Goal: Information Seeking & Learning: Check status

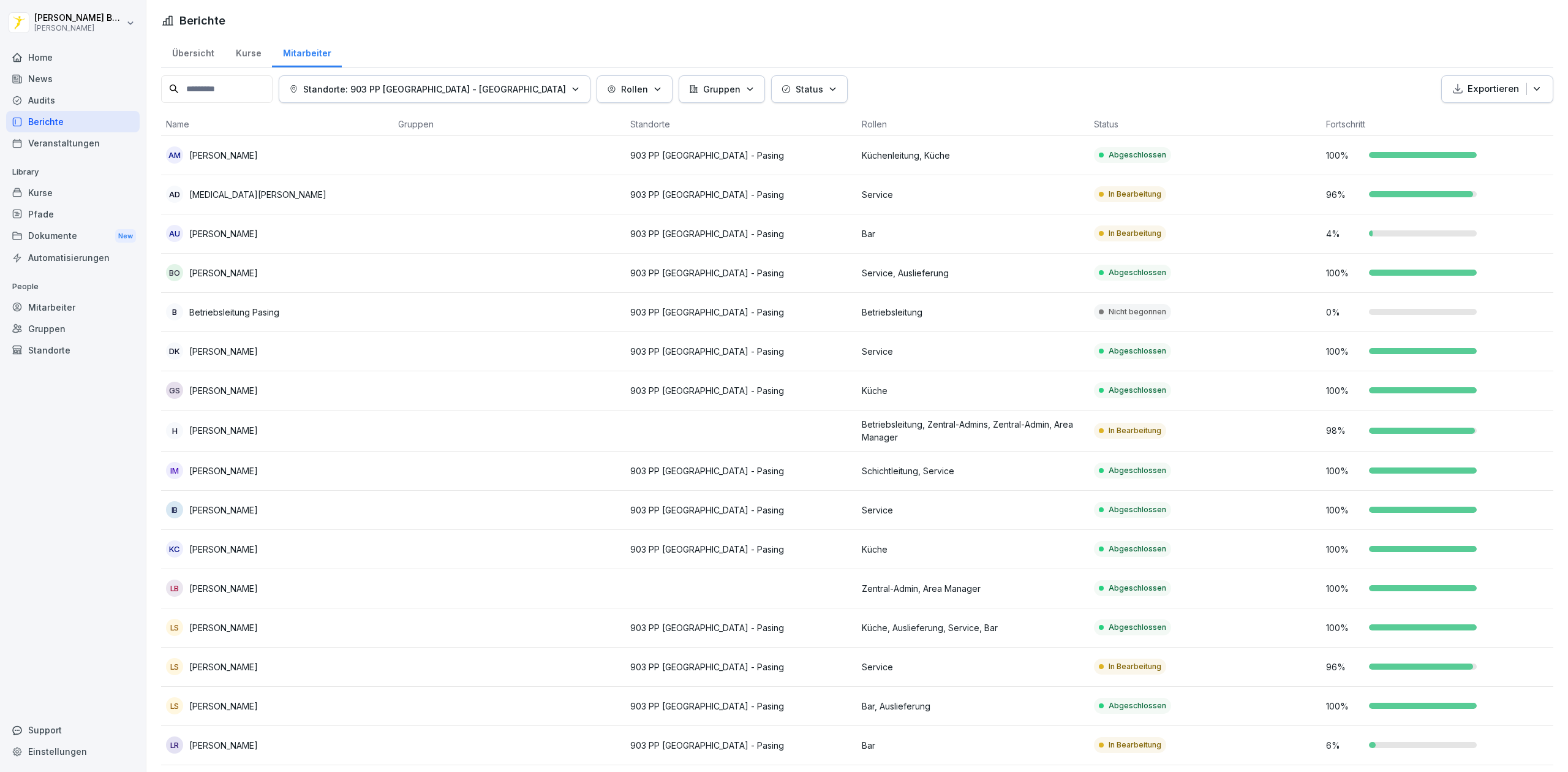
click at [60, 124] on div "Berichte" at bounding box center [73, 122] width 133 height 22
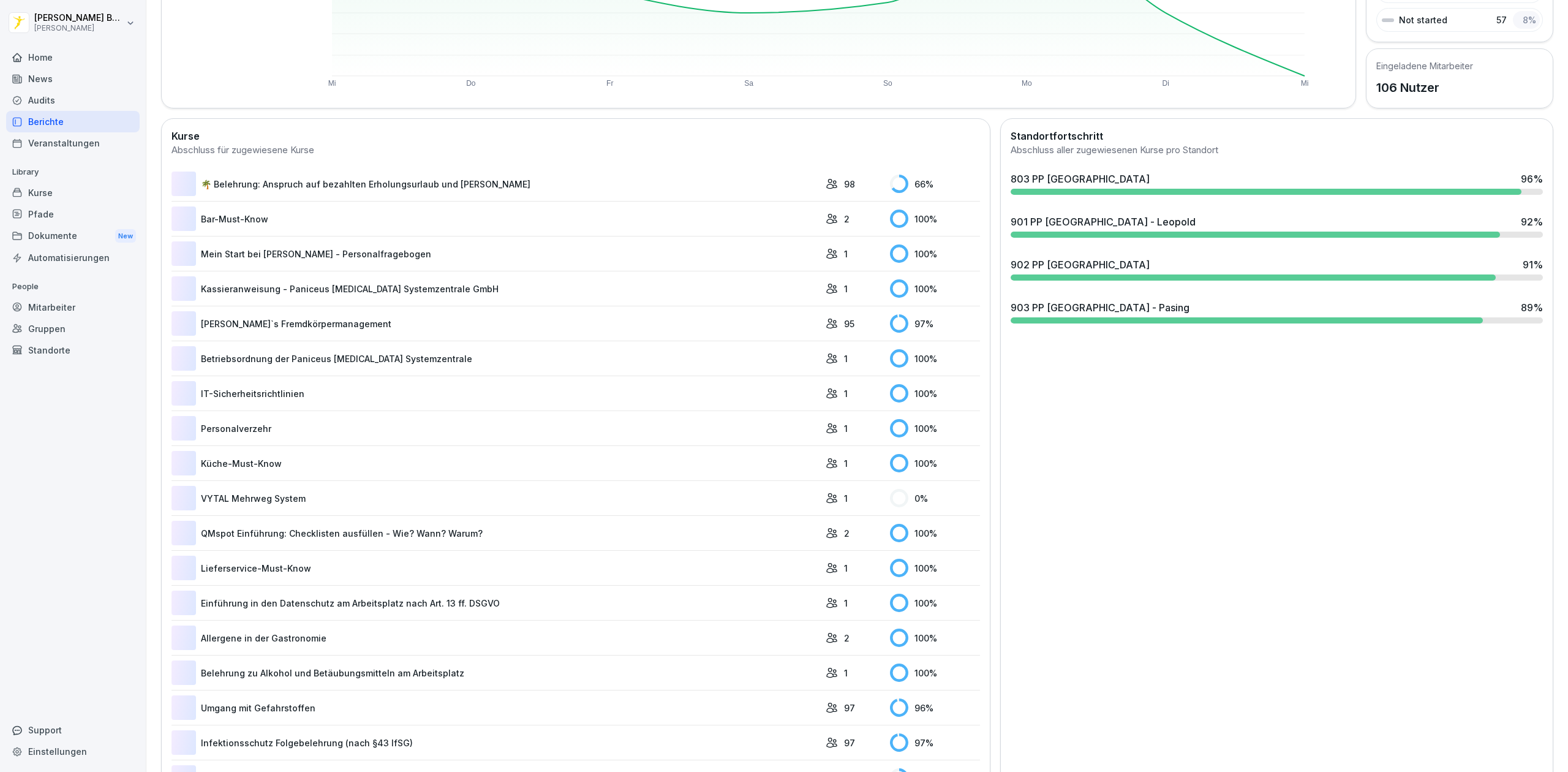
scroll to position [75, 0]
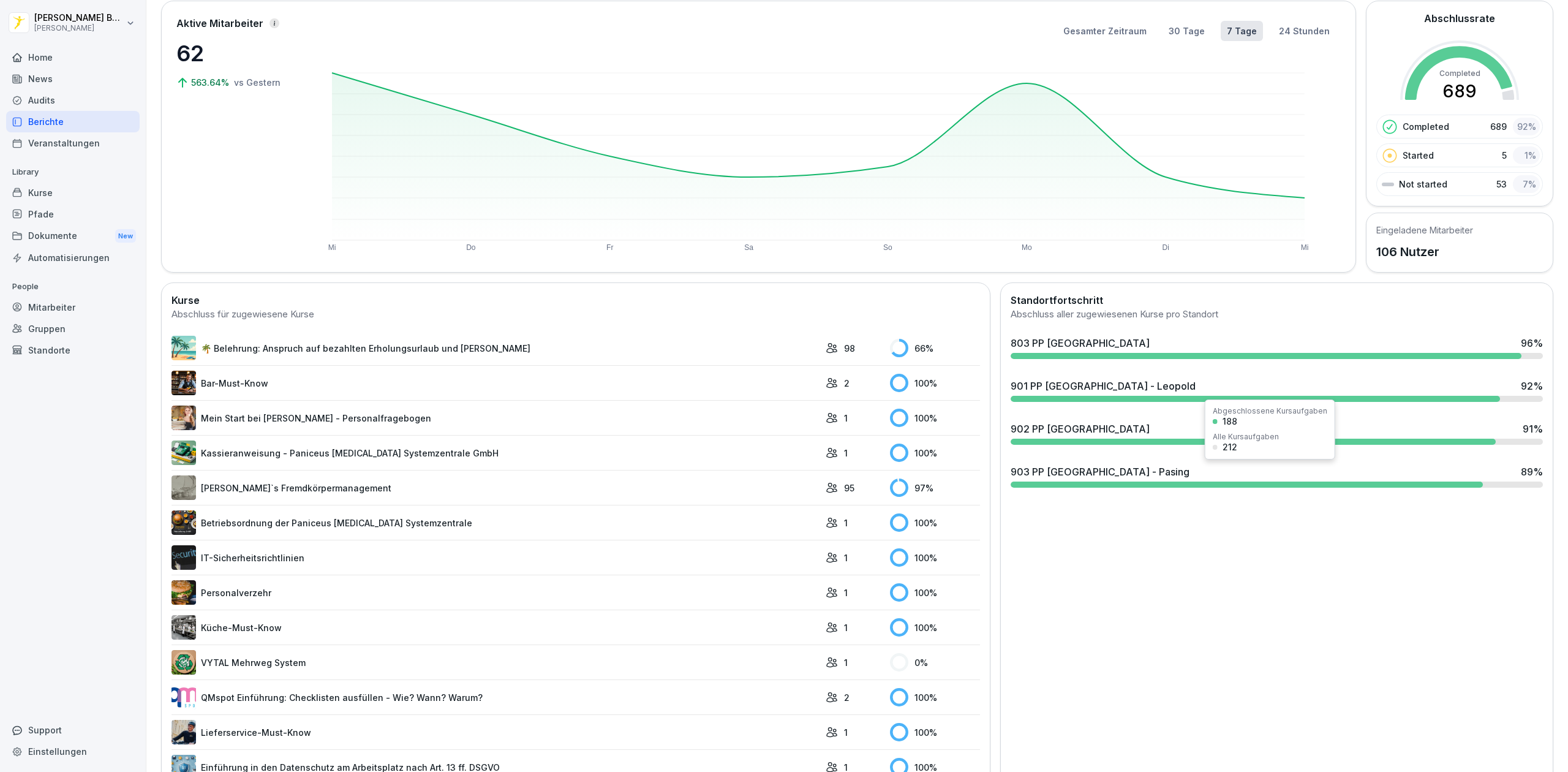
click at [1088, 476] on div "903 PP [GEOGRAPHIC_DATA] - Pasing" at bounding box center [1100, 472] width 179 height 15
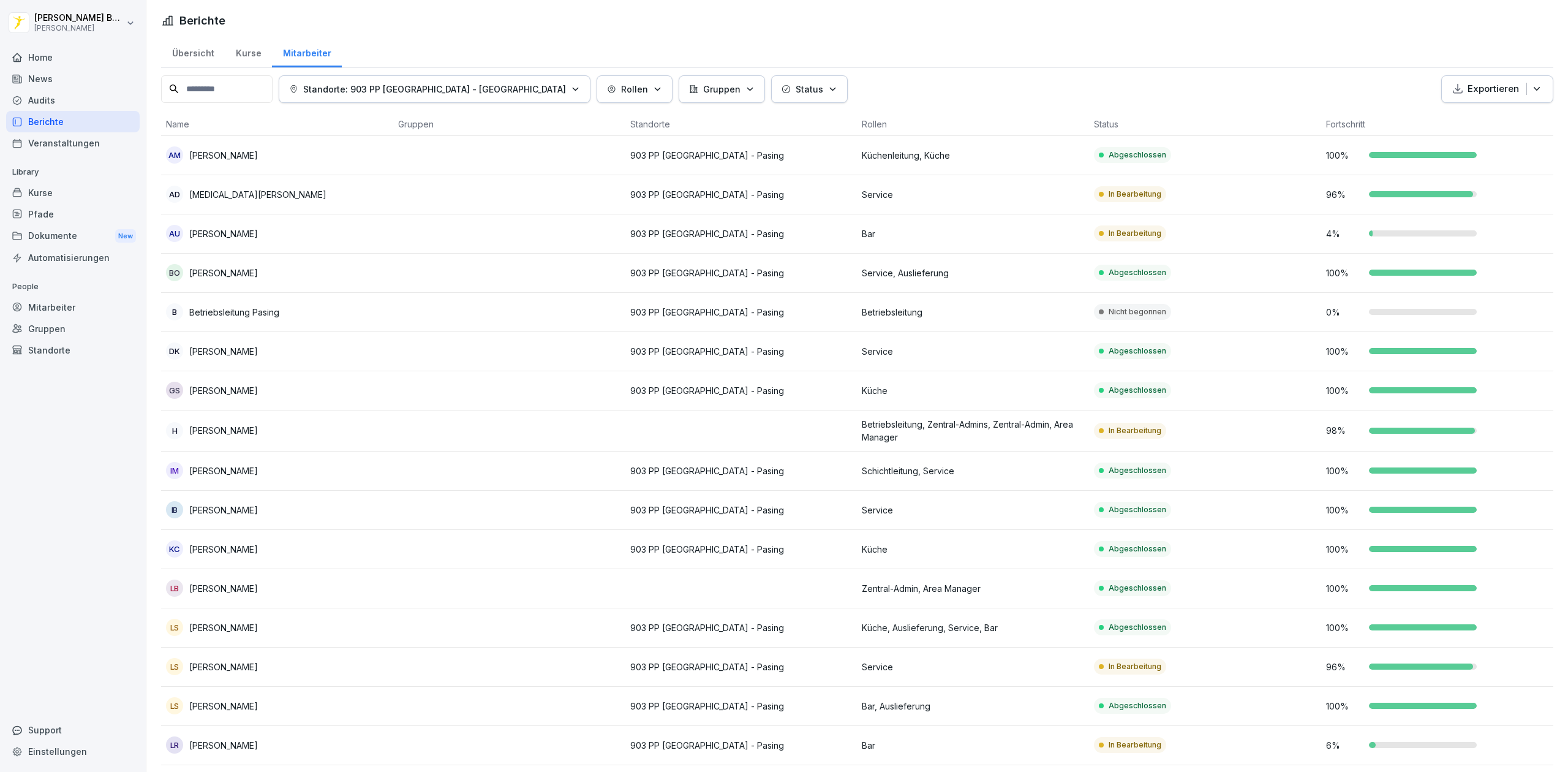
click at [54, 99] on div "Audits" at bounding box center [73, 100] width 133 height 22
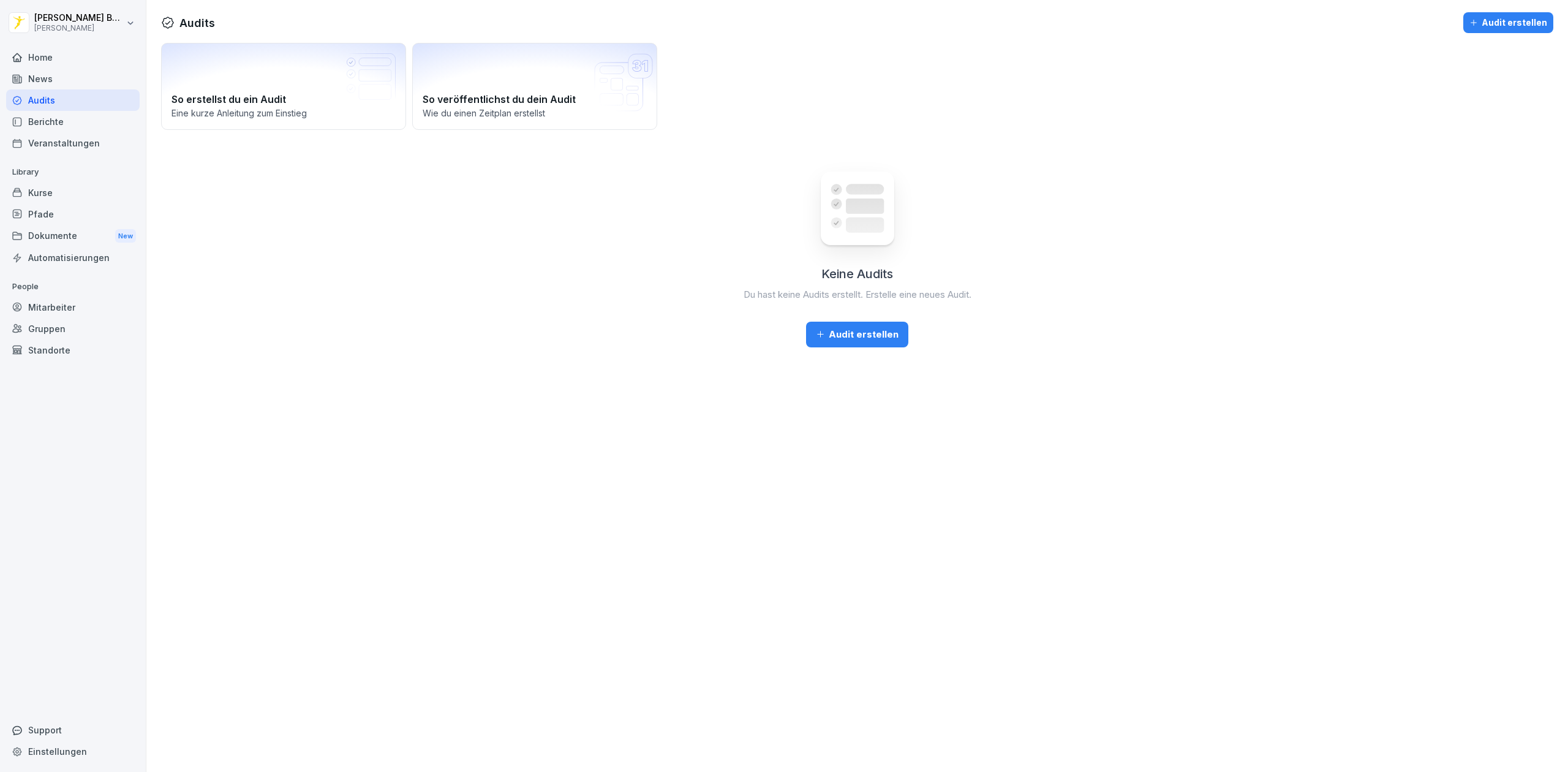
click at [52, 55] on div "Home" at bounding box center [73, 57] width 133 height 22
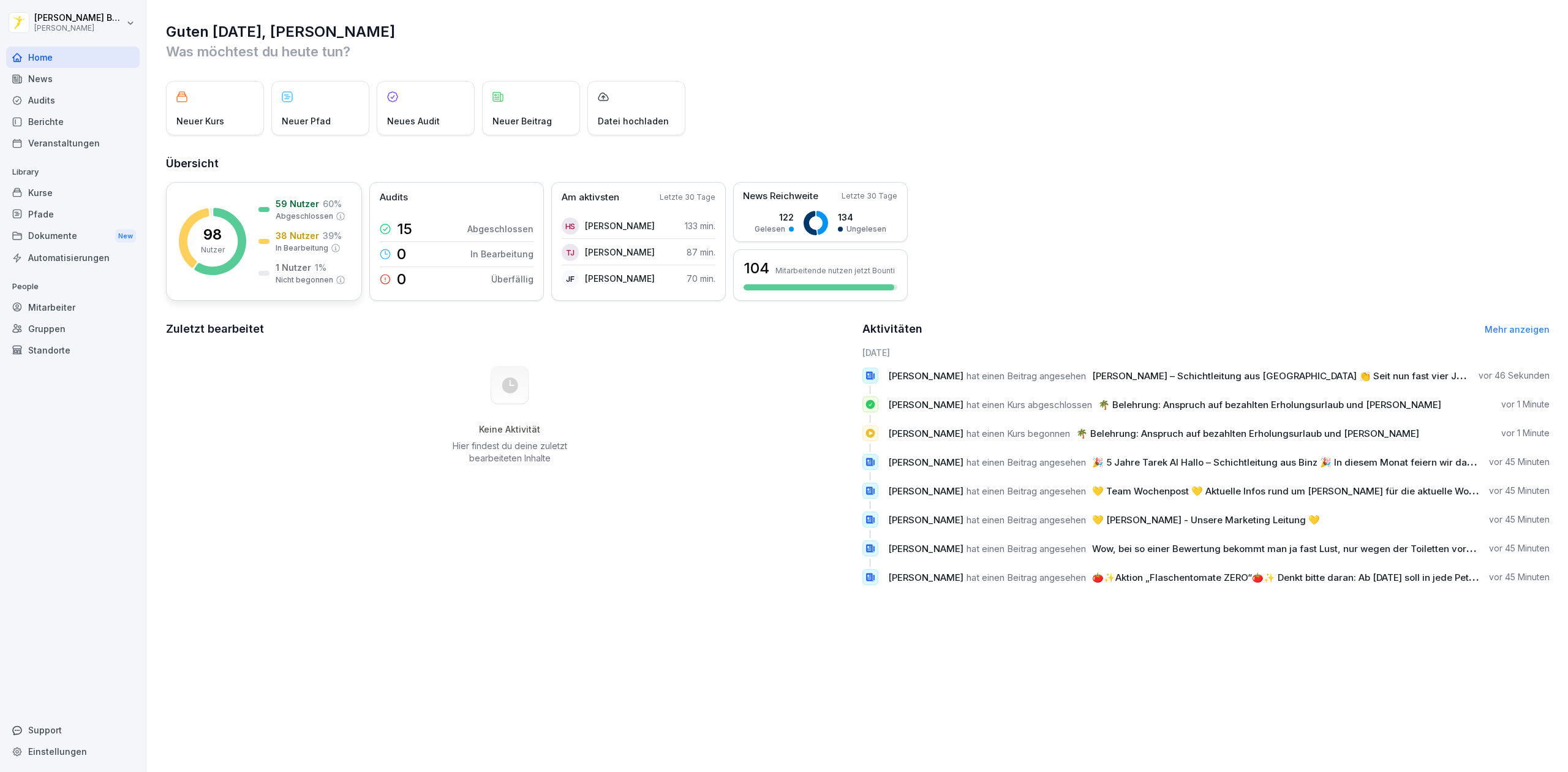
click at [211, 241] on p "98" at bounding box center [212, 235] width 18 height 15
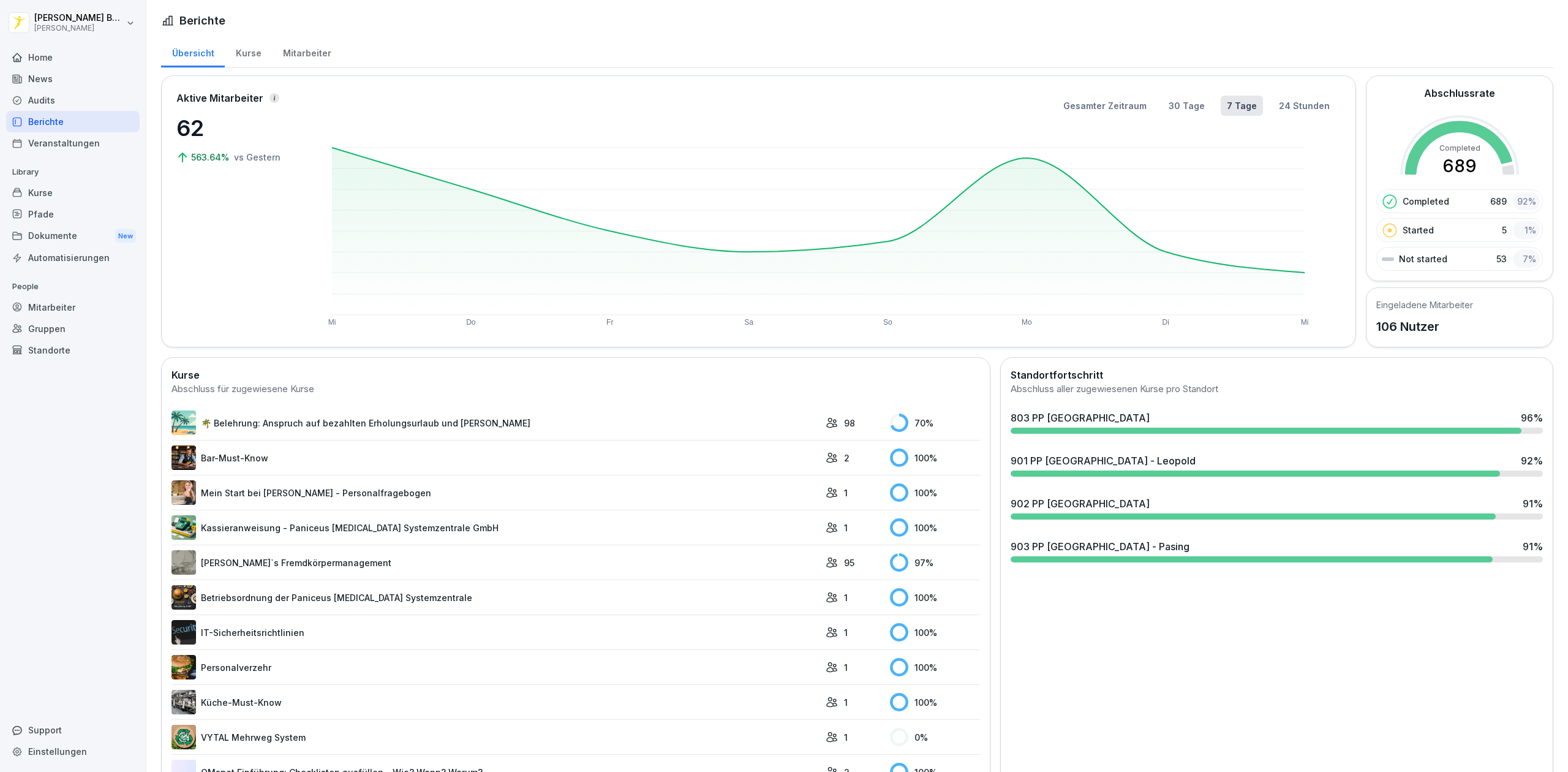
click at [57, 123] on div "Berichte" at bounding box center [73, 122] width 133 height 22
click at [1285, 554] on div "903 PP [GEOGRAPHIC_DATA] - Pasing 91 %" at bounding box center [1277, 546] width 532 height 15
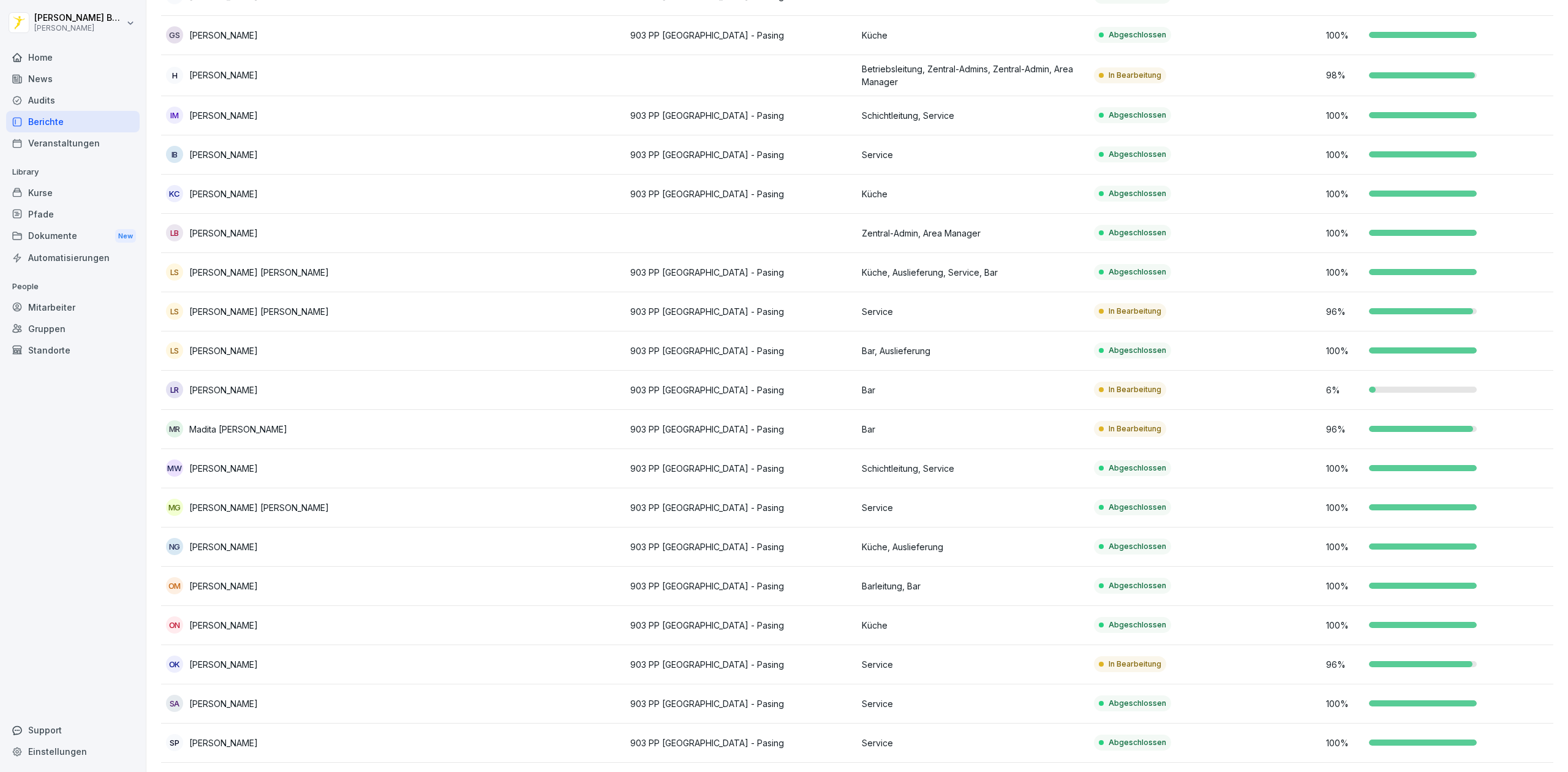
scroll to position [486, 0]
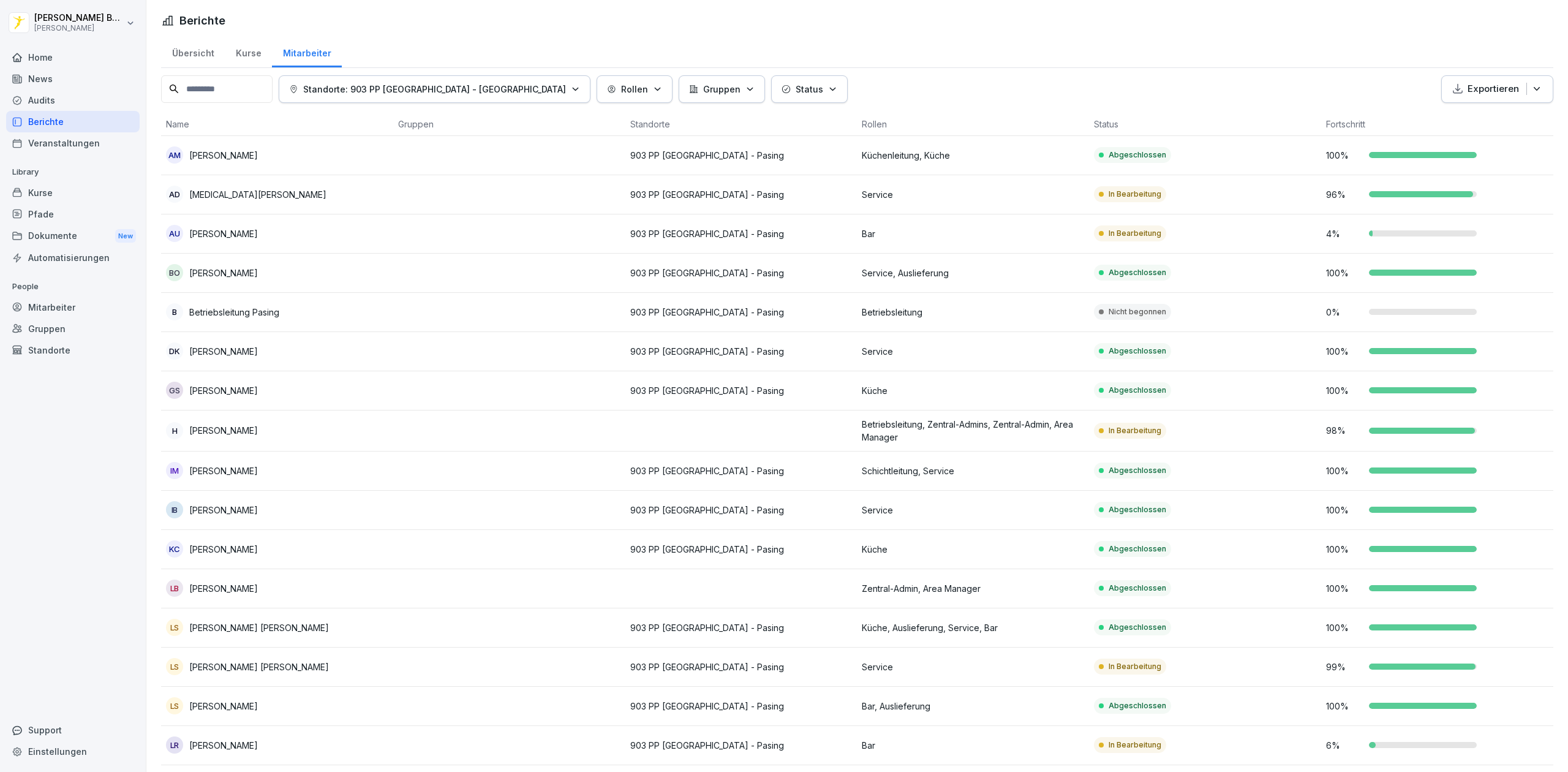
click at [86, 123] on div "Berichte" at bounding box center [73, 122] width 133 height 22
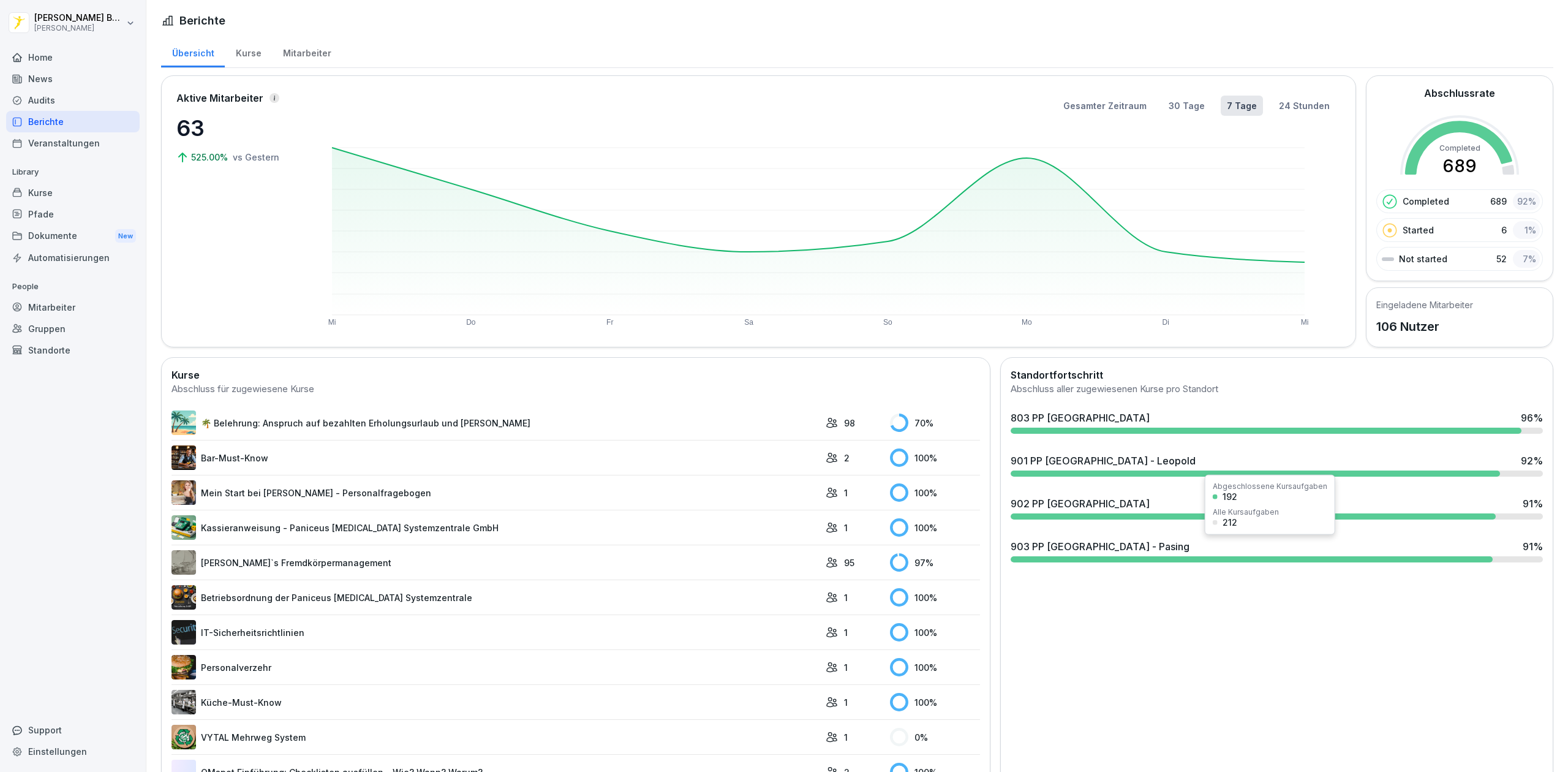
click at [1113, 549] on div "903 PP [GEOGRAPHIC_DATA] - Pasing" at bounding box center [1100, 546] width 179 height 15
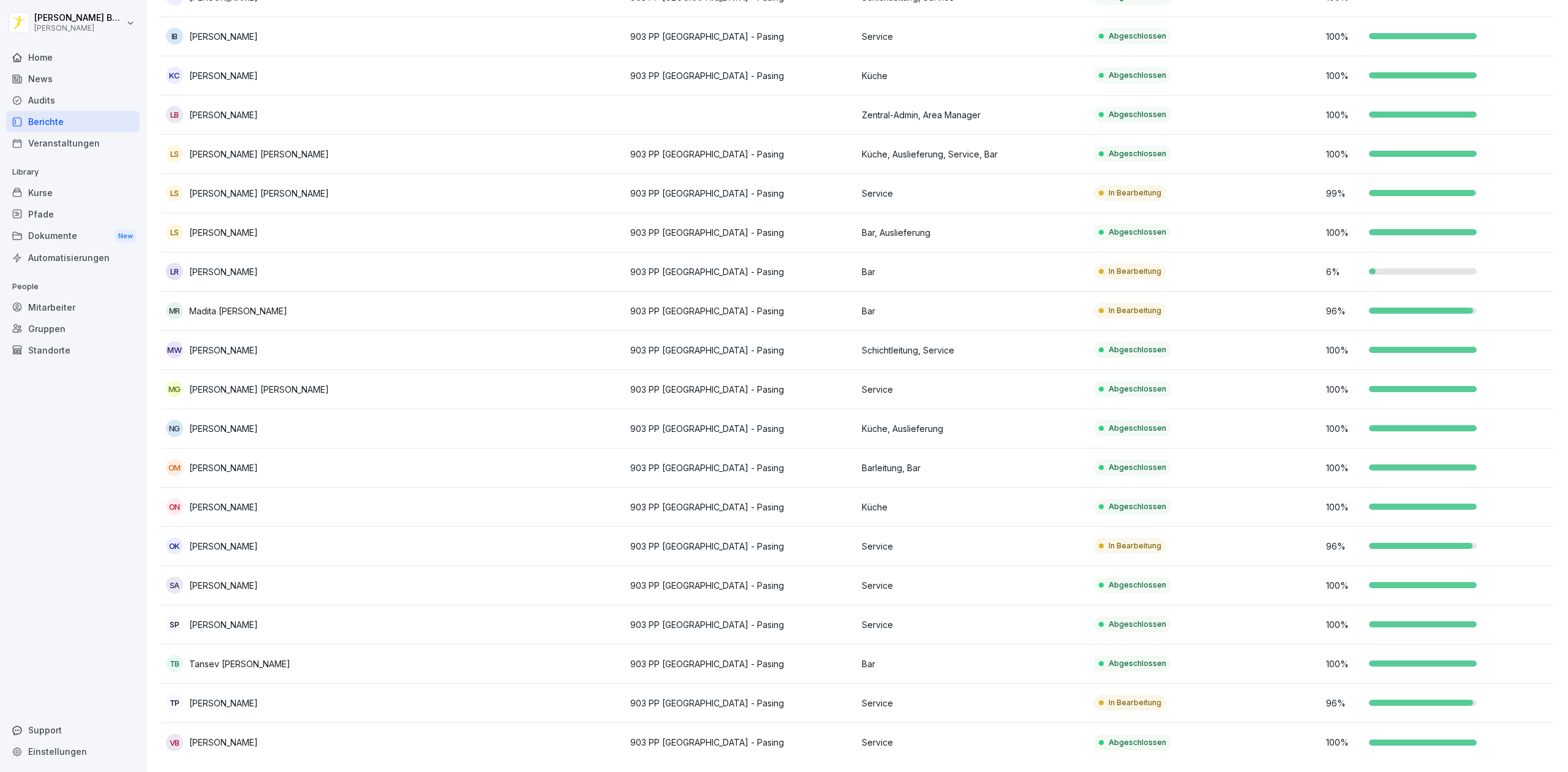
scroll to position [486, 0]
click at [687, 187] on p "903 PP [GEOGRAPHIC_DATA] - Pasing" at bounding box center [742, 193] width 222 height 13
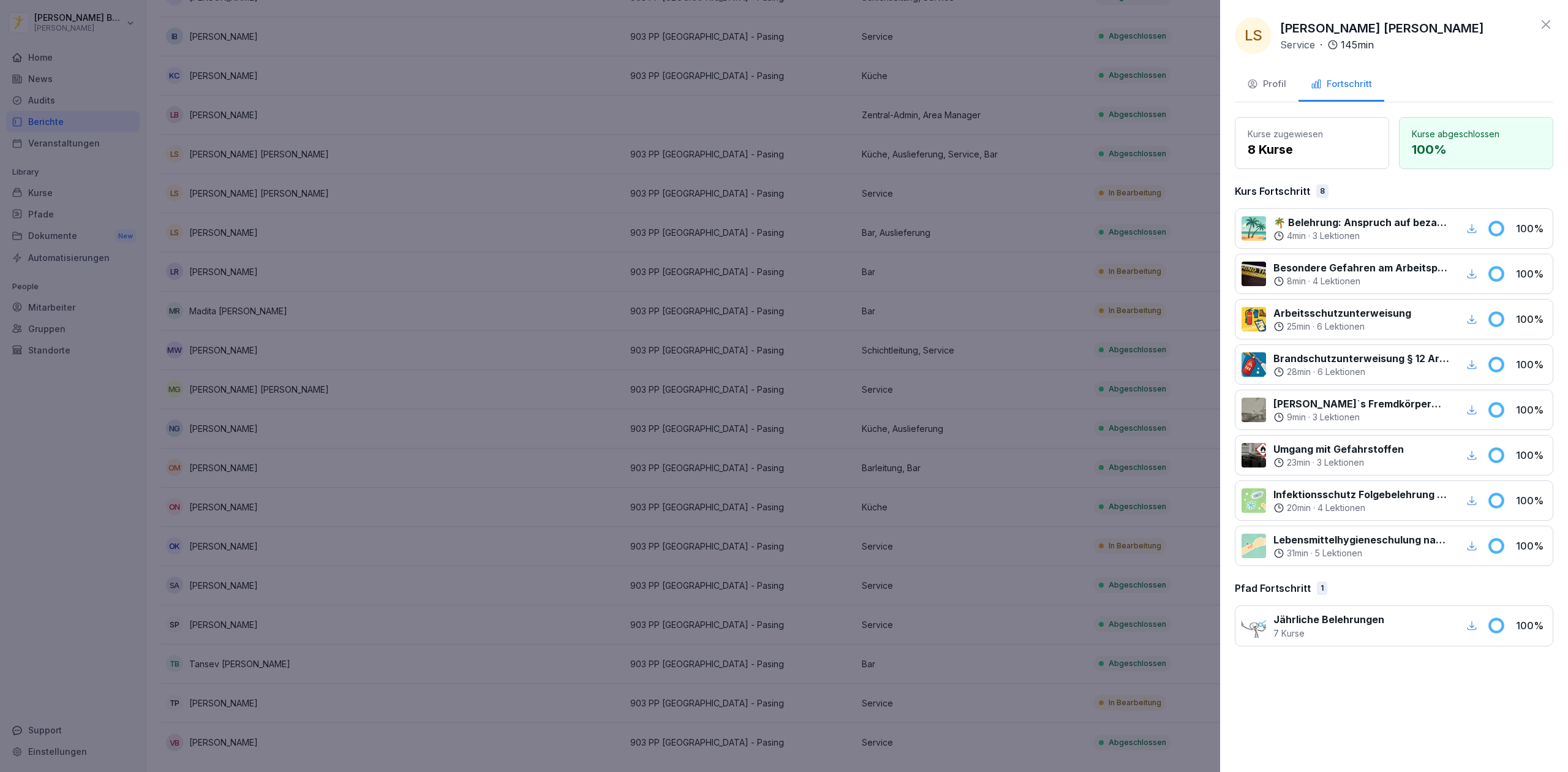
click at [687, 178] on div at bounding box center [784, 386] width 1568 height 772
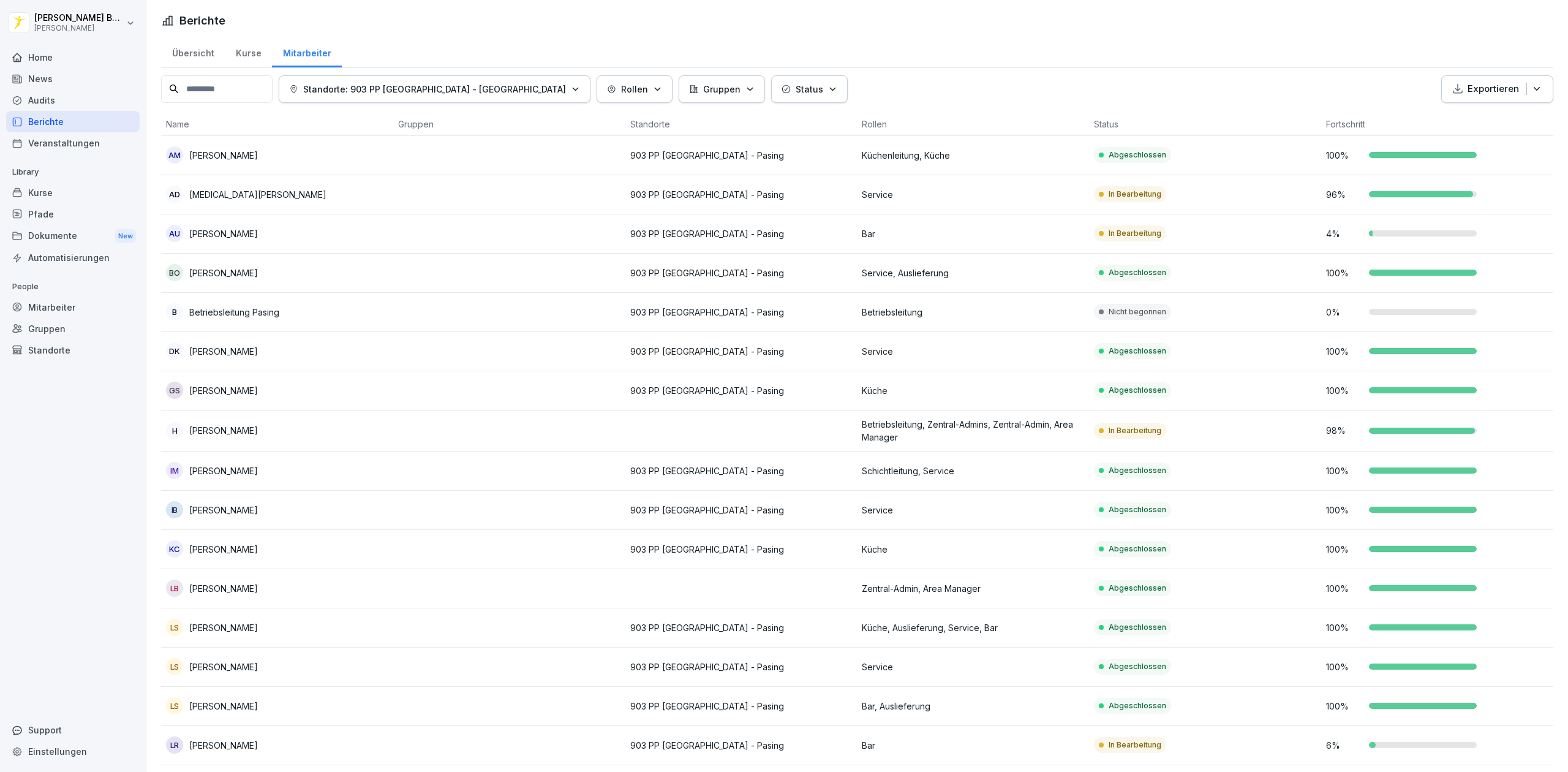
click at [55, 128] on div "Berichte" at bounding box center [73, 122] width 133 height 22
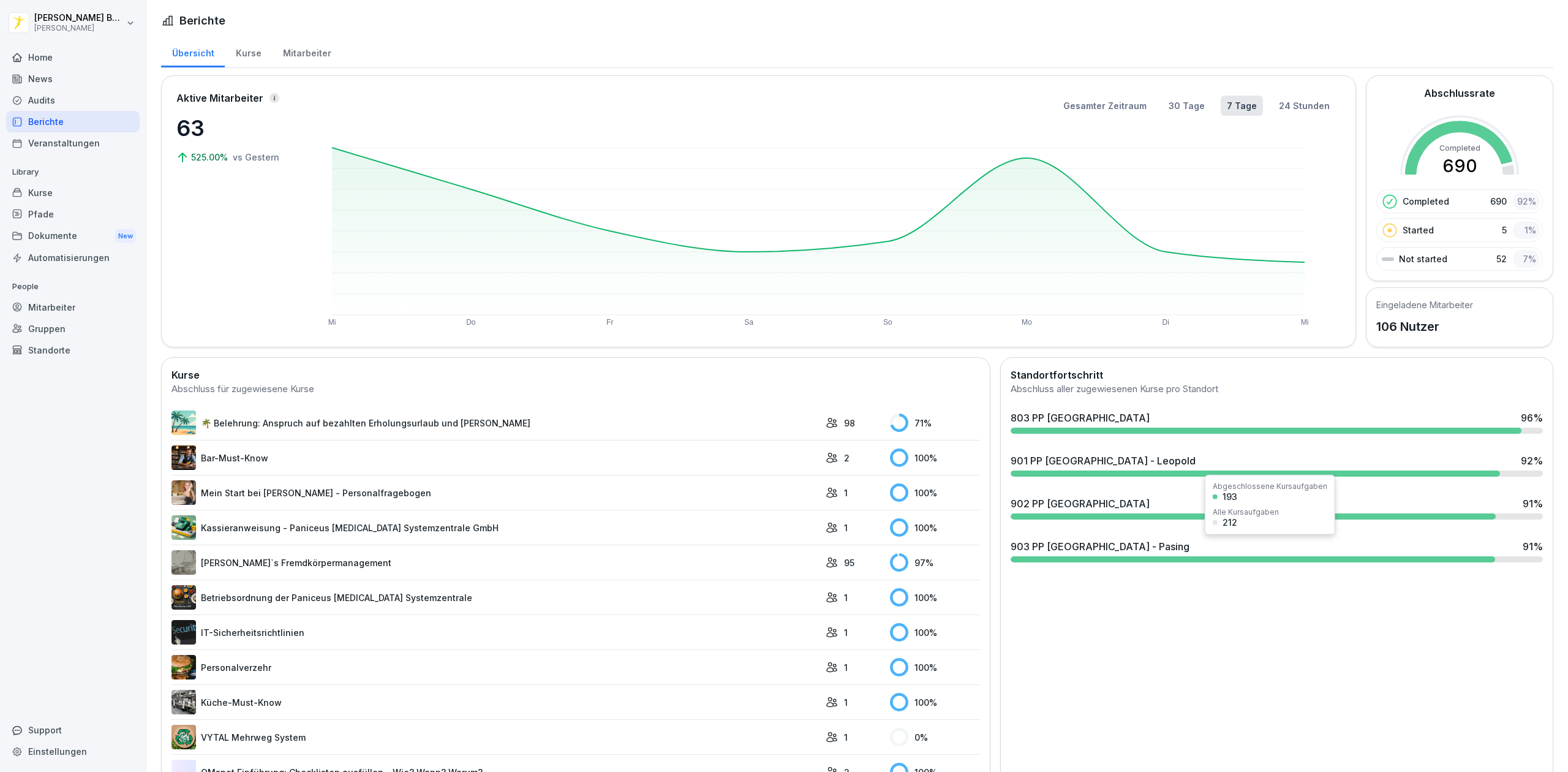
click at [1057, 556] on div at bounding box center [1253, 559] width 485 height 6
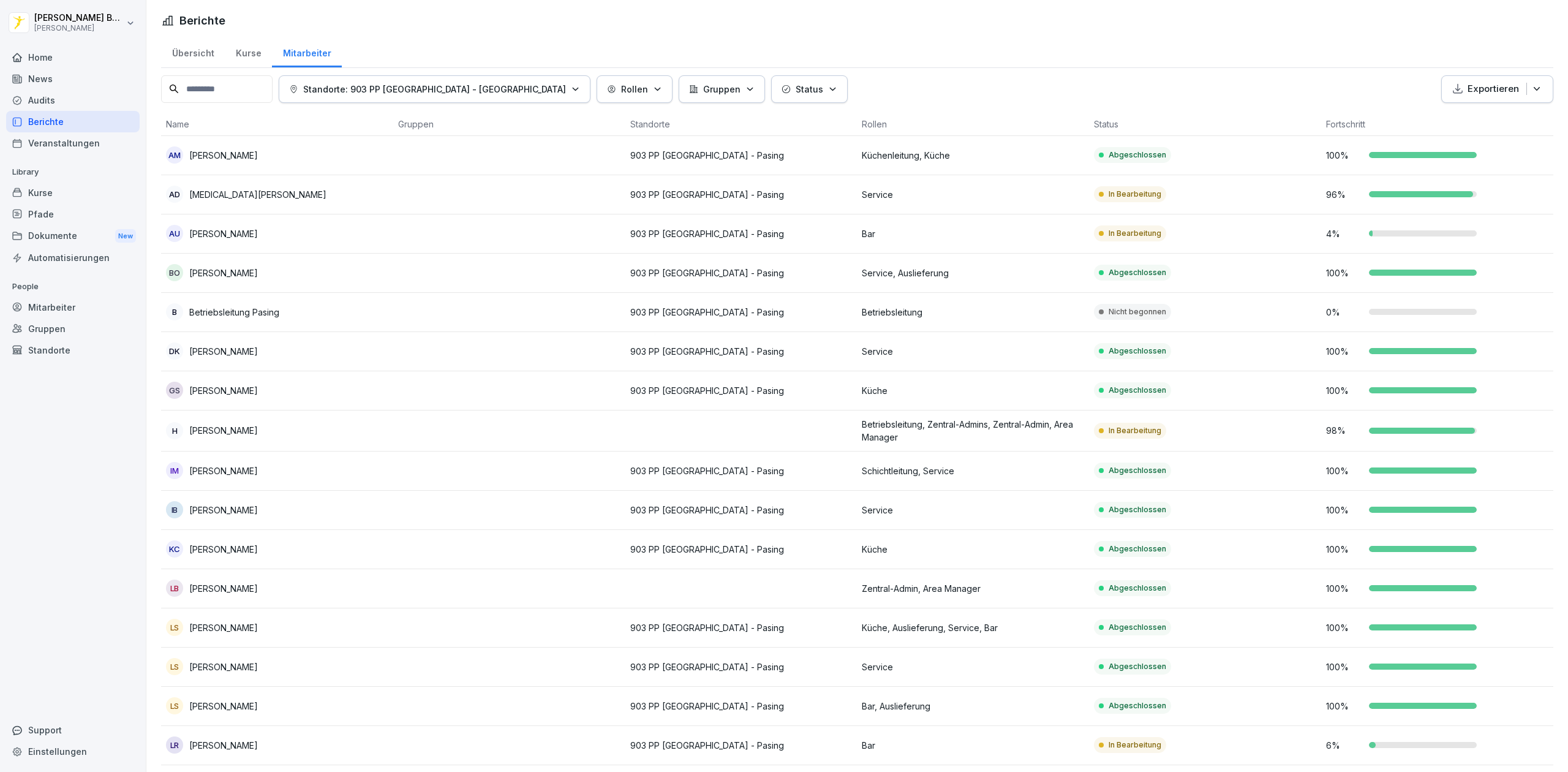
click at [30, 123] on div "Berichte" at bounding box center [73, 122] width 133 height 22
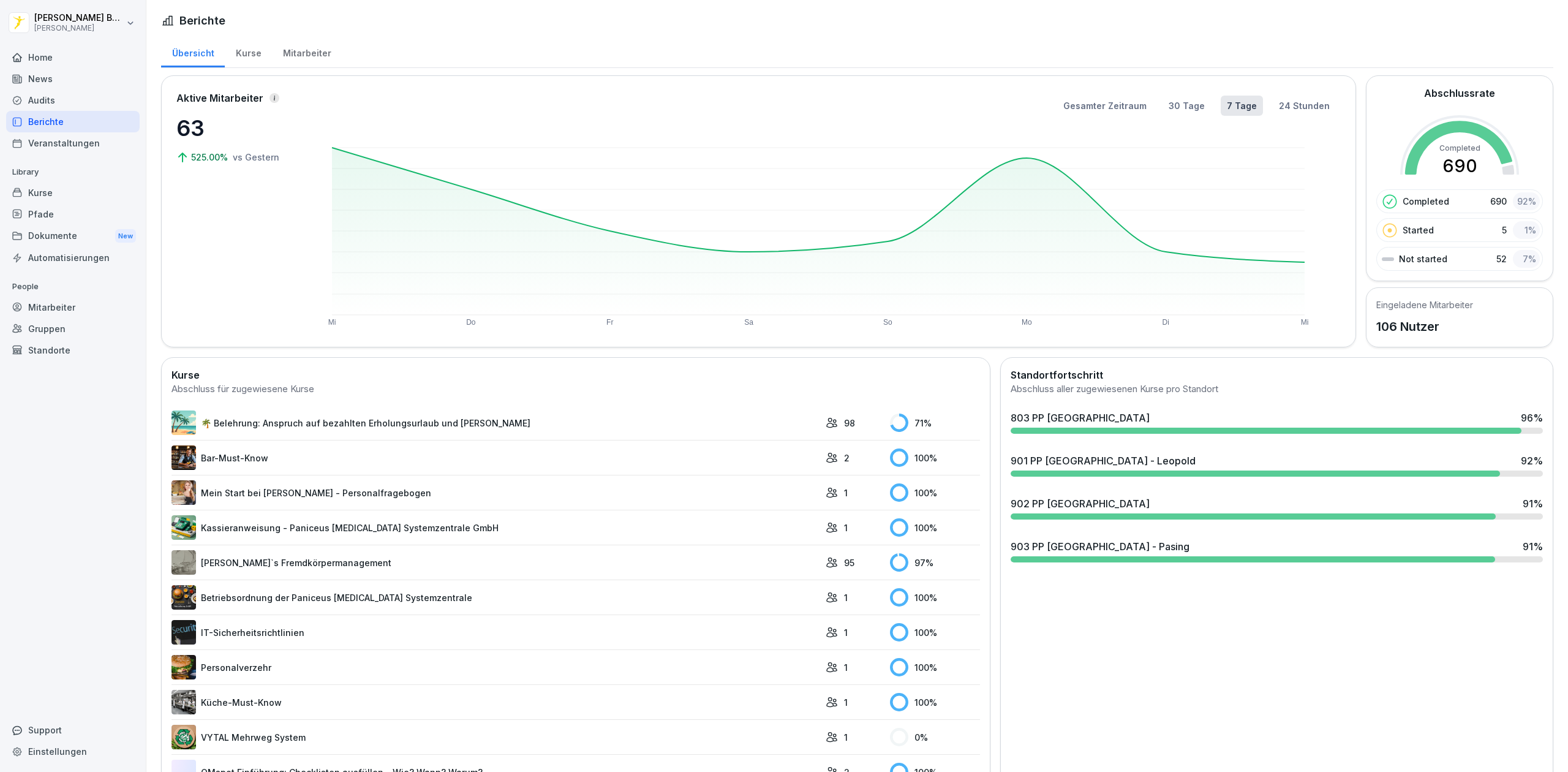
click at [1144, 514] on div at bounding box center [1253, 516] width 485 height 6
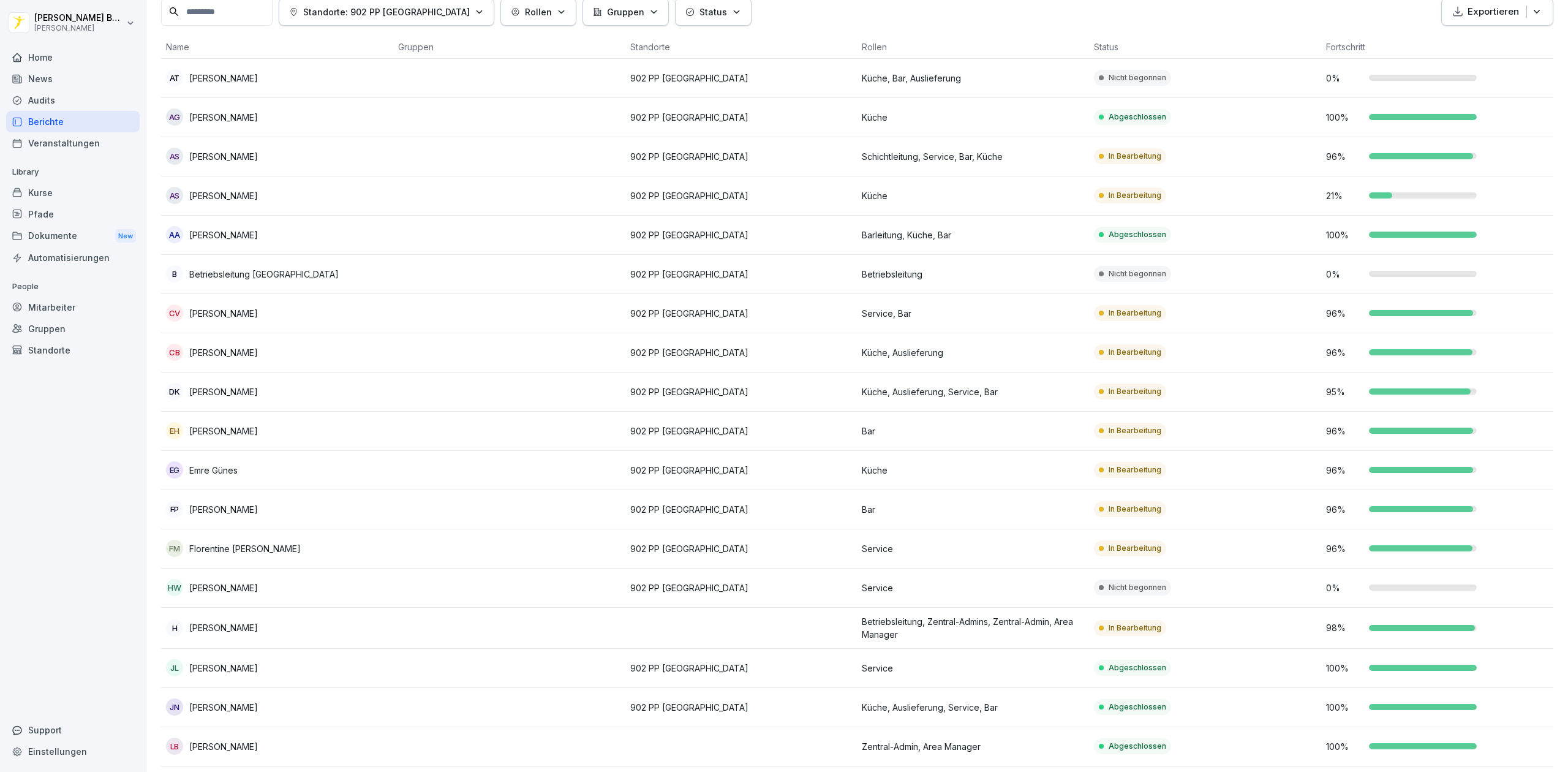
scroll to position [78, 0]
click at [713, 86] on td "902 PP [GEOGRAPHIC_DATA]" at bounding box center [741, 77] width 232 height 39
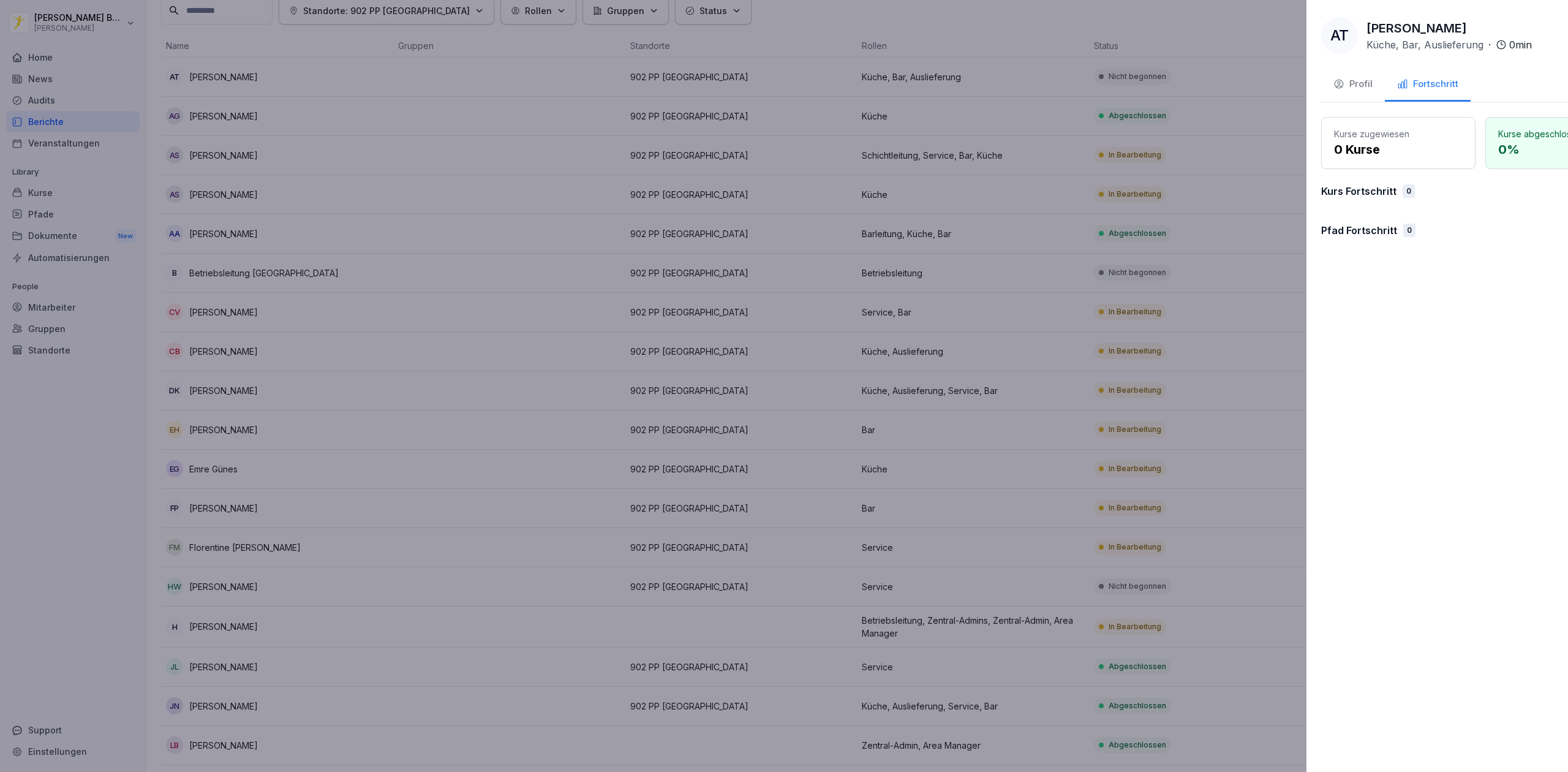
click at [713, 86] on div at bounding box center [784, 386] width 1568 height 772
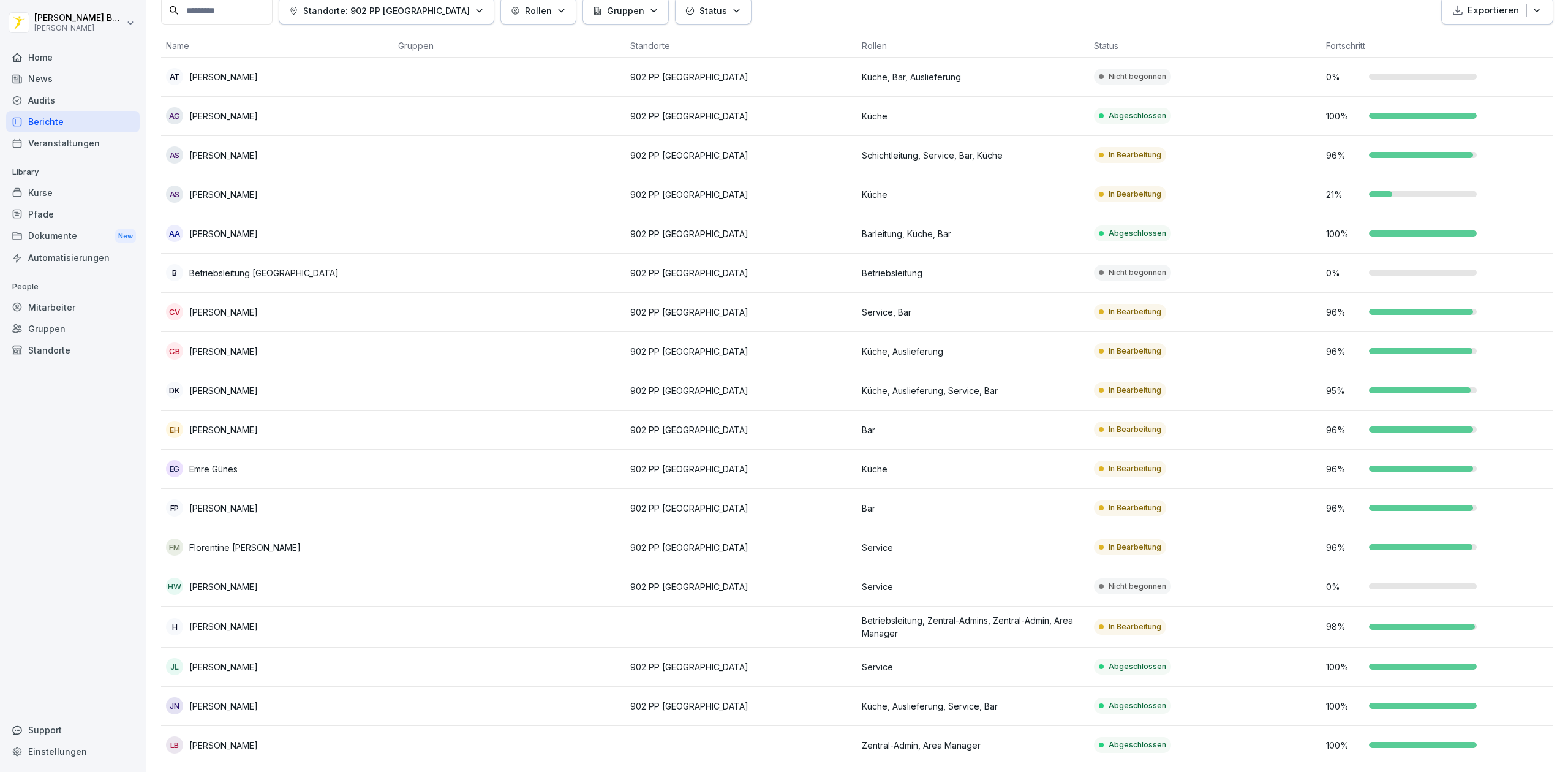
click at [751, 275] on p "902 PP [GEOGRAPHIC_DATA]" at bounding box center [742, 273] width 222 height 13
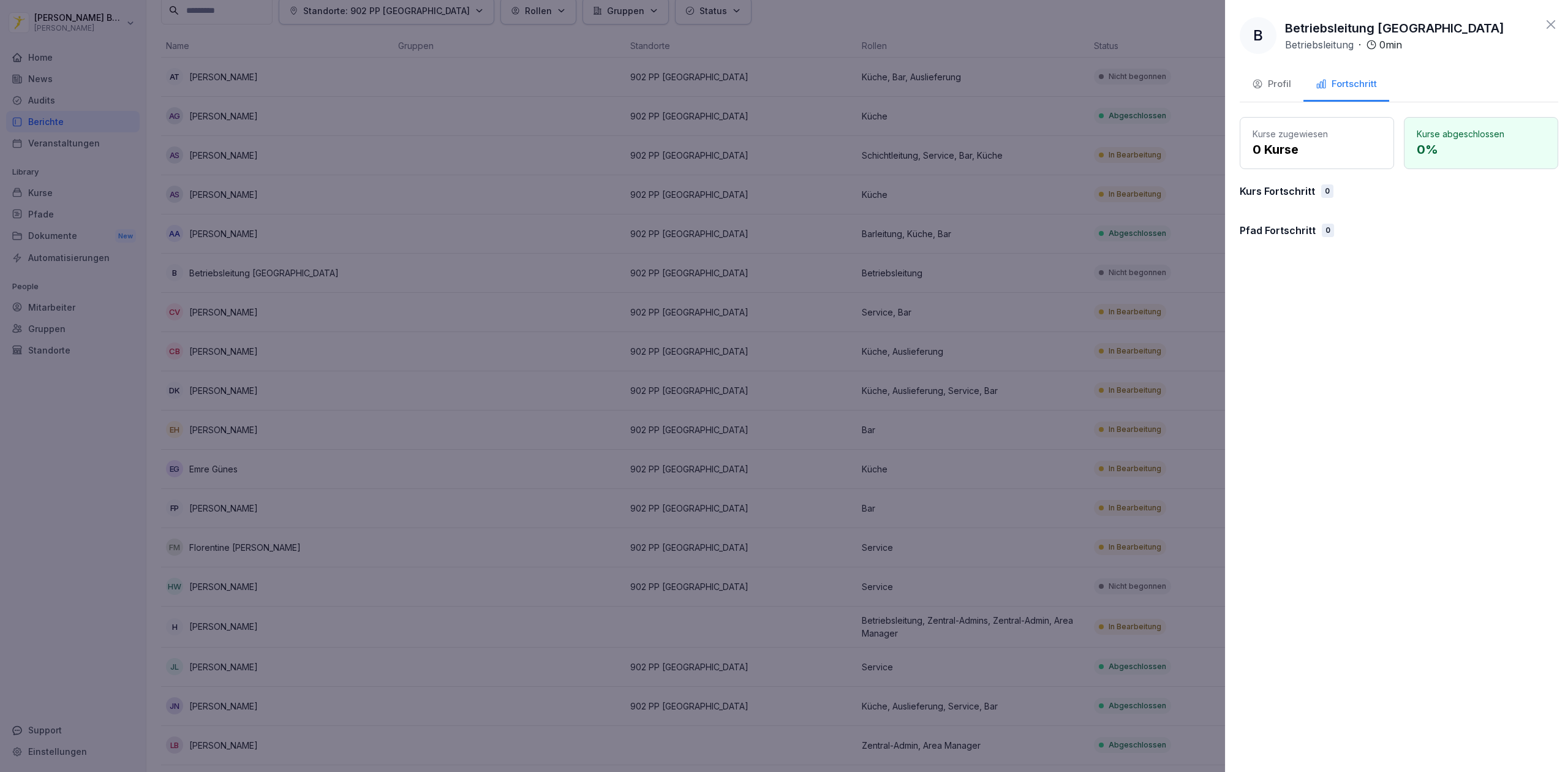
click at [751, 275] on div at bounding box center [784, 386] width 1568 height 772
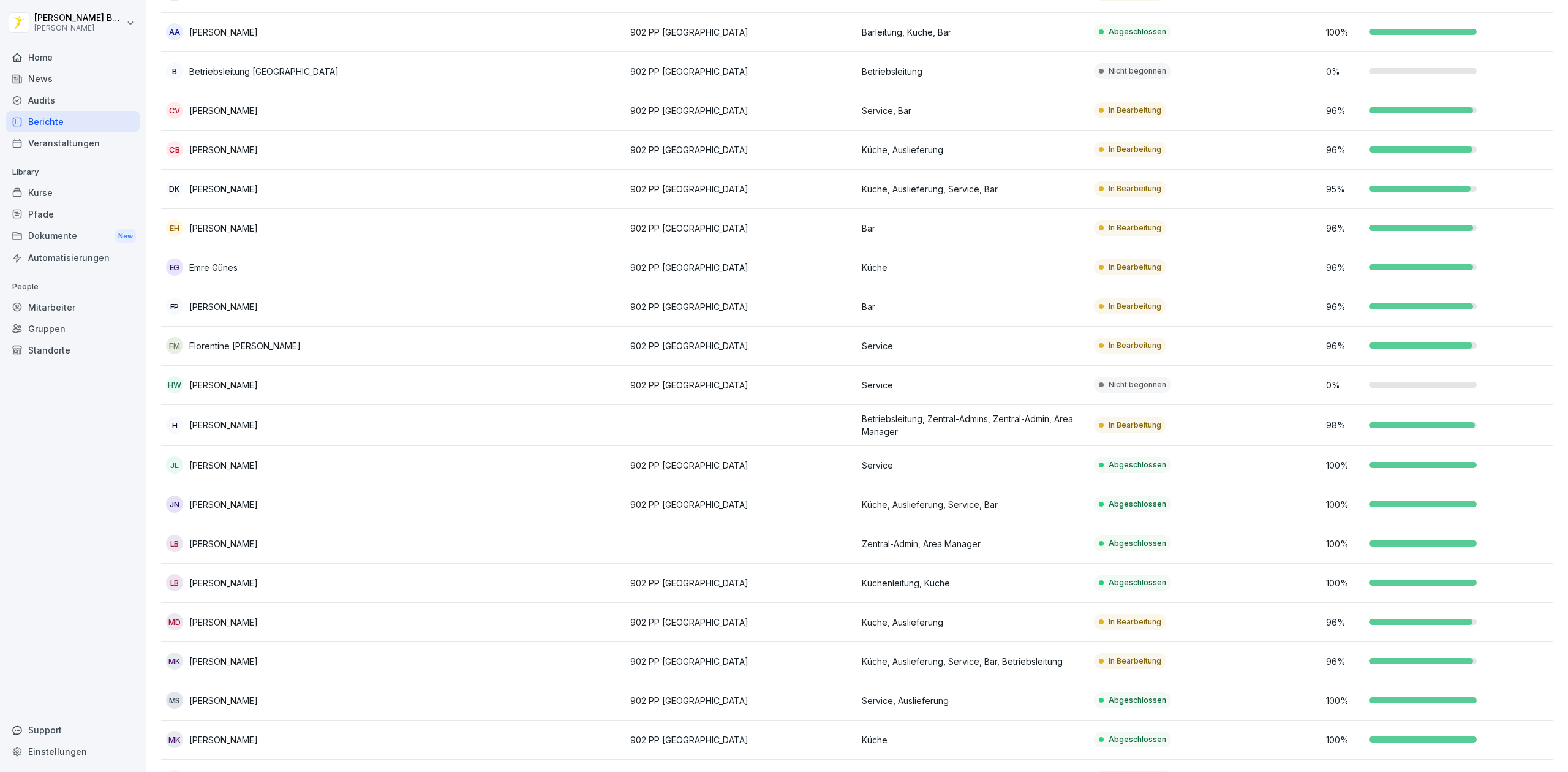
scroll to position [526, 0]
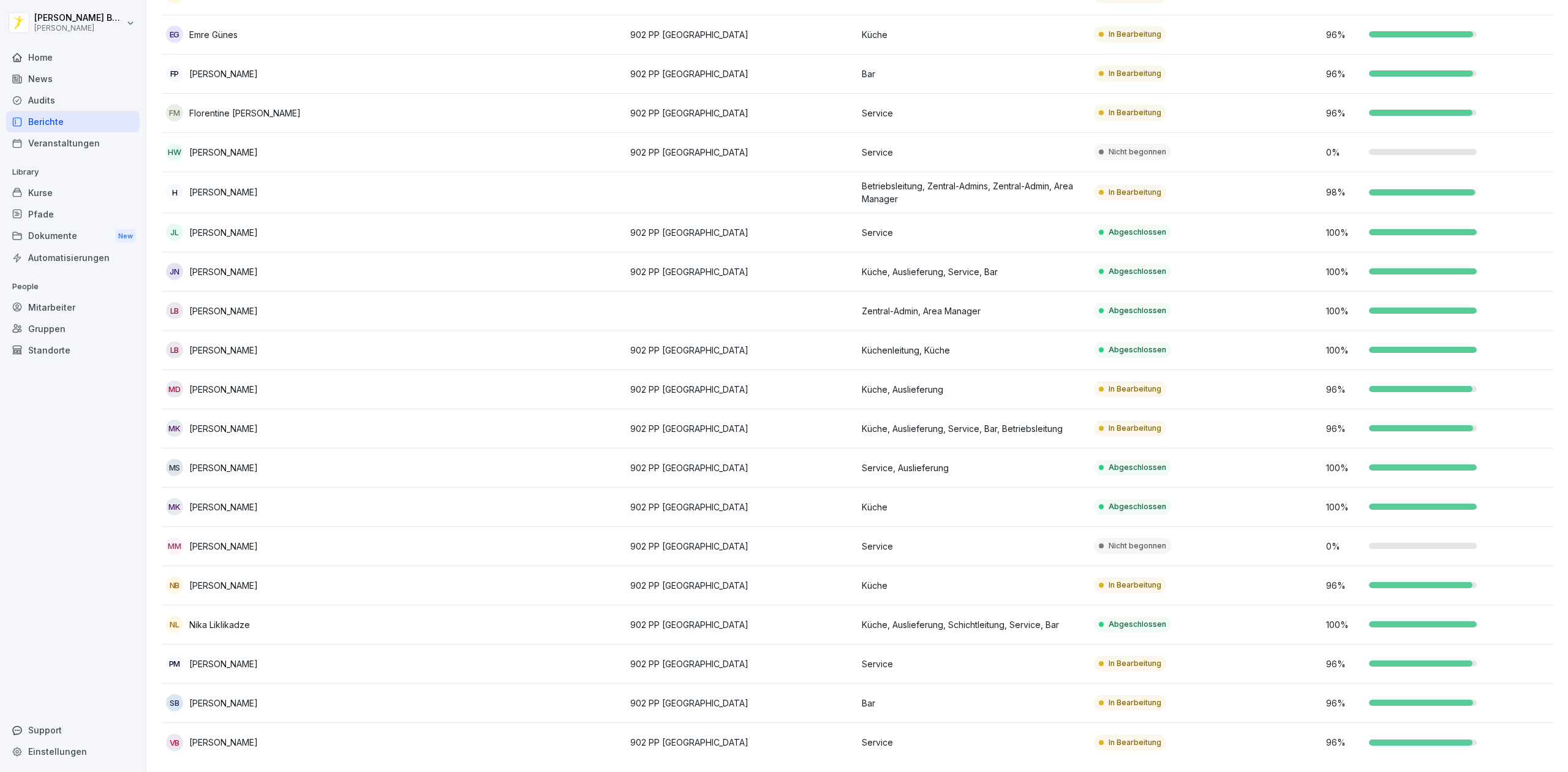
click at [721, 550] on td "902 PP [GEOGRAPHIC_DATA]" at bounding box center [741, 546] width 232 height 39
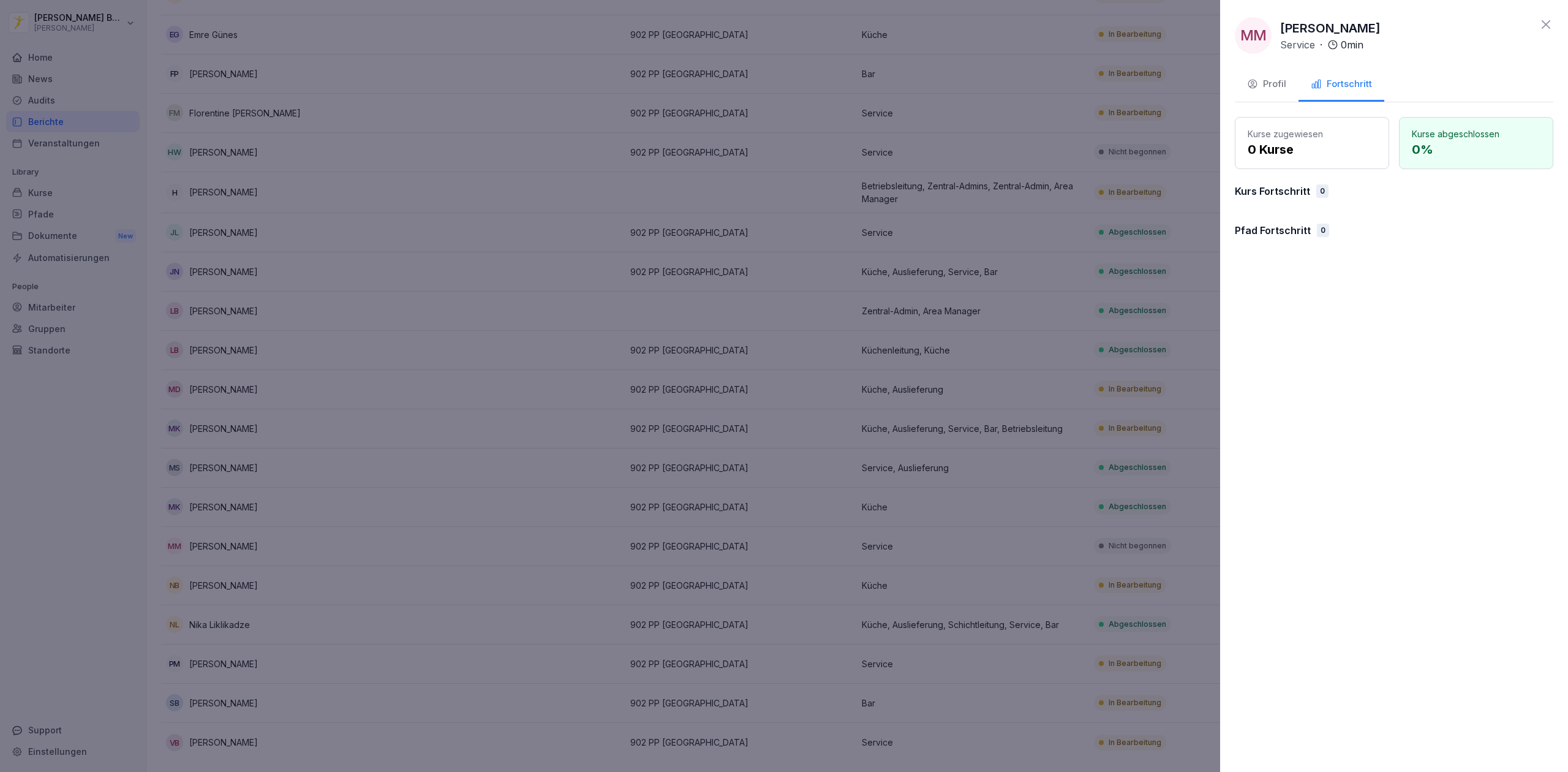
click at [706, 501] on div at bounding box center [784, 386] width 1568 height 772
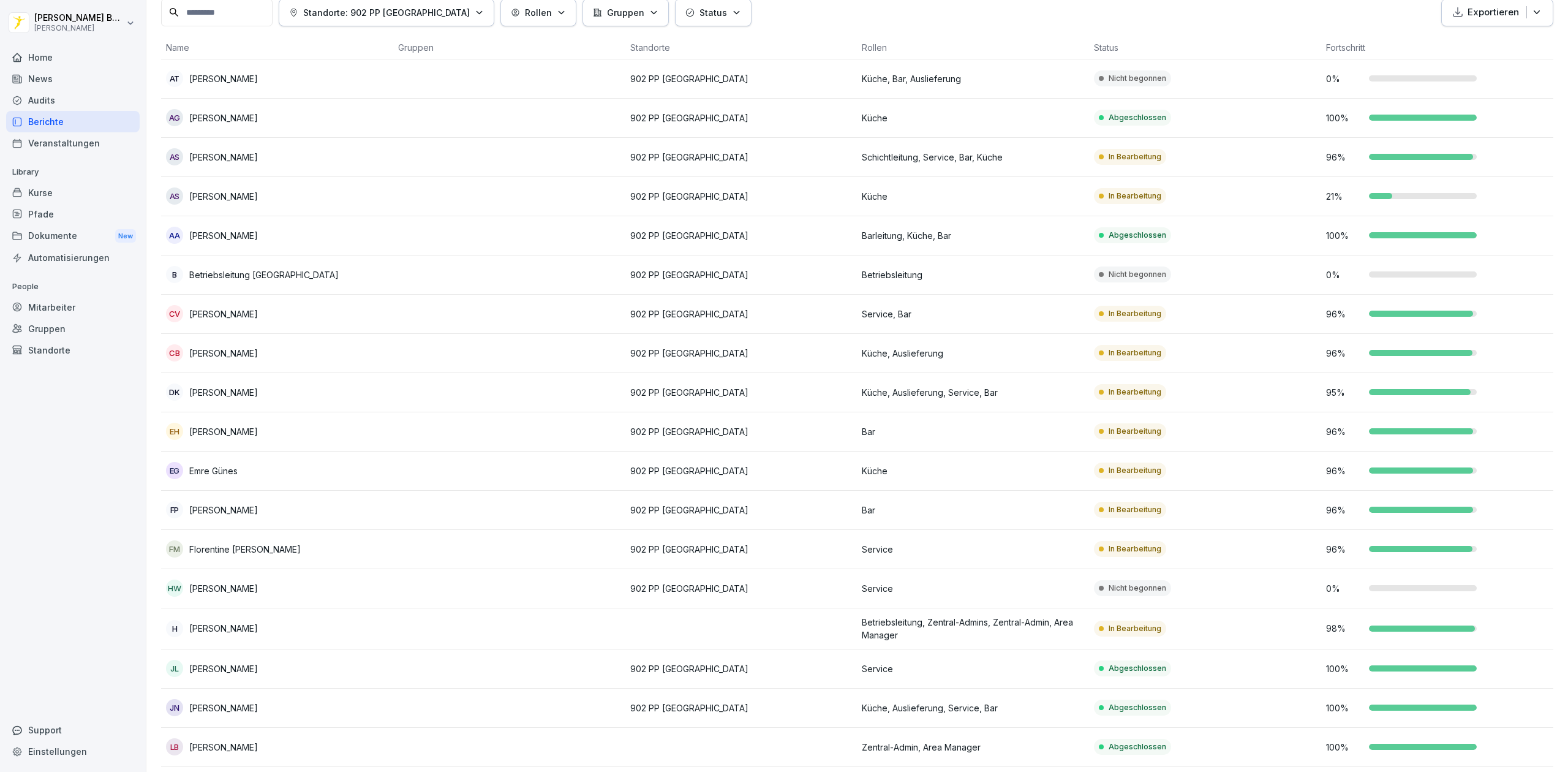
scroll to position [0, 0]
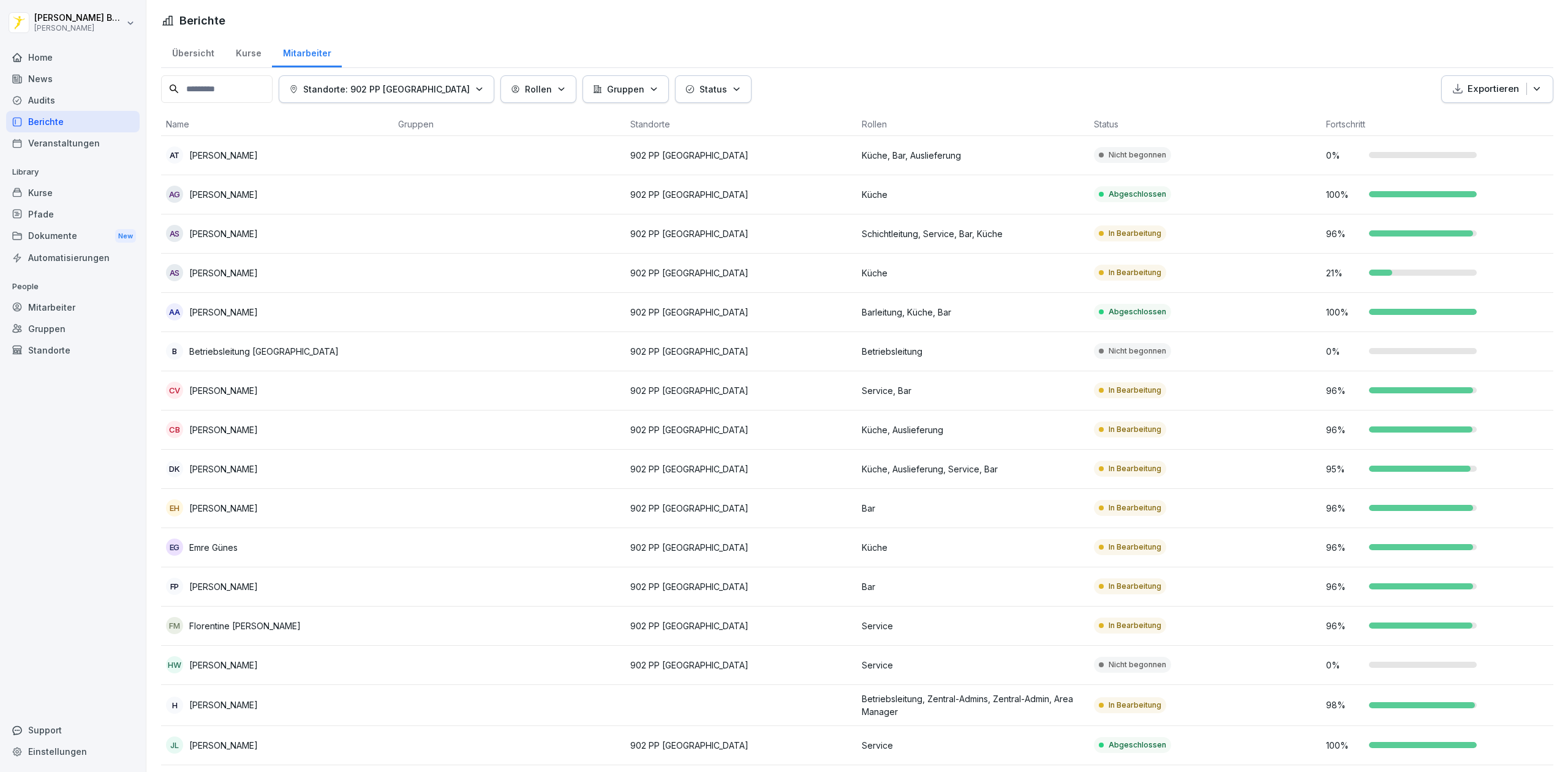
click at [765, 165] on td "902 PP [GEOGRAPHIC_DATA]" at bounding box center [741, 156] width 232 height 39
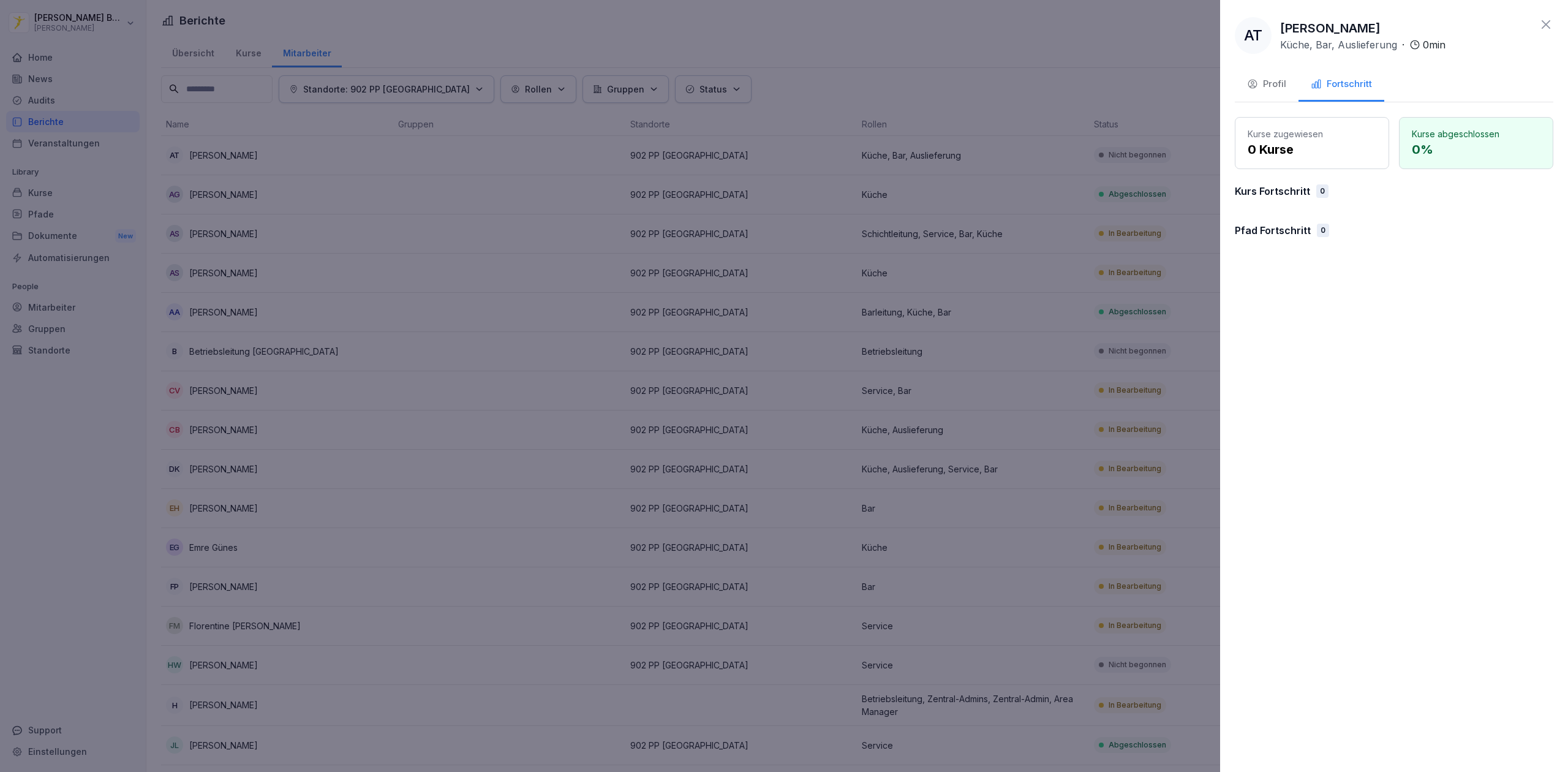
click at [765, 165] on div at bounding box center [784, 386] width 1568 height 772
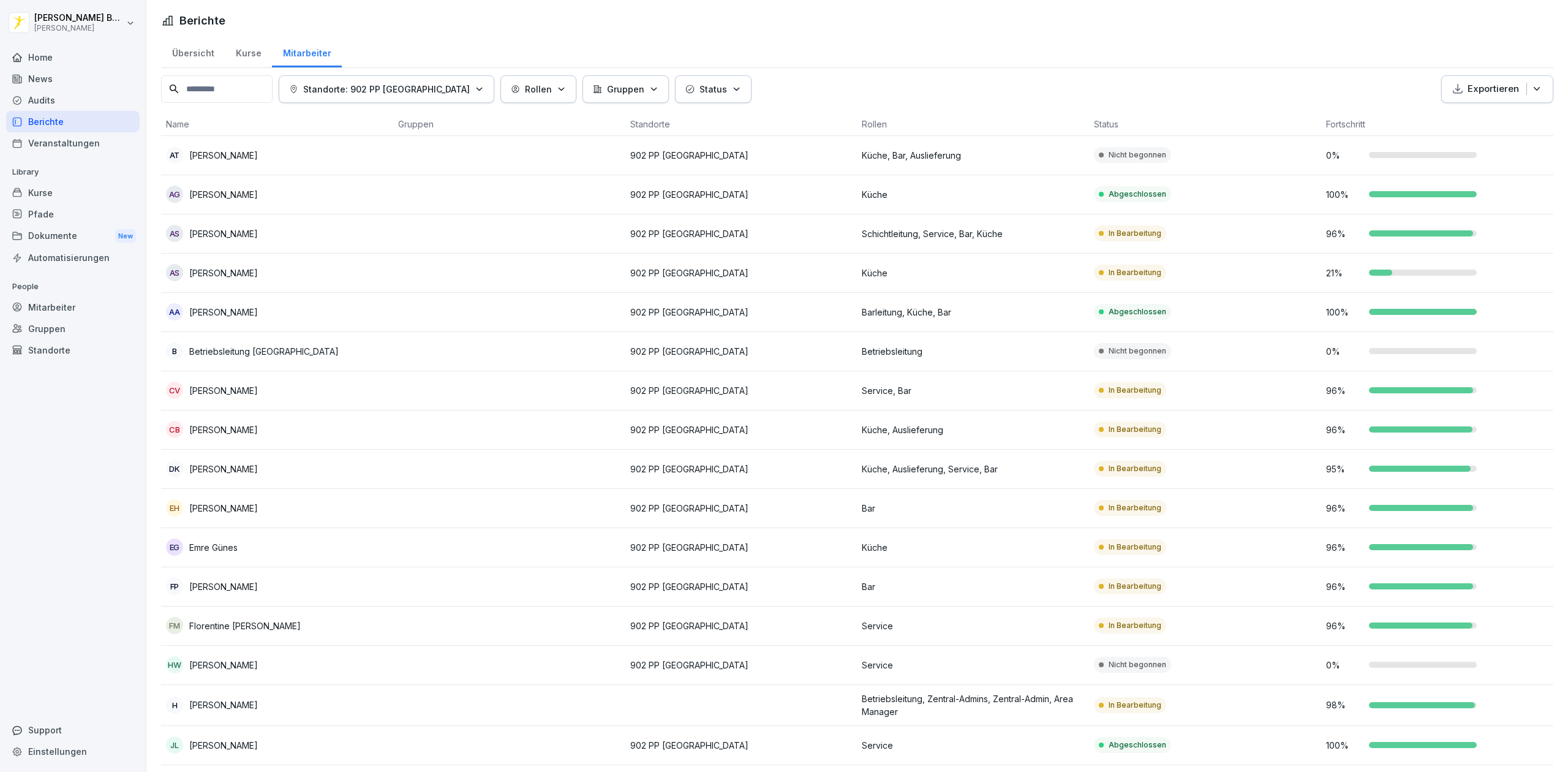
click at [765, 165] on td "902 PP [GEOGRAPHIC_DATA]" at bounding box center [741, 156] width 232 height 39
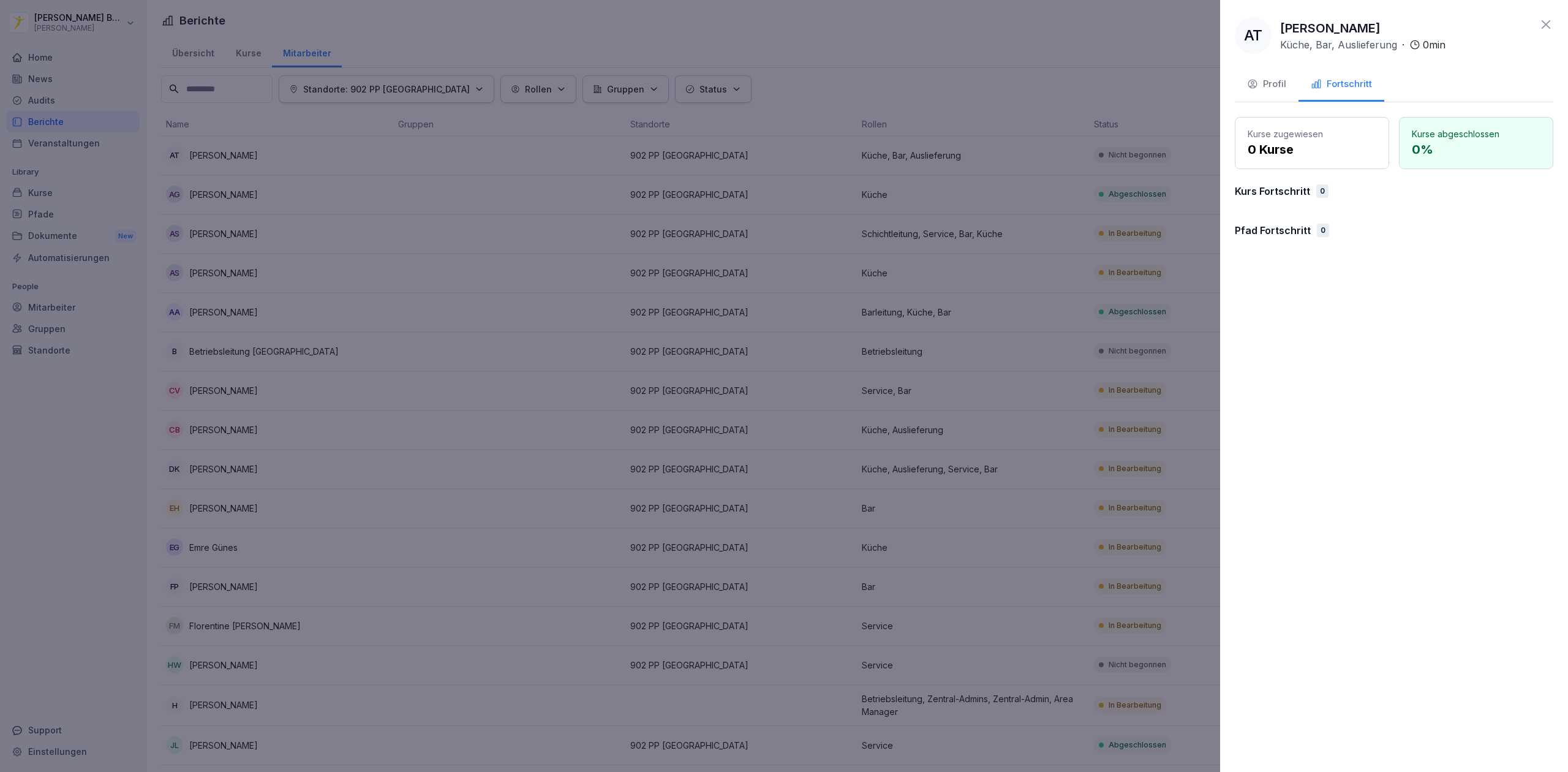
click at [1278, 89] on div "Profil" at bounding box center [1267, 84] width 39 height 14
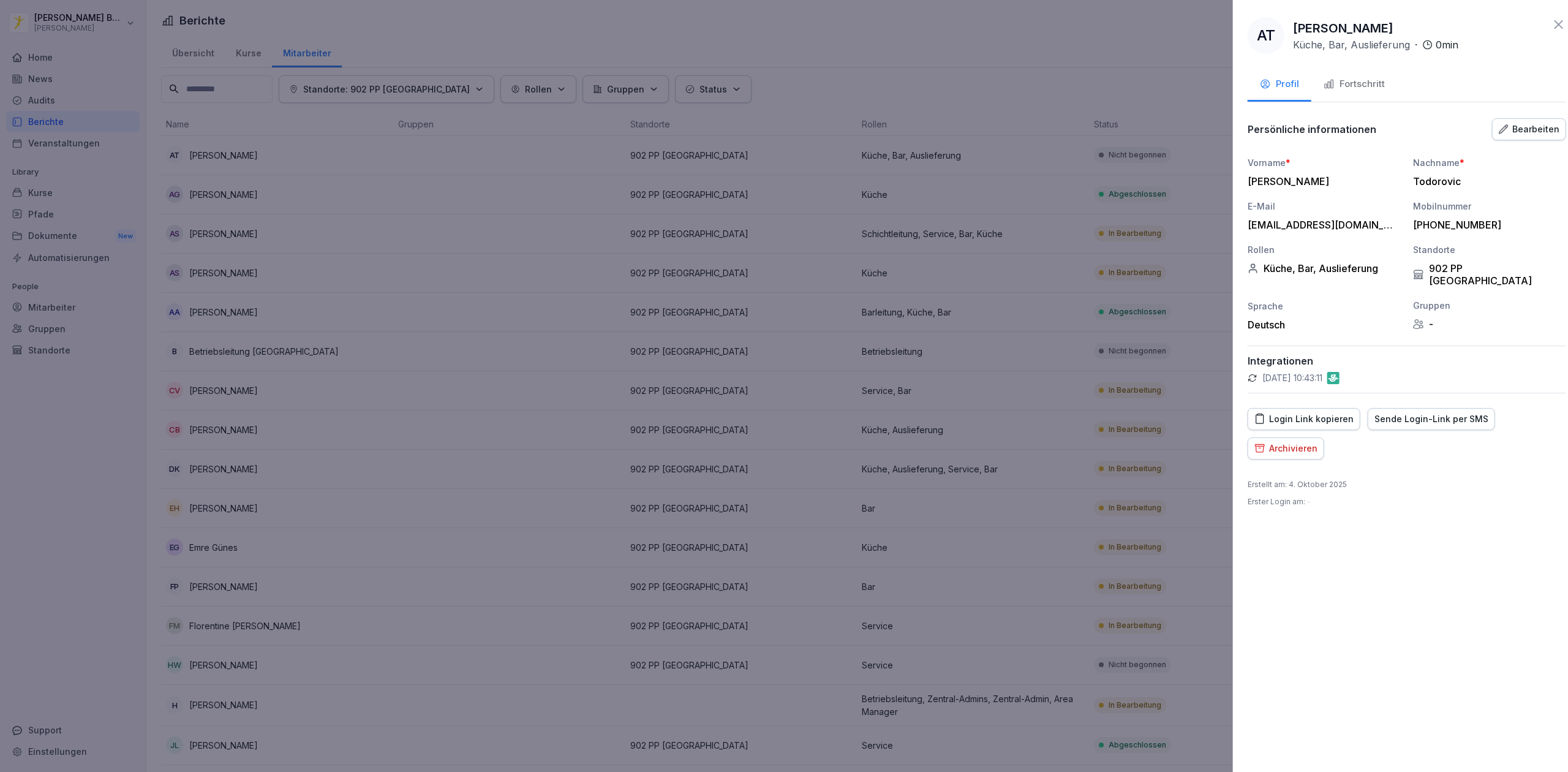
click at [1153, 216] on div at bounding box center [784, 386] width 1568 height 772
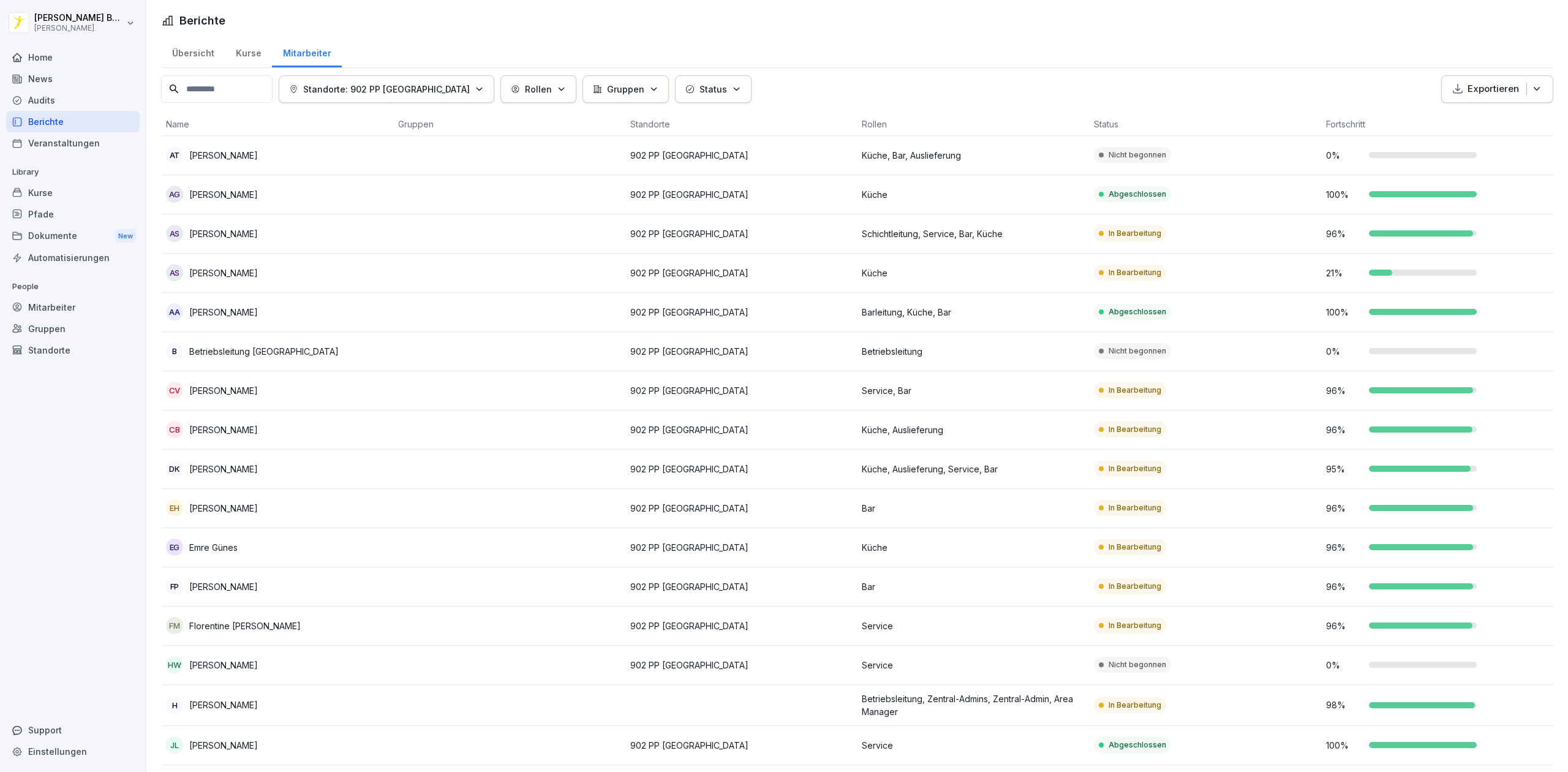
click at [74, 118] on div "Berichte" at bounding box center [73, 122] width 133 height 22
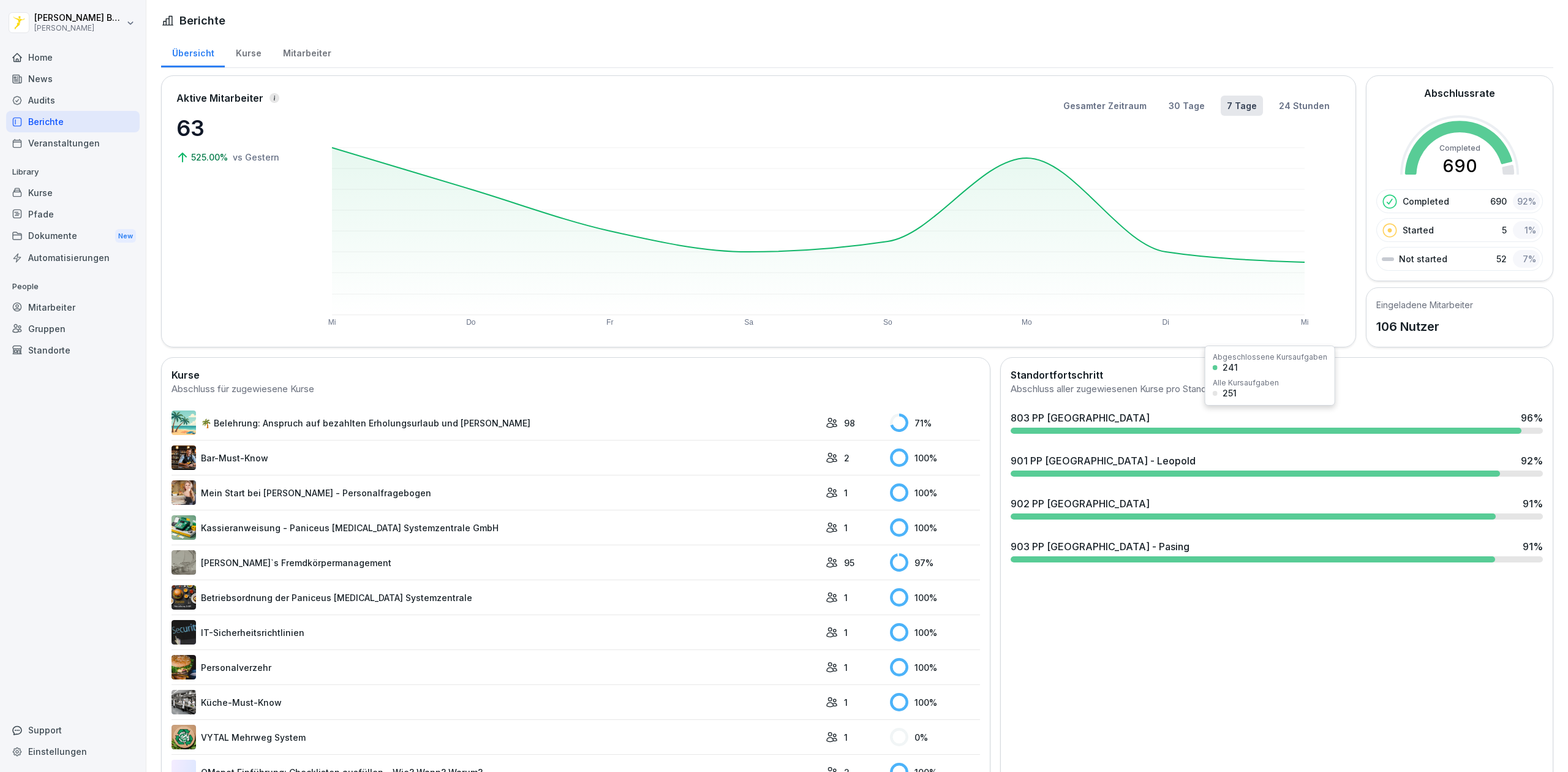
click at [1198, 427] on div "803 PP [GEOGRAPHIC_DATA] 96 %" at bounding box center [1277, 422] width 542 height 33
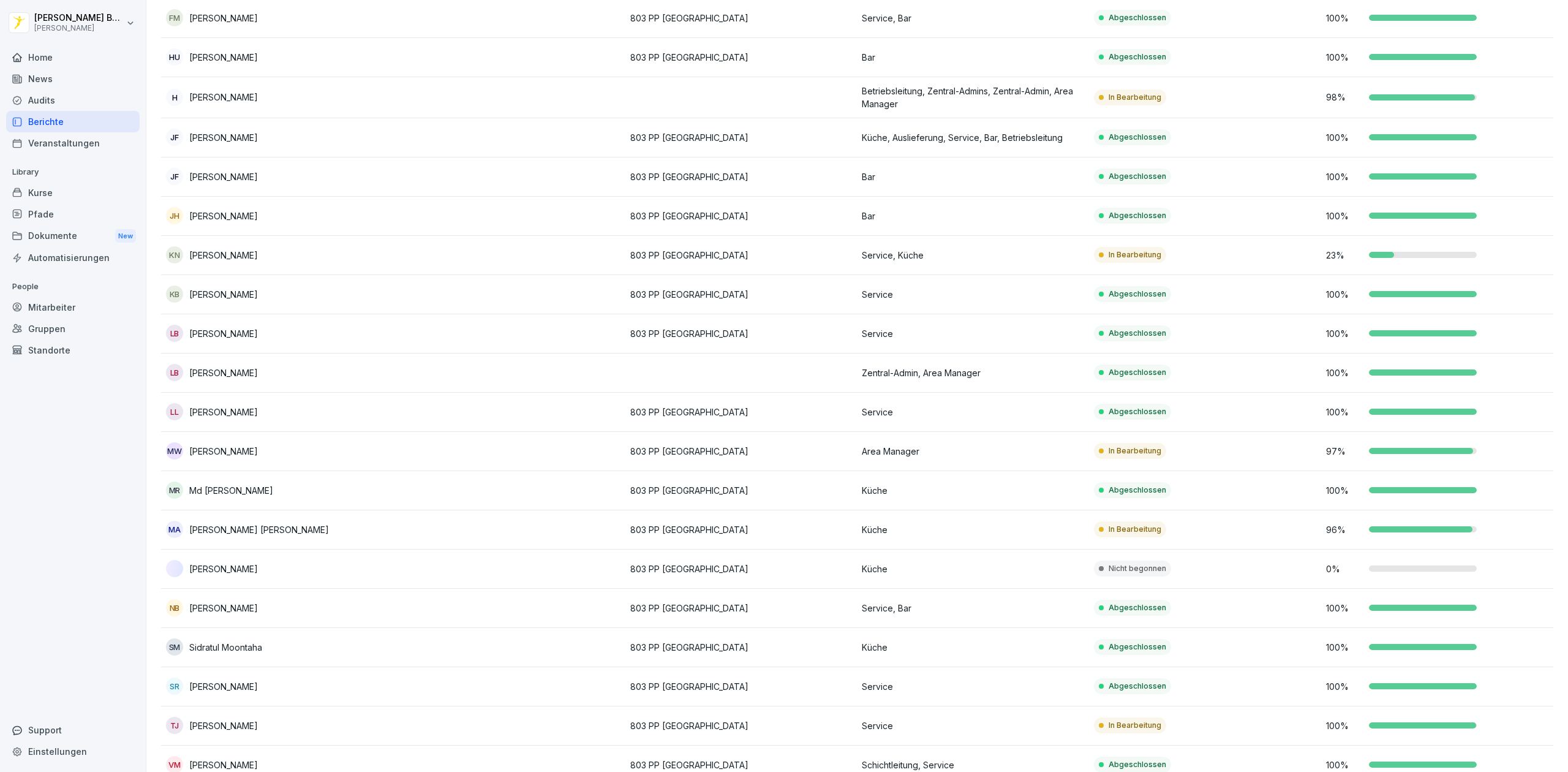
scroll to position [488, 0]
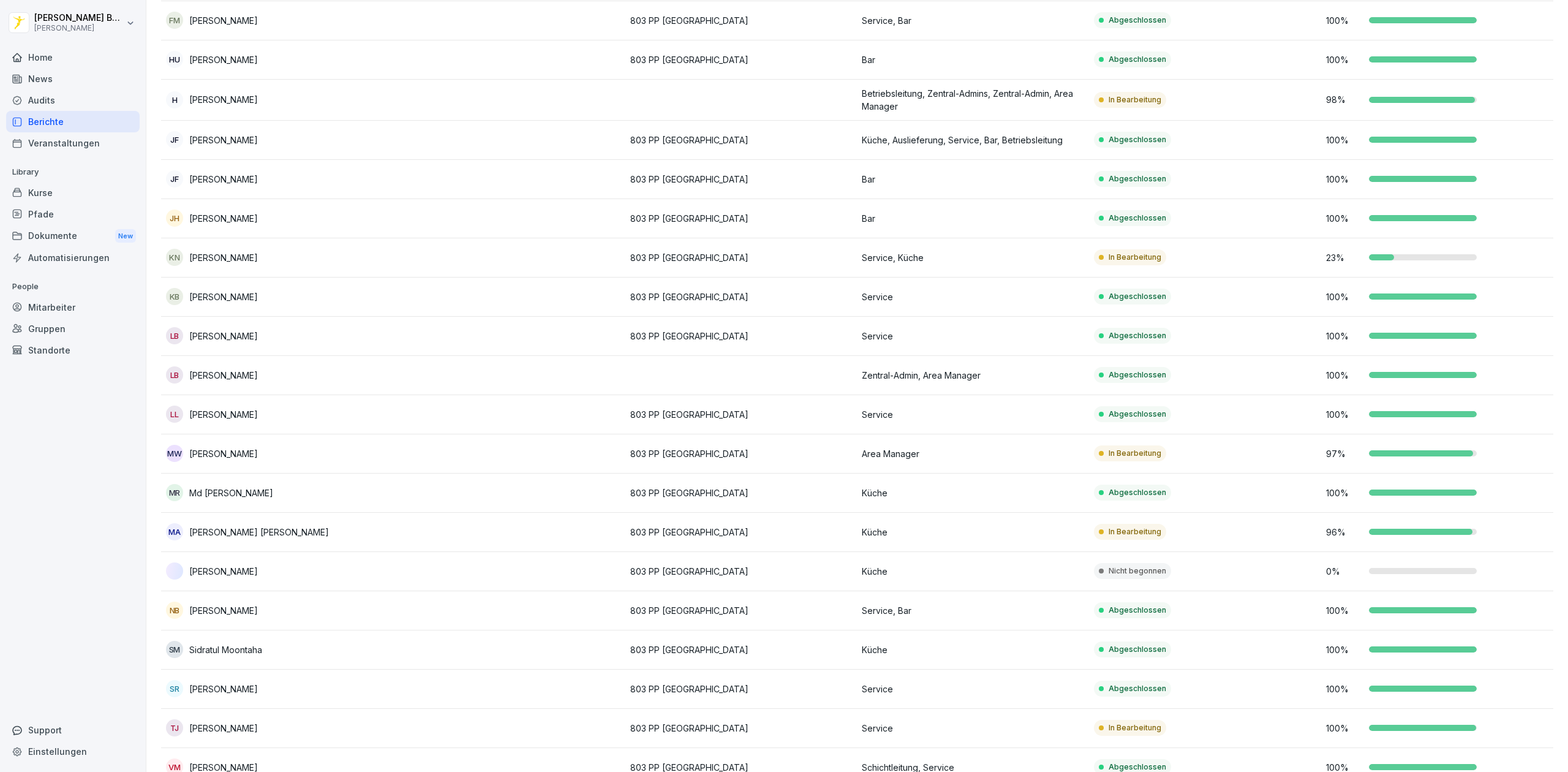
click at [55, 113] on div "Berichte" at bounding box center [73, 122] width 133 height 22
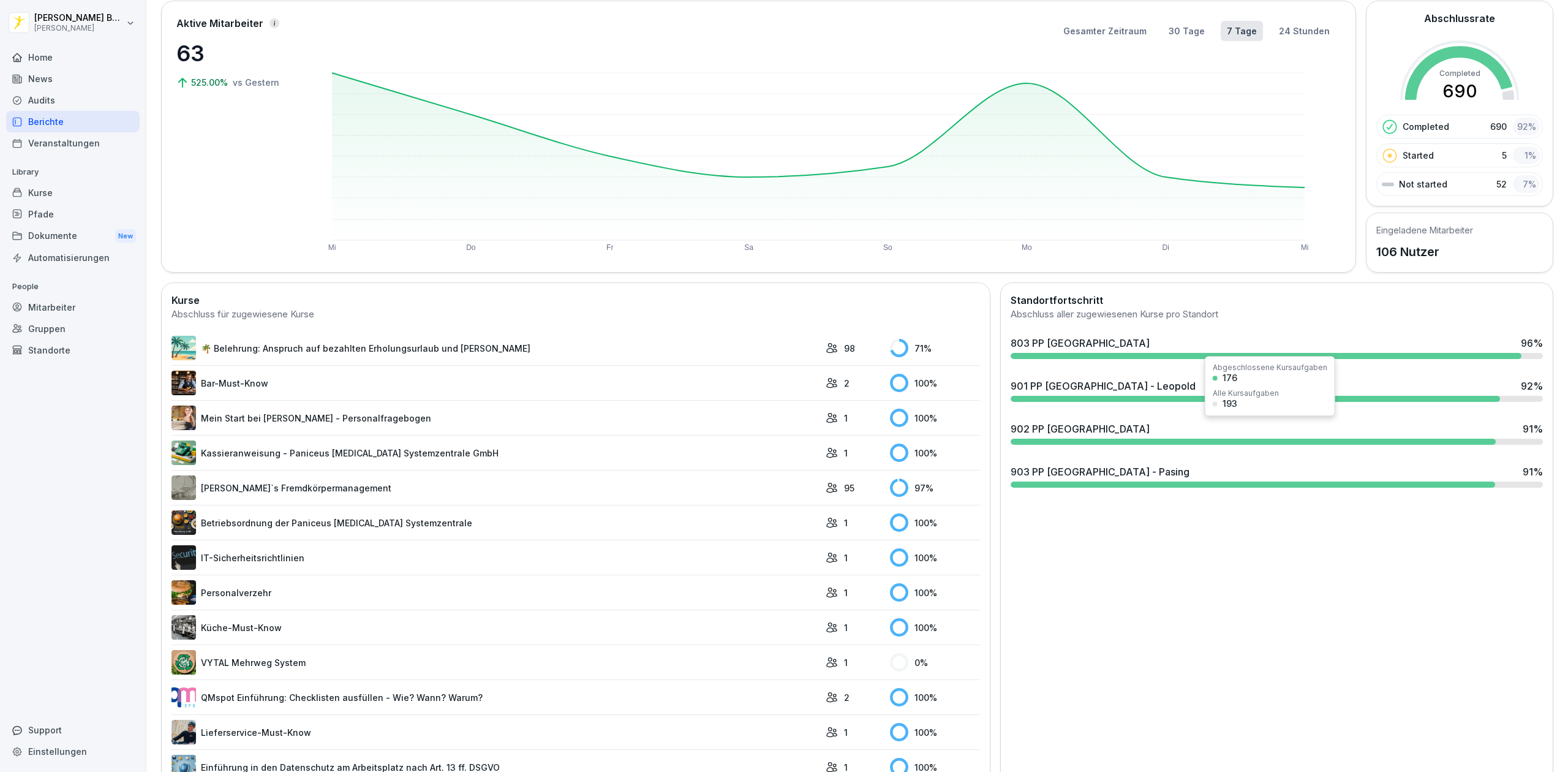
click at [1094, 435] on div "902 PP [GEOGRAPHIC_DATA] 91 %" at bounding box center [1277, 429] width 532 height 15
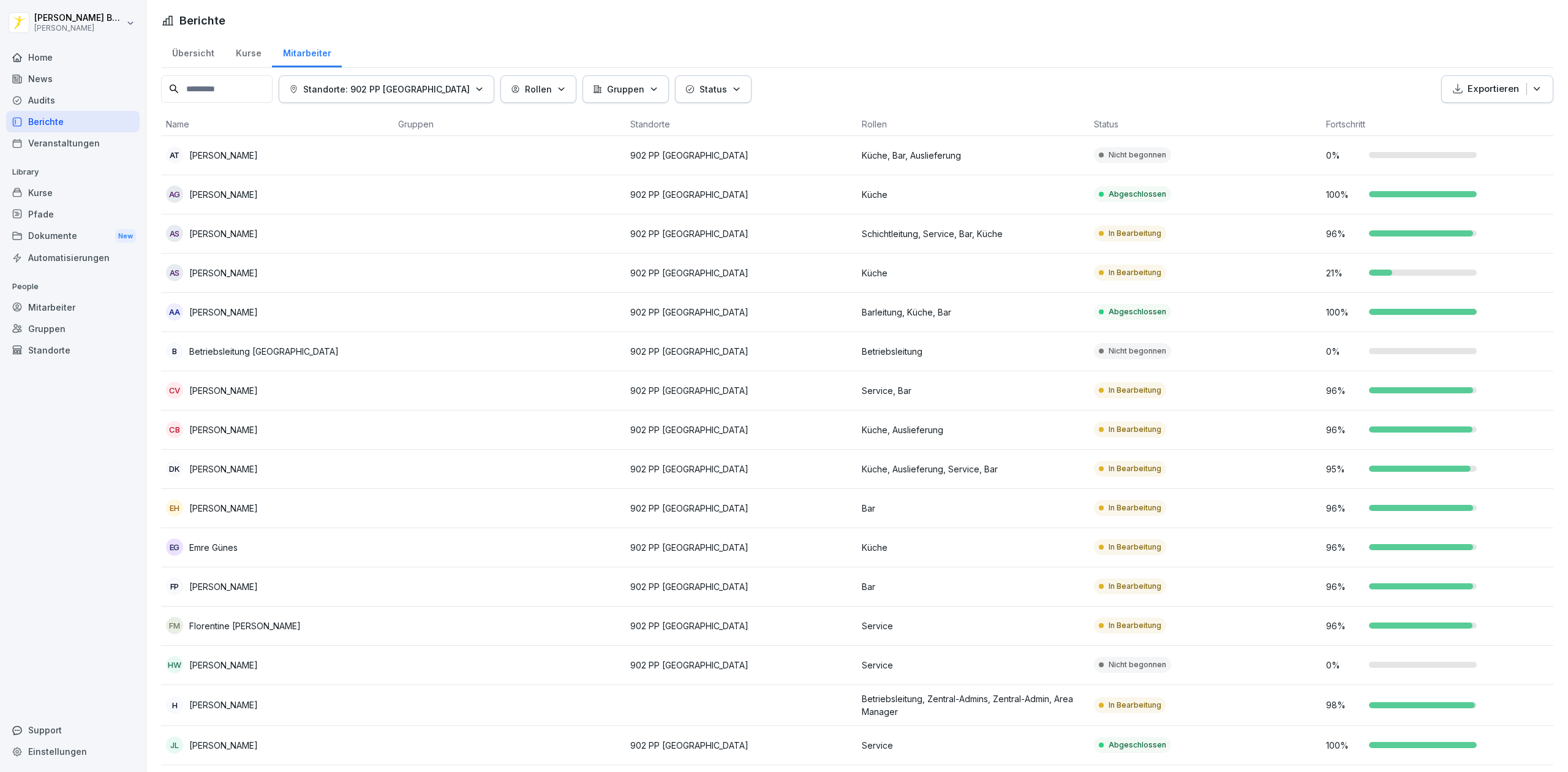
click at [719, 152] on p "902 PP [GEOGRAPHIC_DATA]" at bounding box center [742, 156] width 222 height 13
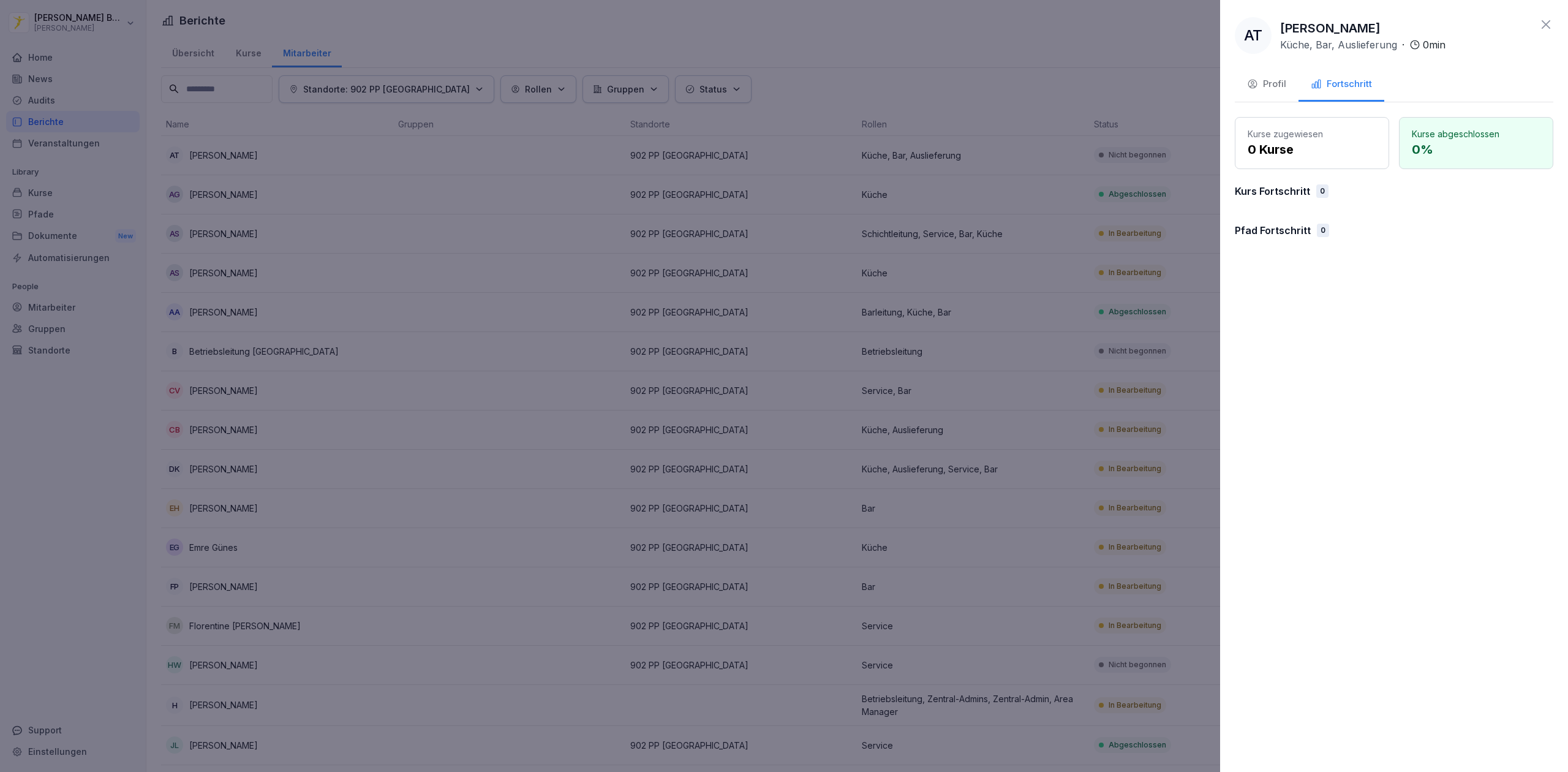
click at [1271, 92] on button "Profil" at bounding box center [1267, 85] width 64 height 33
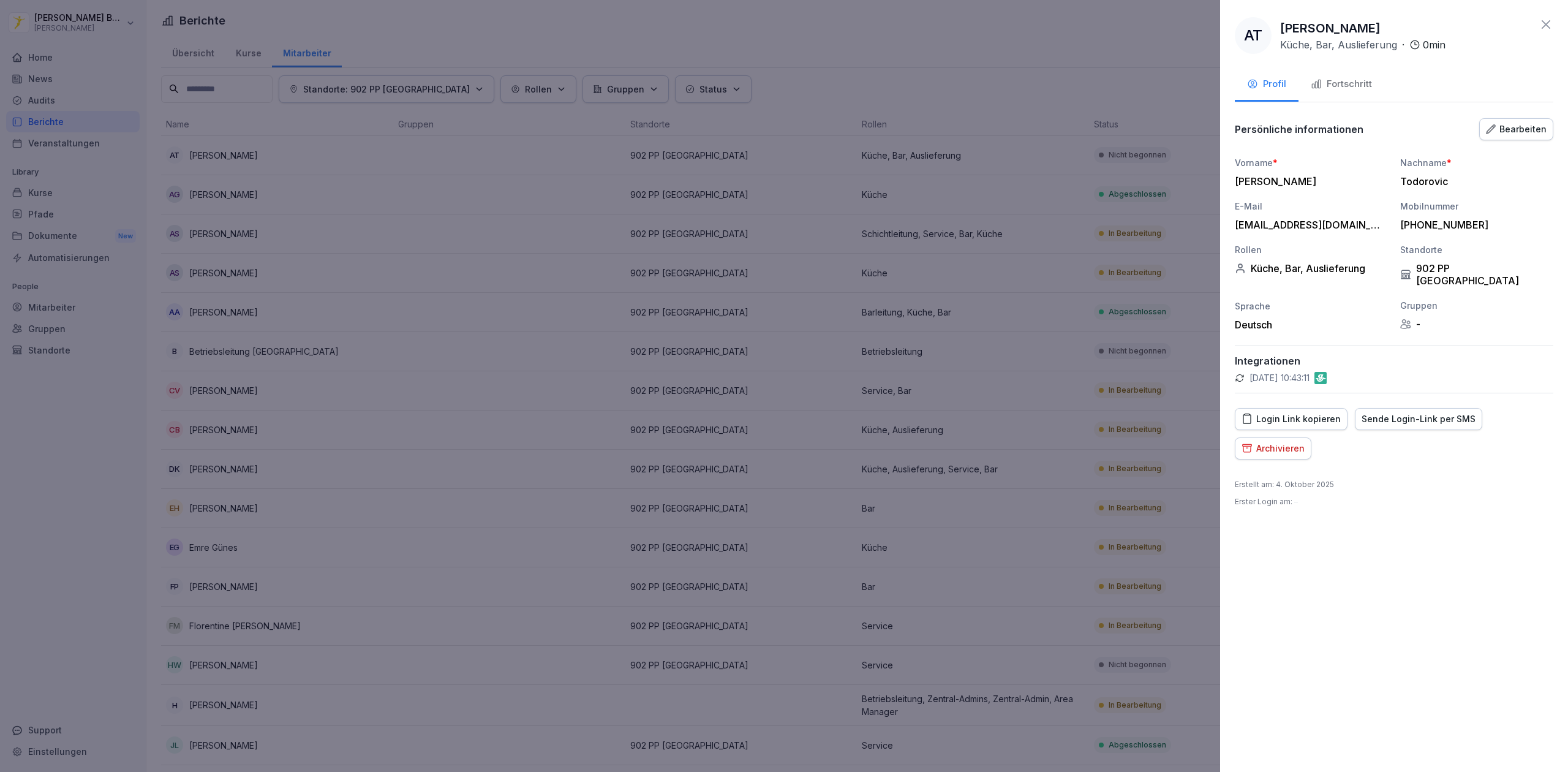
click at [1331, 93] on button "Fortschritt" at bounding box center [1341, 85] width 86 height 33
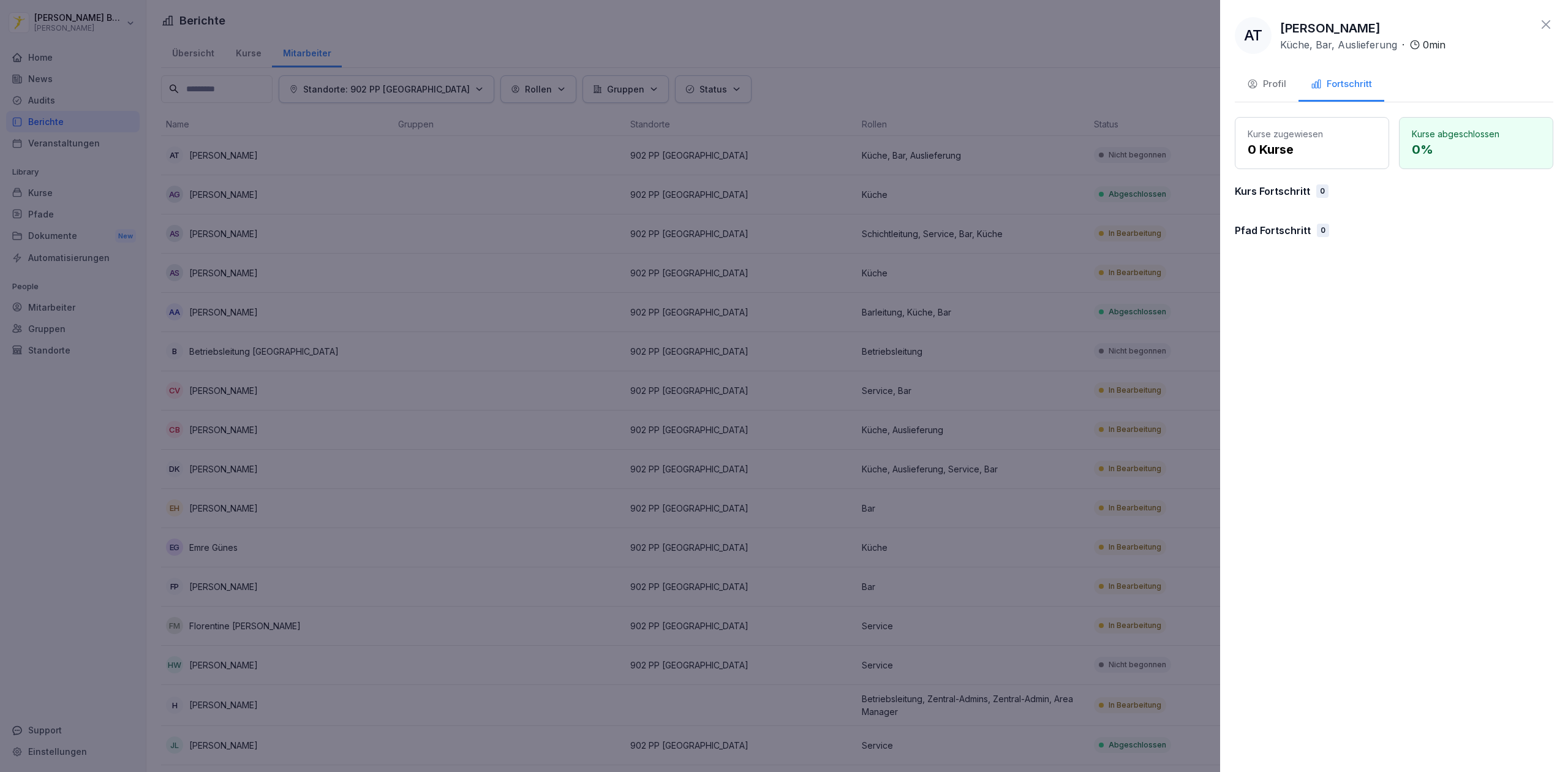
click at [1047, 64] on div at bounding box center [784, 386] width 1568 height 772
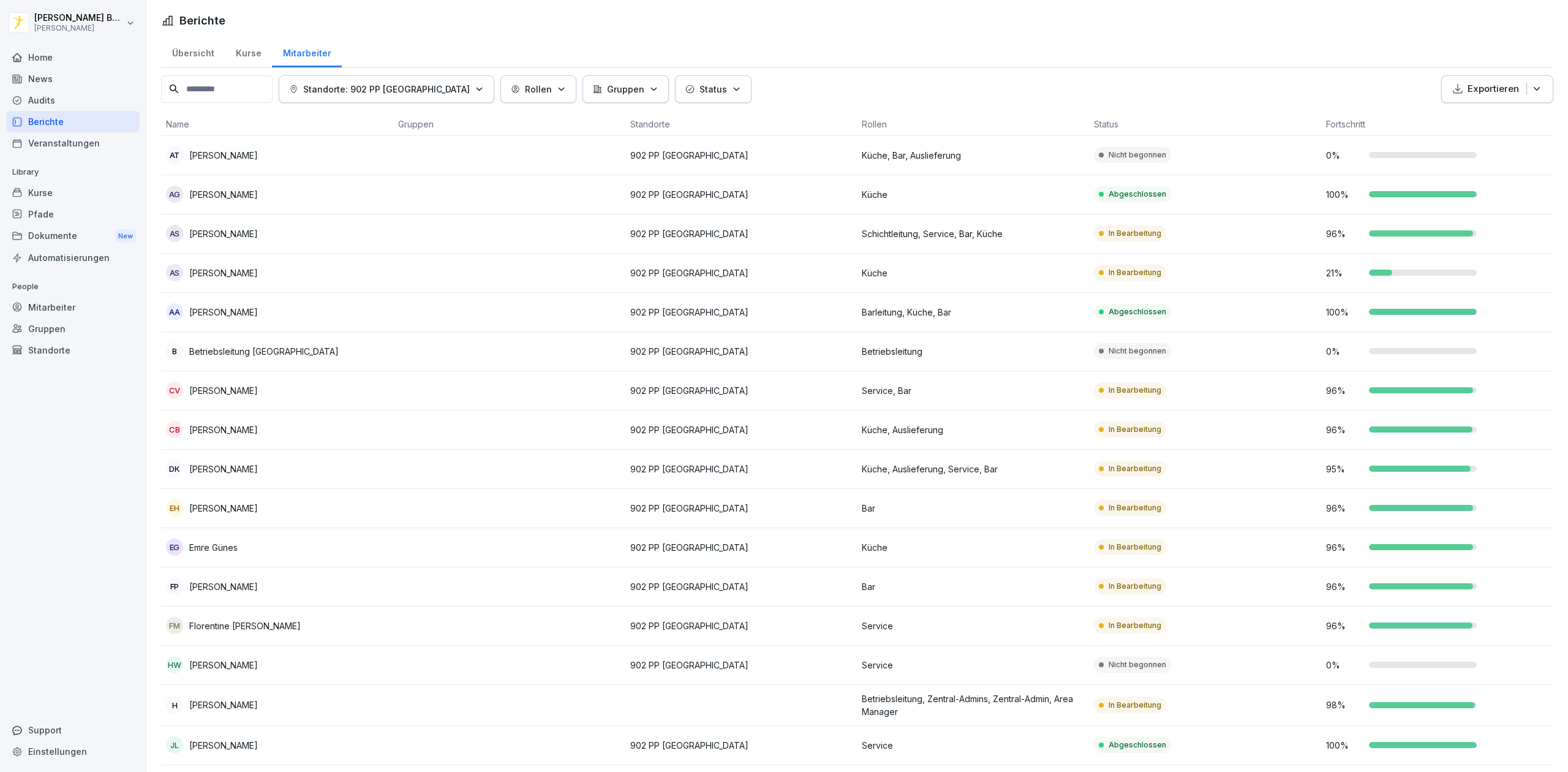
click at [800, 150] on p "902 PP [GEOGRAPHIC_DATA]" at bounding box center [742, 156] width 222 height 13
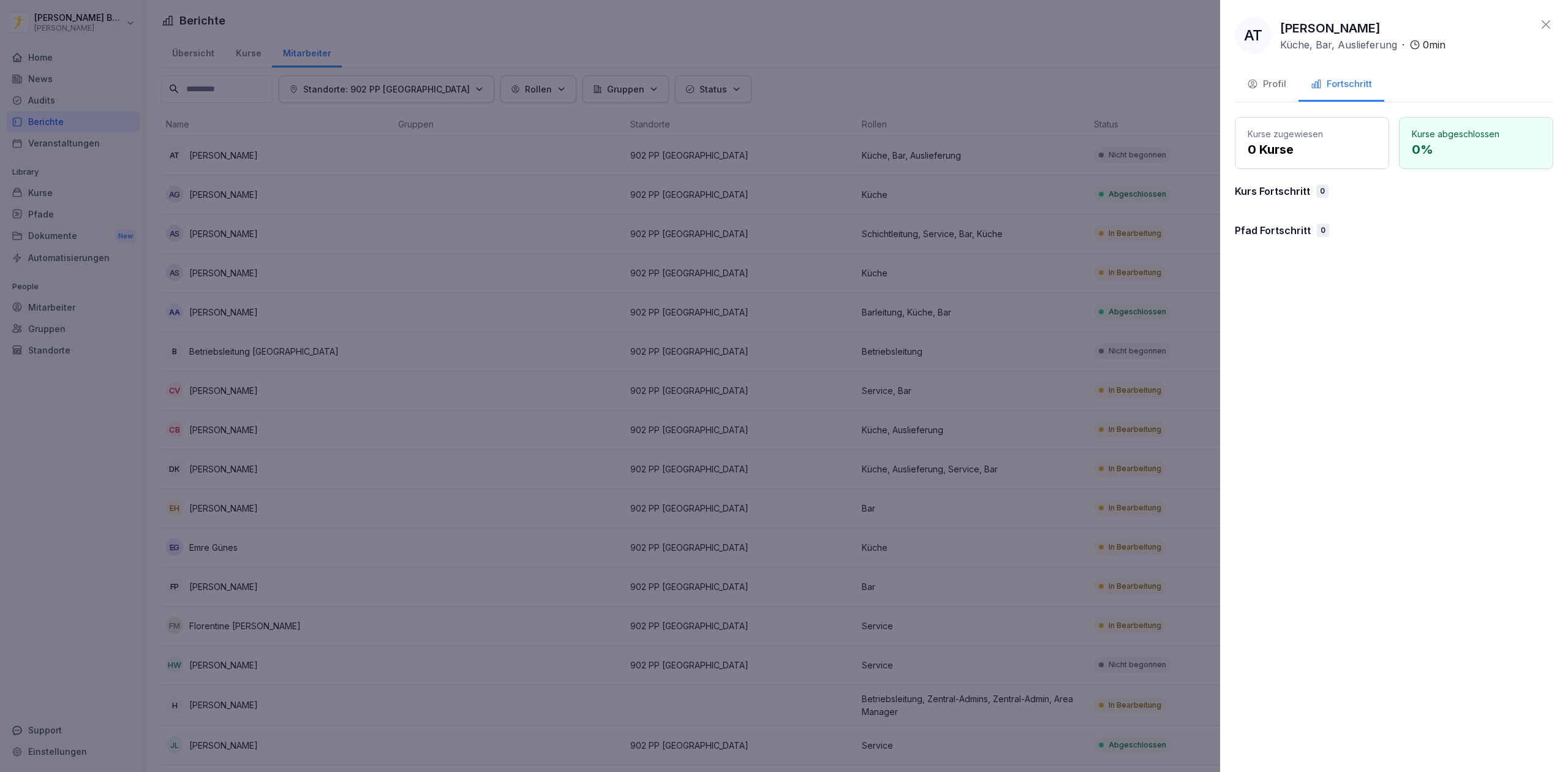
click at [1271, 89] on div "Profil" at bounding box center [1267, 84] width 39 height 14
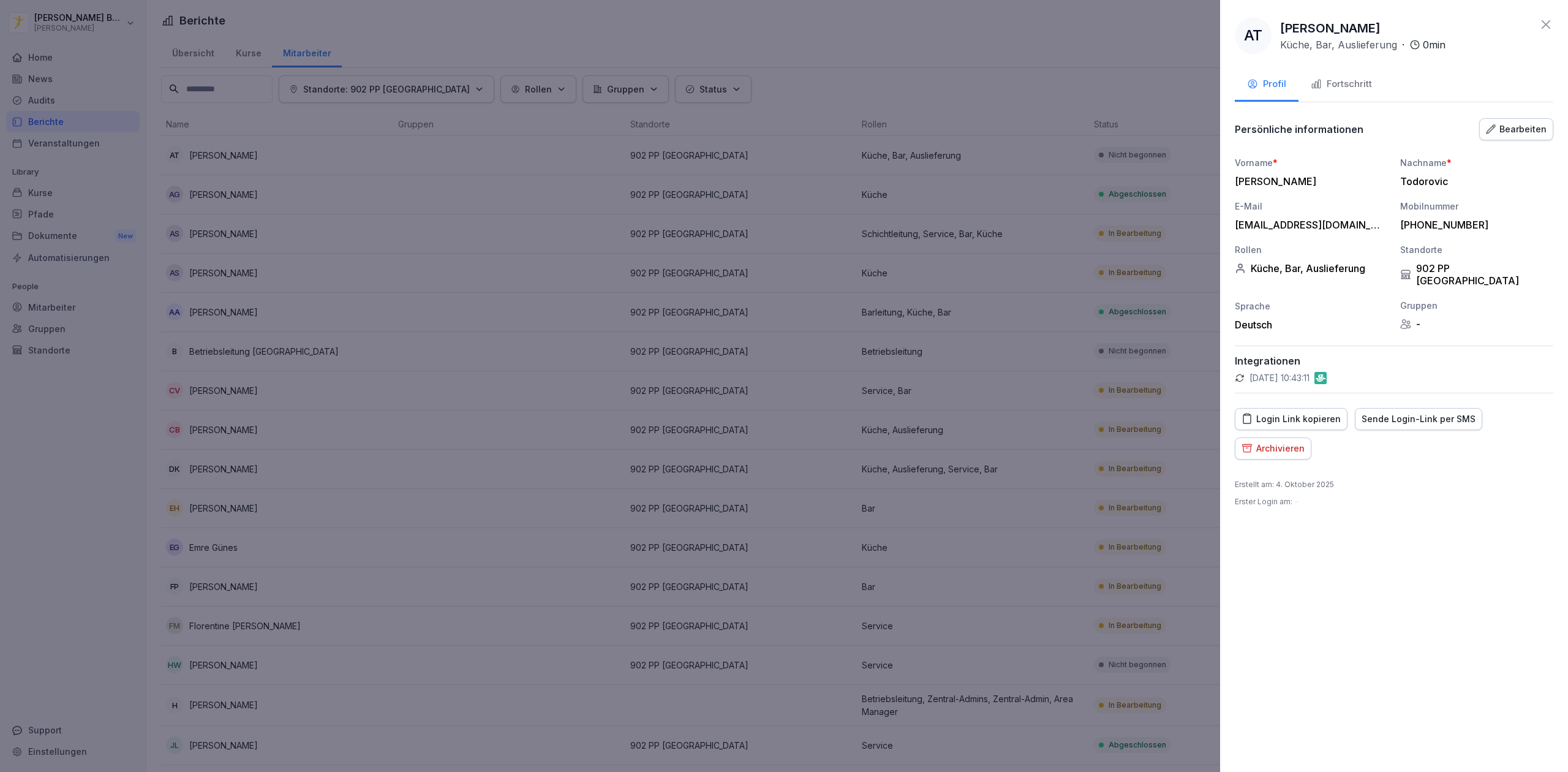
click at [1331, 90] on div "Fortschritt" at bounding box center [1341, 84] width 61 height 14
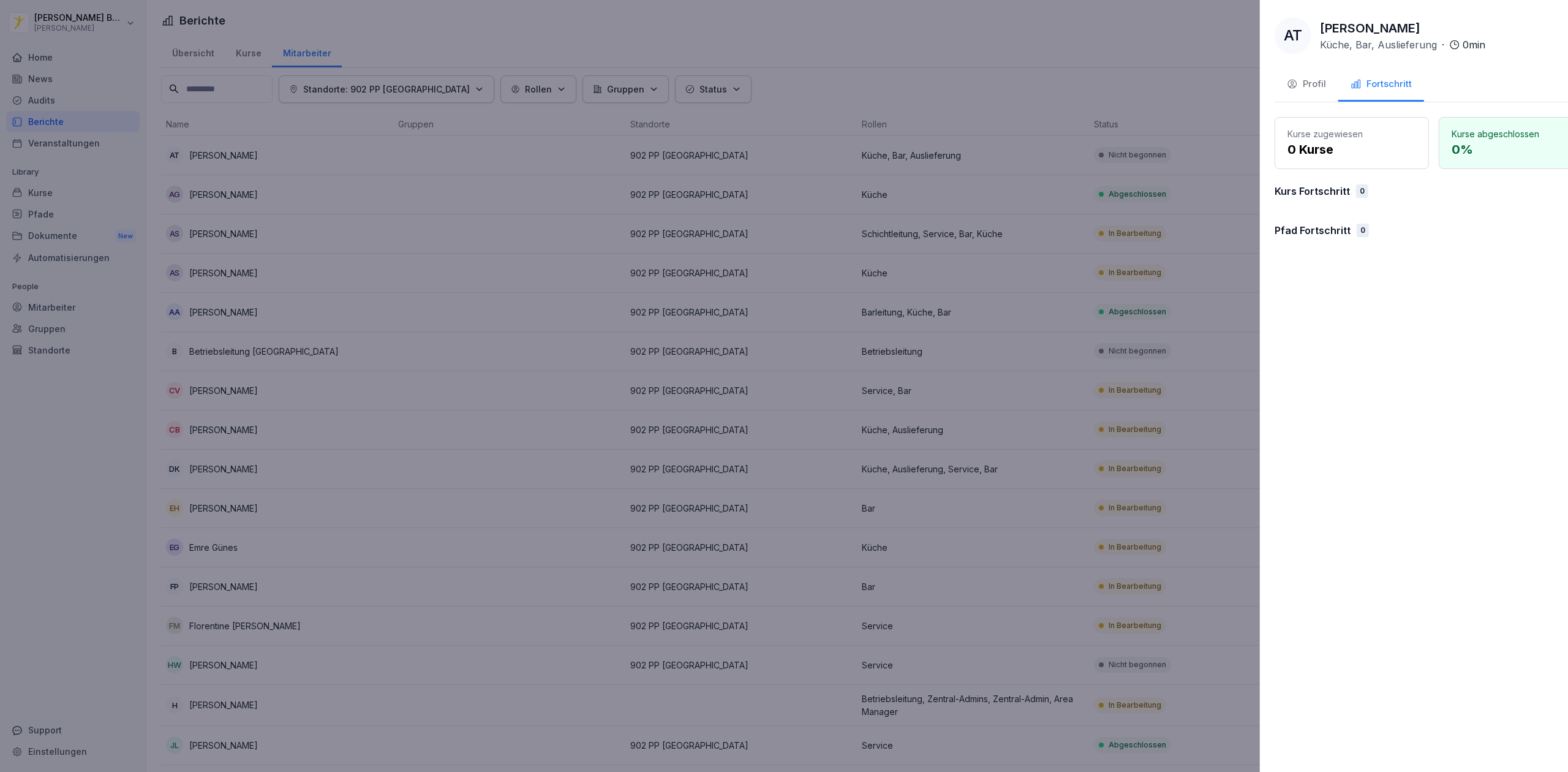
click at [1081, 69] on div at bounding box center [784, 386] width 1568 height 772
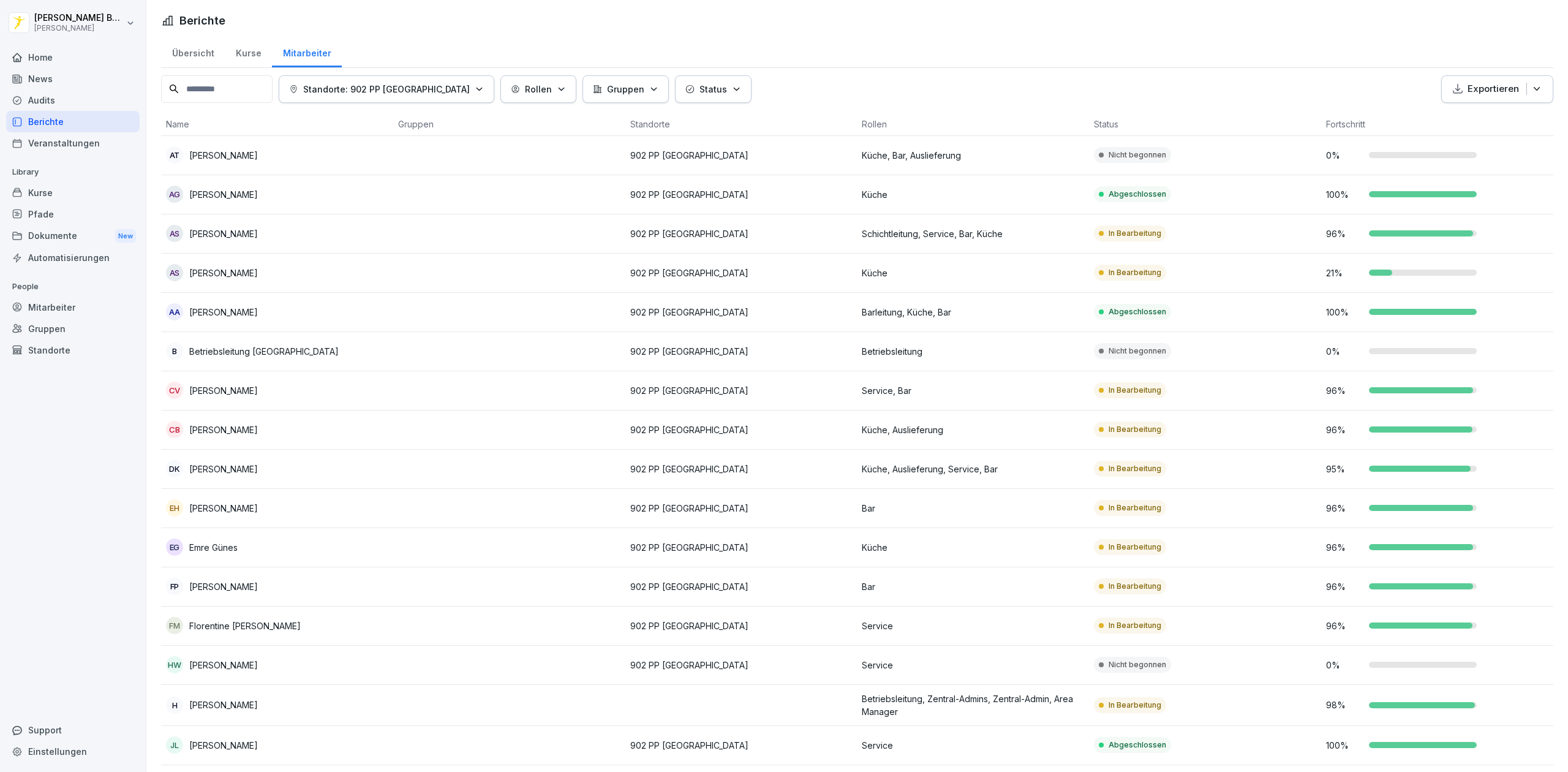
click at [857, 148] on td "Küche, Bar, Auslieferung" at bounding box center [973, 156] width 232 height 39
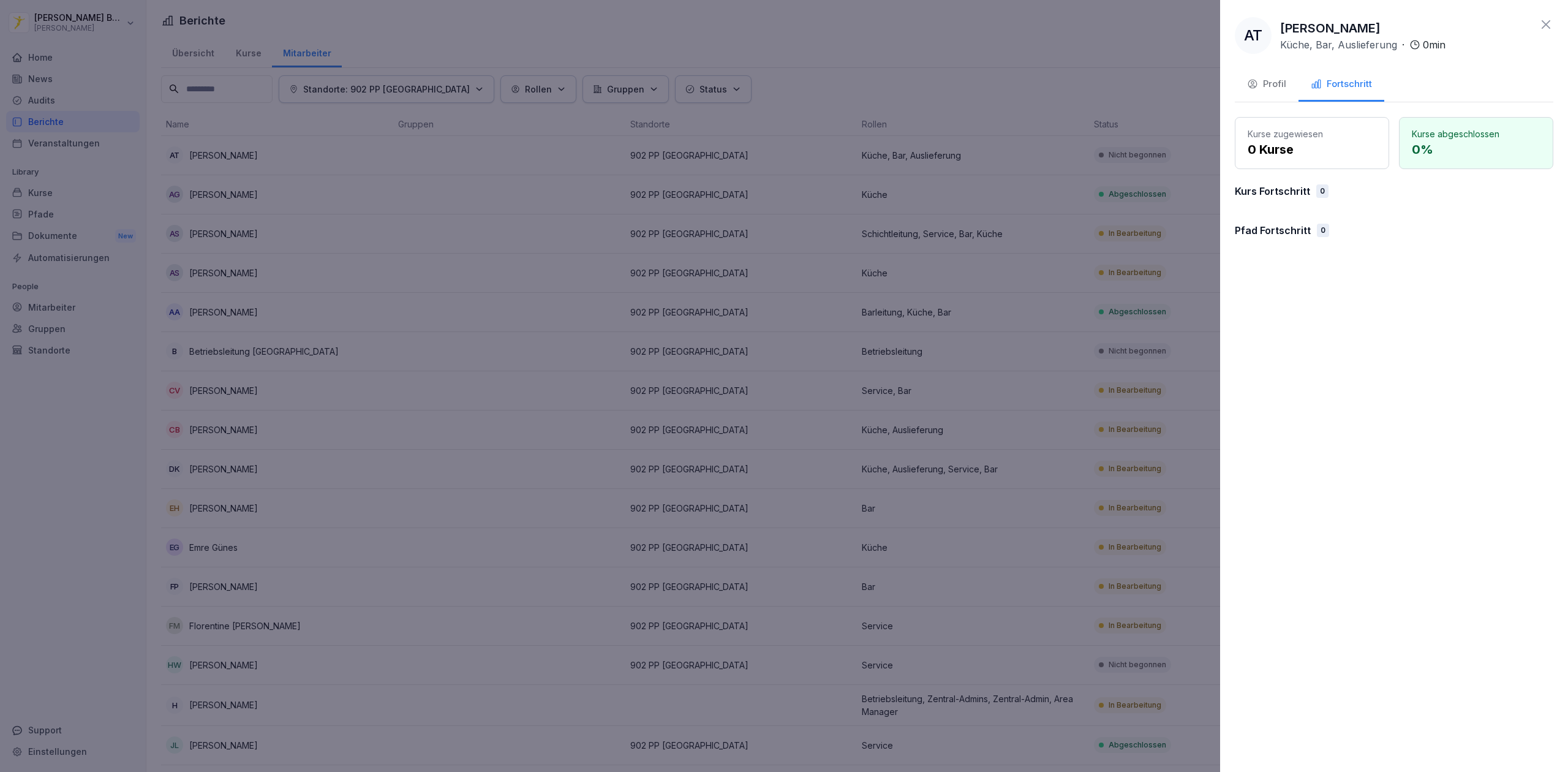
click at [1261, 93] on button "Profil" at bounding box center [1267, 85] width 64 height 33
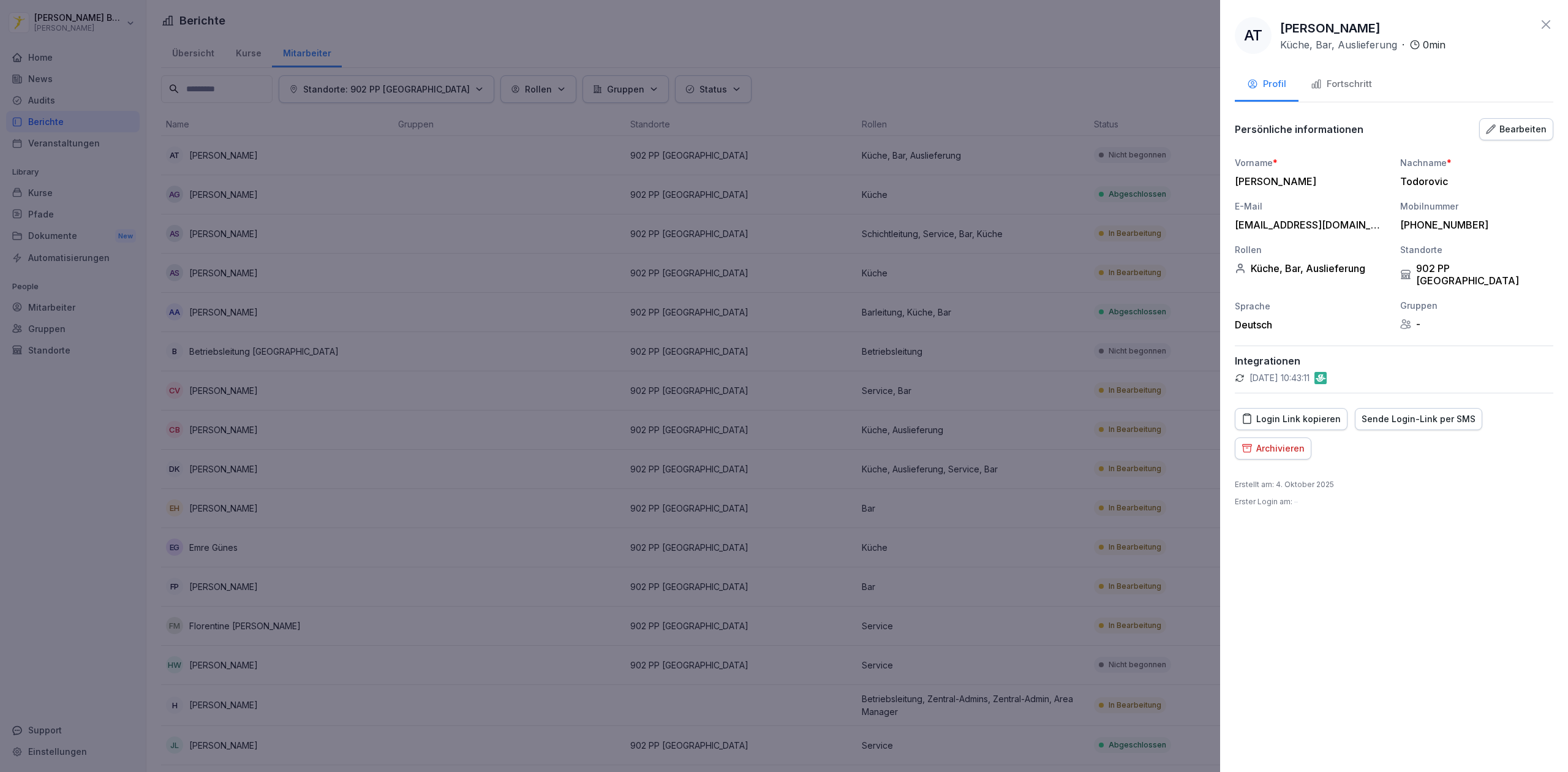
click at [1336, 86] on div "Fortschritt" at bounding box center [1341, 84] width 61 height 14
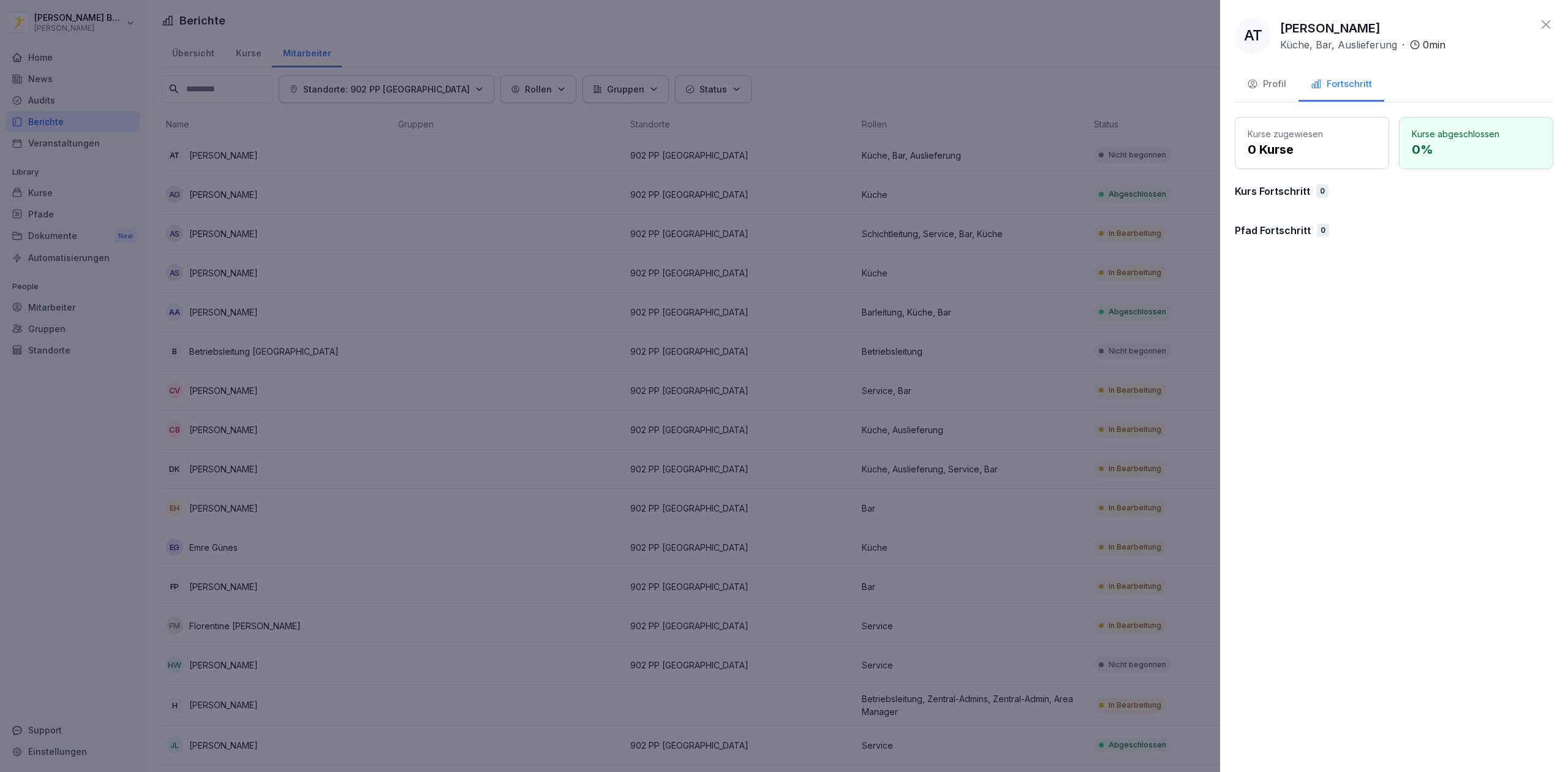
click at [1265, 76] on button "Profil" at bounding box center [1267, 85] width 64 height 33
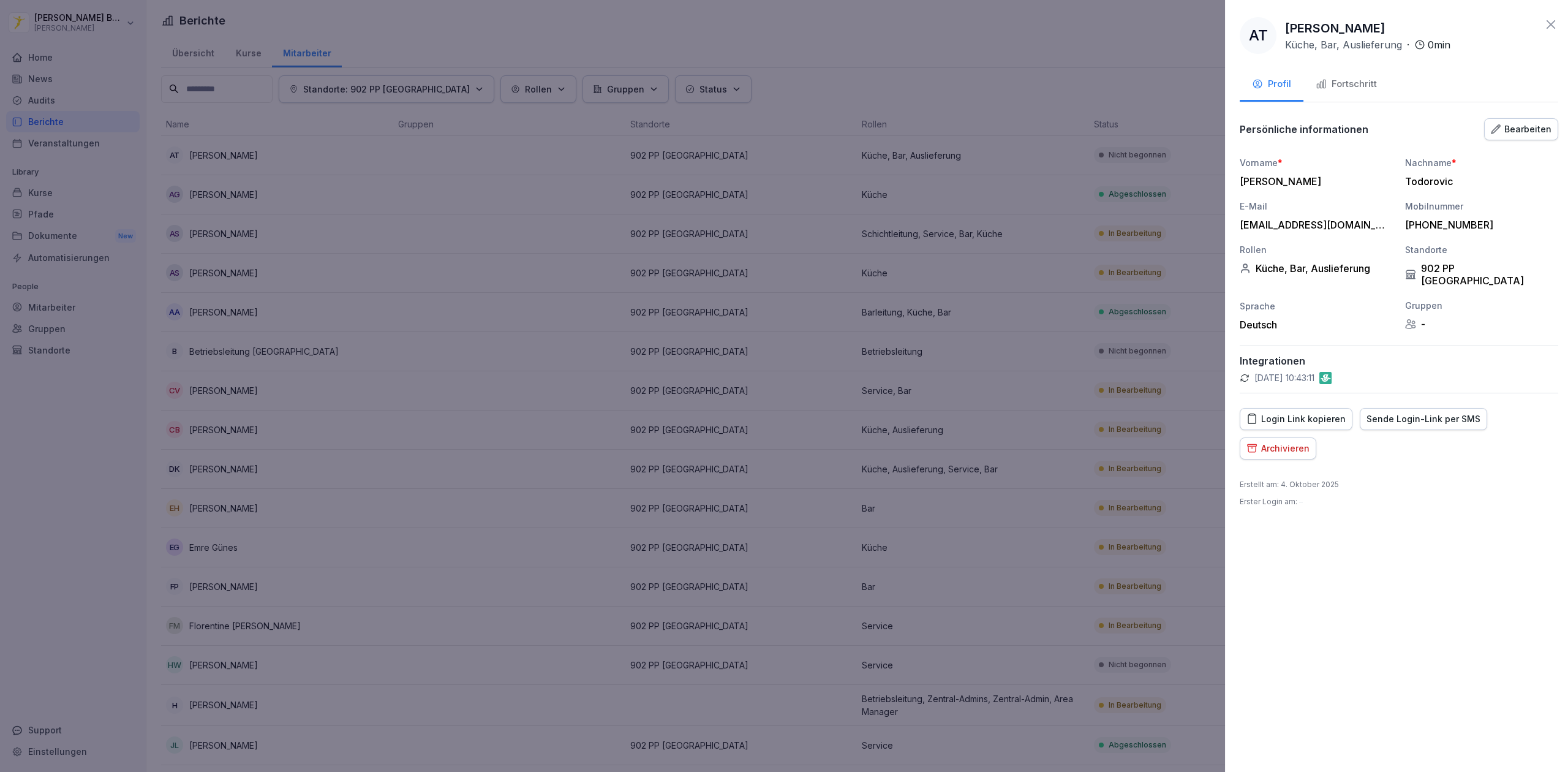
click at [1054, 114] on div at bounding box center [784, 386] width 1568 height 772
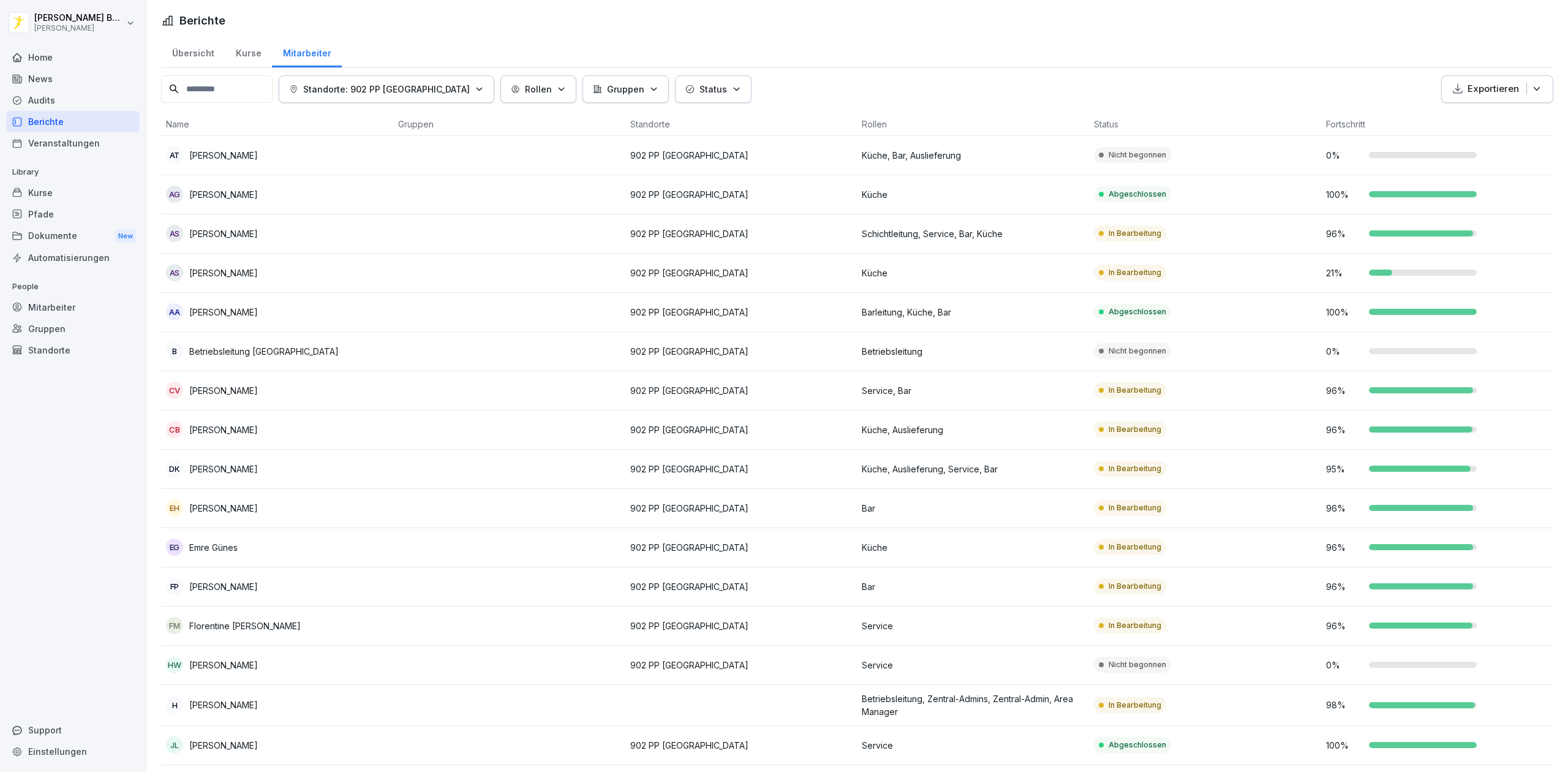
click at [476, 275] on td at bounding box center [509, 273] width 232 height 39
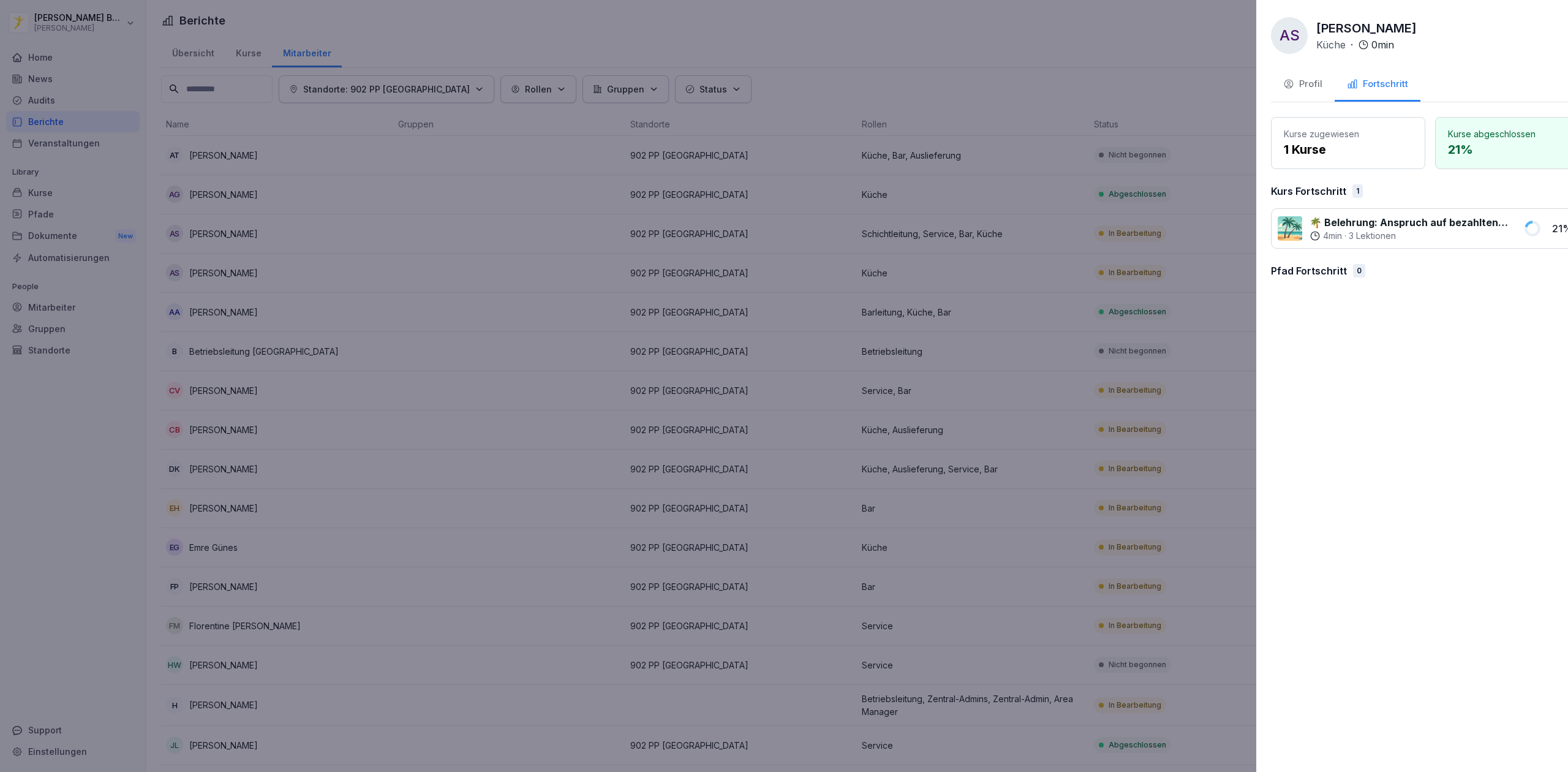
click at [1021, 324] on div at bounding box center [784, 386] width 1568 height 772
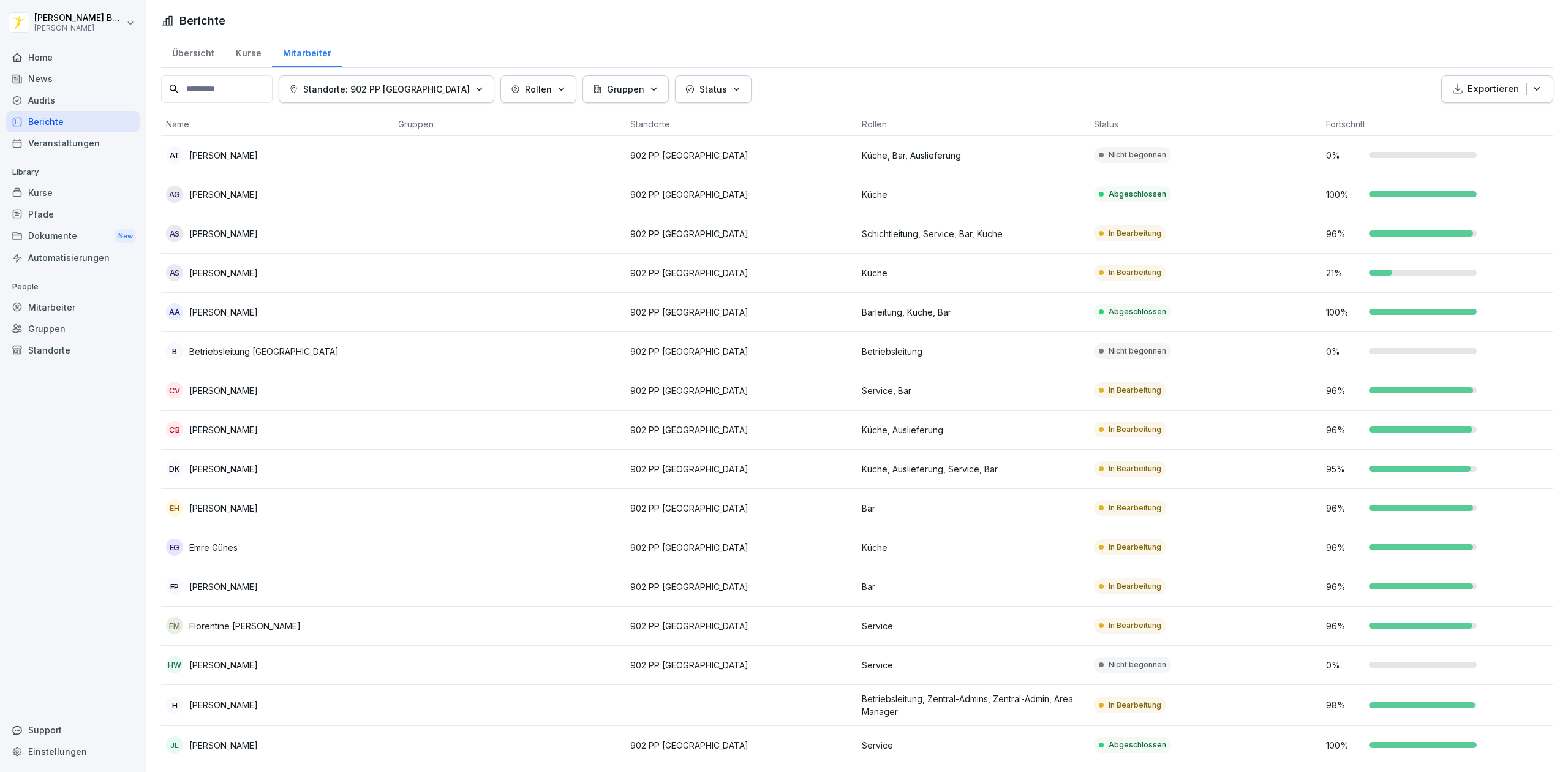
click at [997, 280] on td "Küche" at bounding box center [973, 273] width 232 height 39
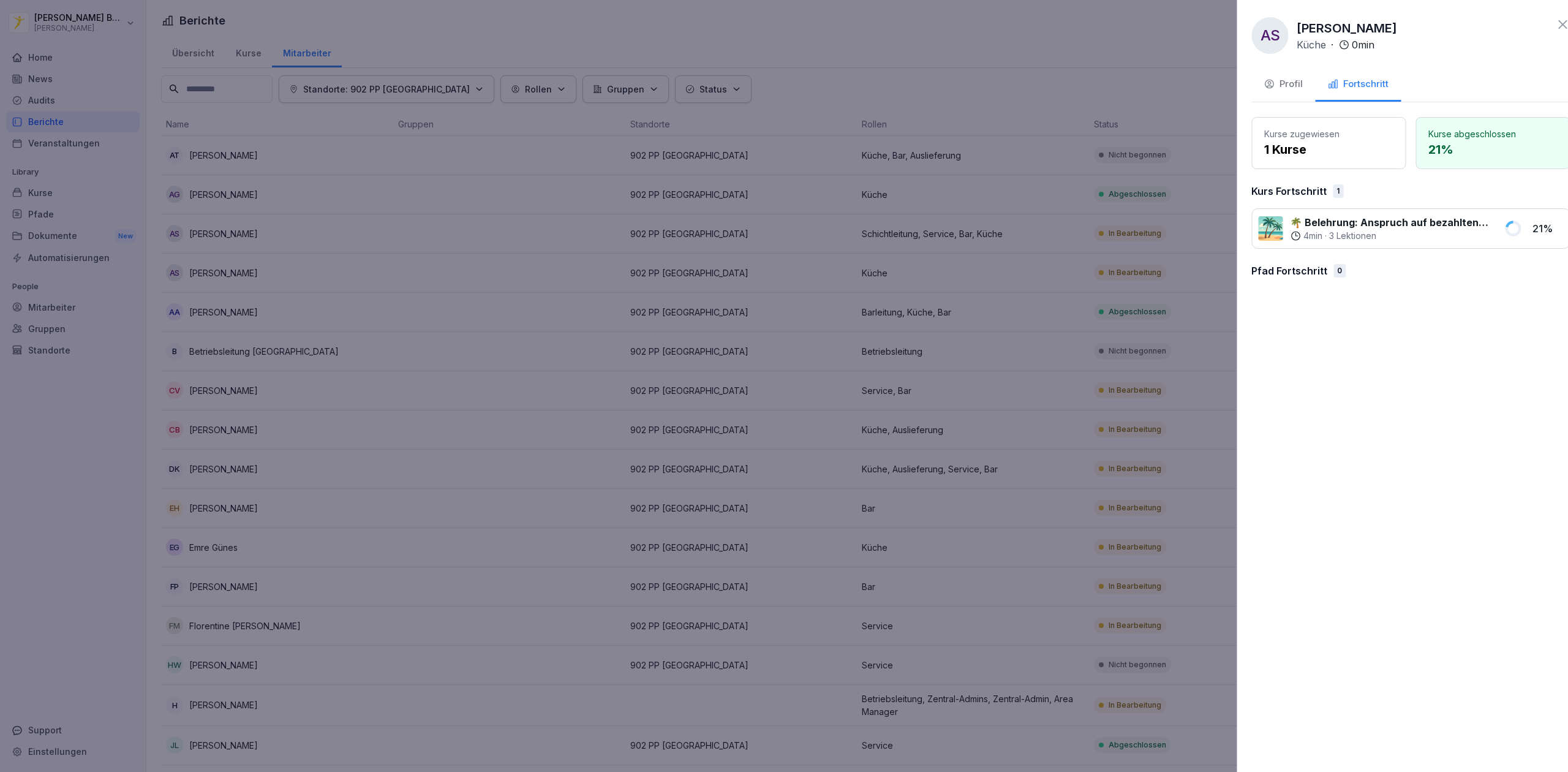
click at [1006, 280] on div at bounding box center [784, 386] width 1568 height 772
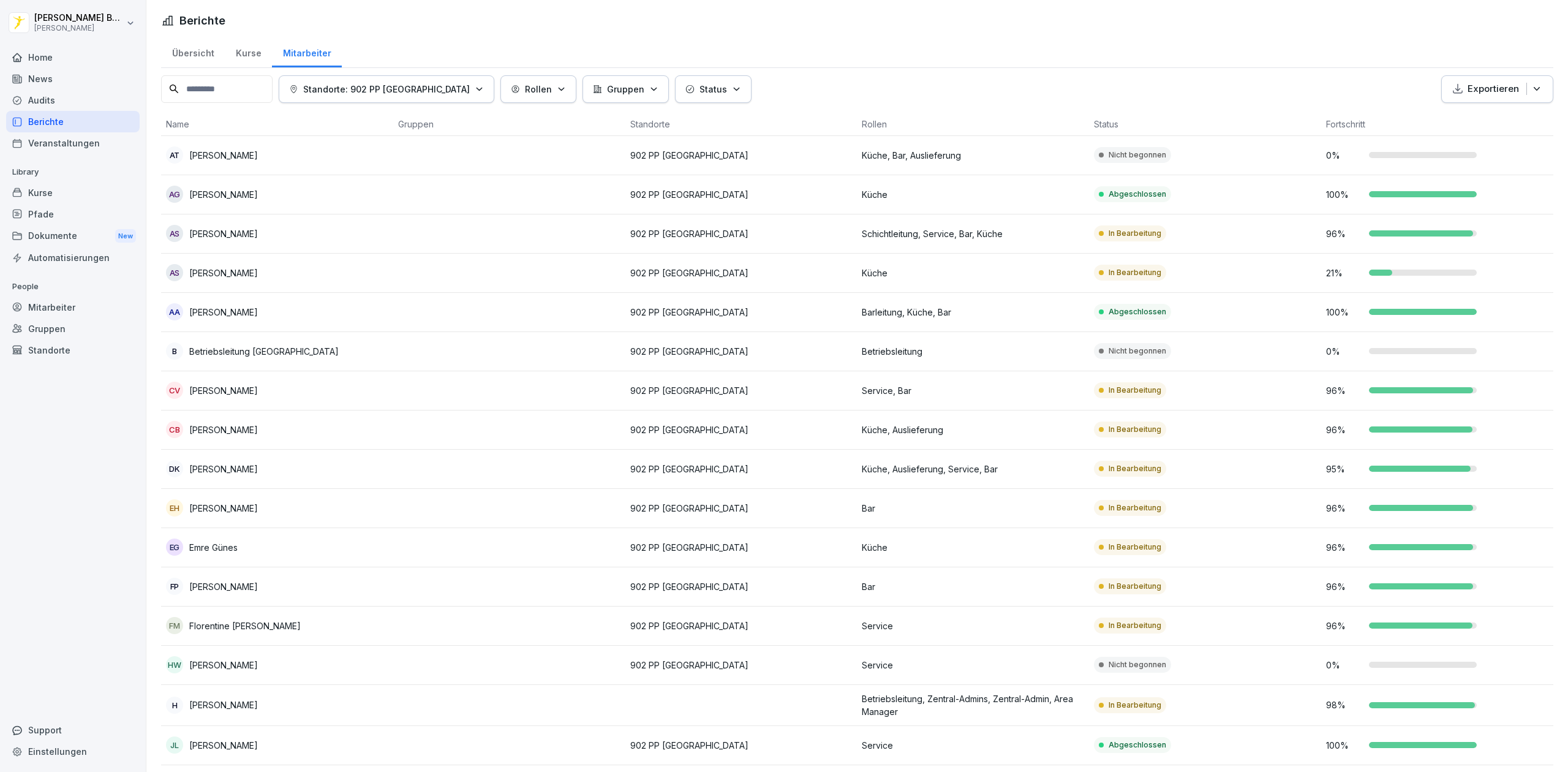
click at [1006, 280] on td "Küche" at bounding box center [973, 273] width 232 height 39
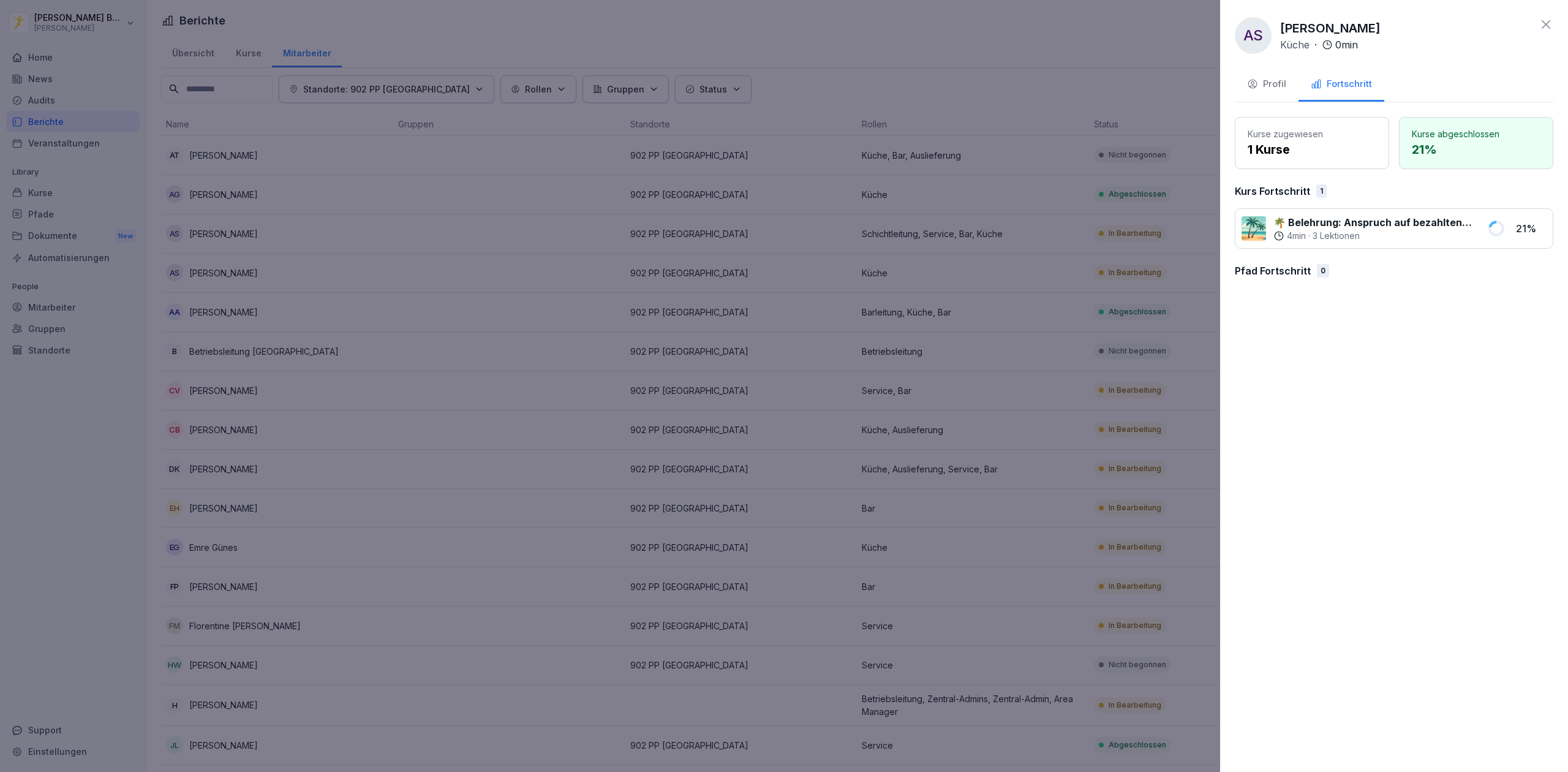
click at [1006, 280] on div at bounding box center [784, 386] width 1568 height 772
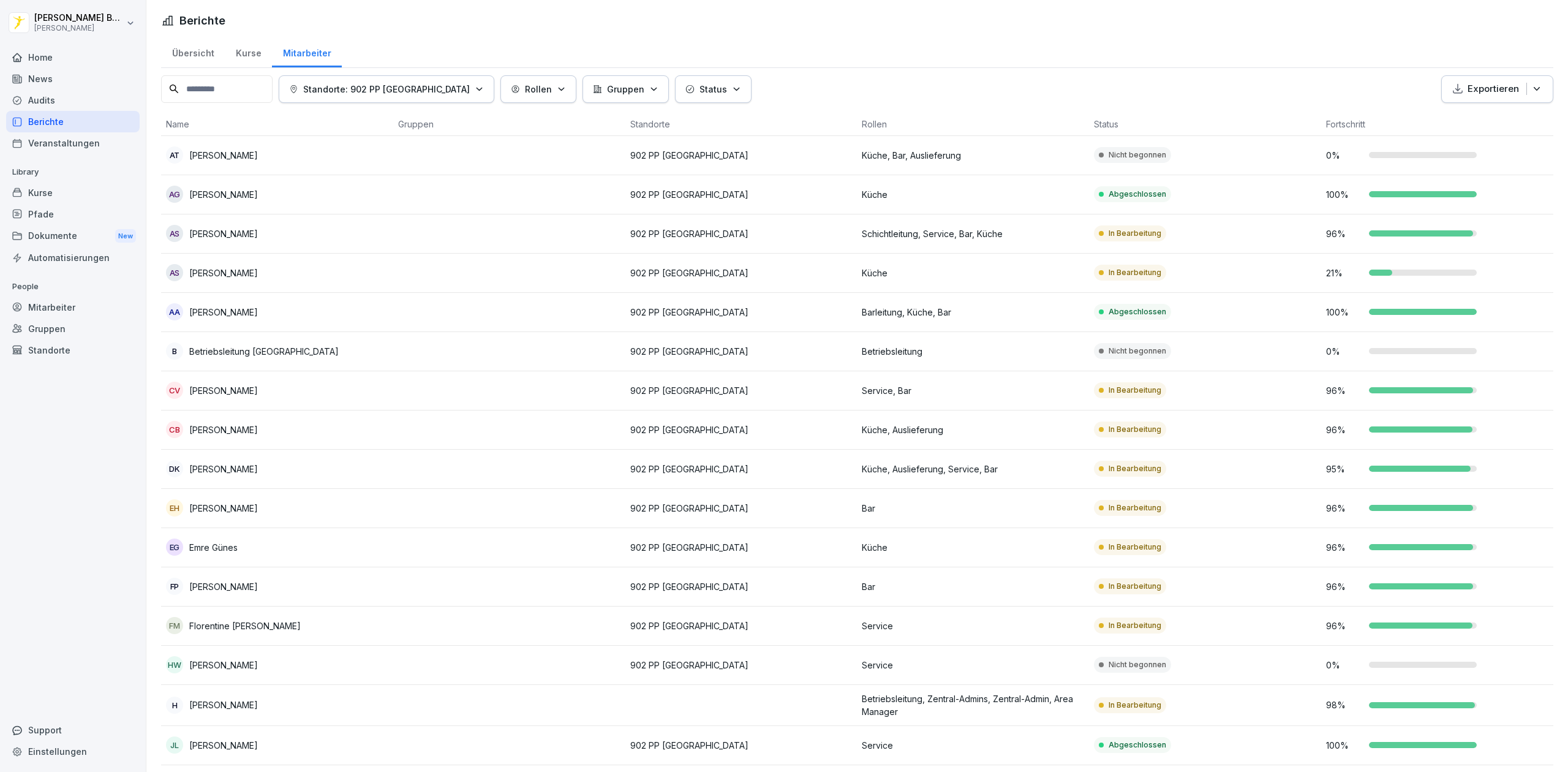
click at [760, 270] on p "902 PP [GEOGRAPHIC_DATA]" at bounding box center [742, 273] width 222 height 13
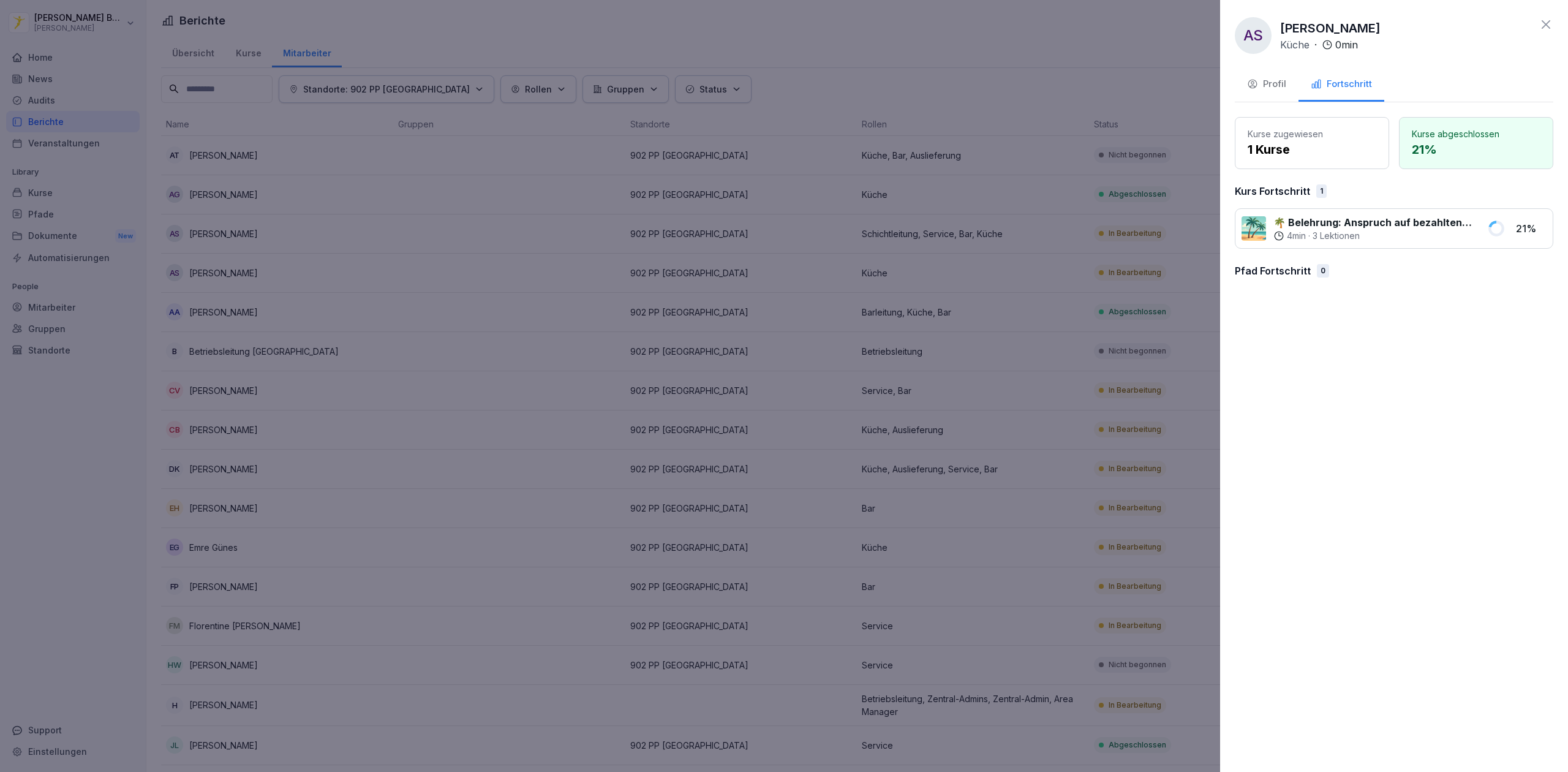
click at [1280, 81] on div "Profil" at bounding box center [1267, 84] width 39 height 14
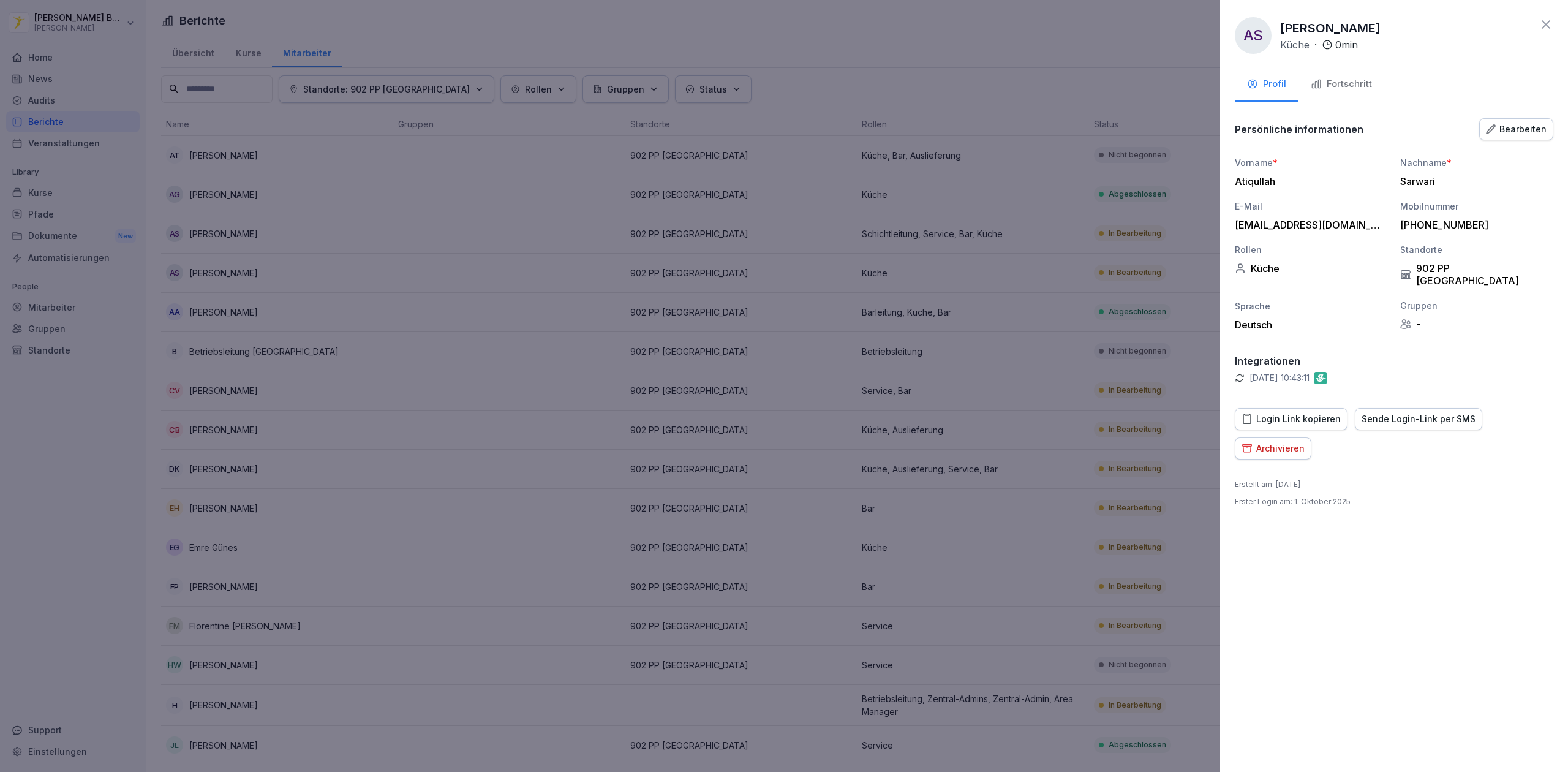
click at [1323, 82] on div "Fortschritt" at bounding box center [1341, 84] width 61 height 14
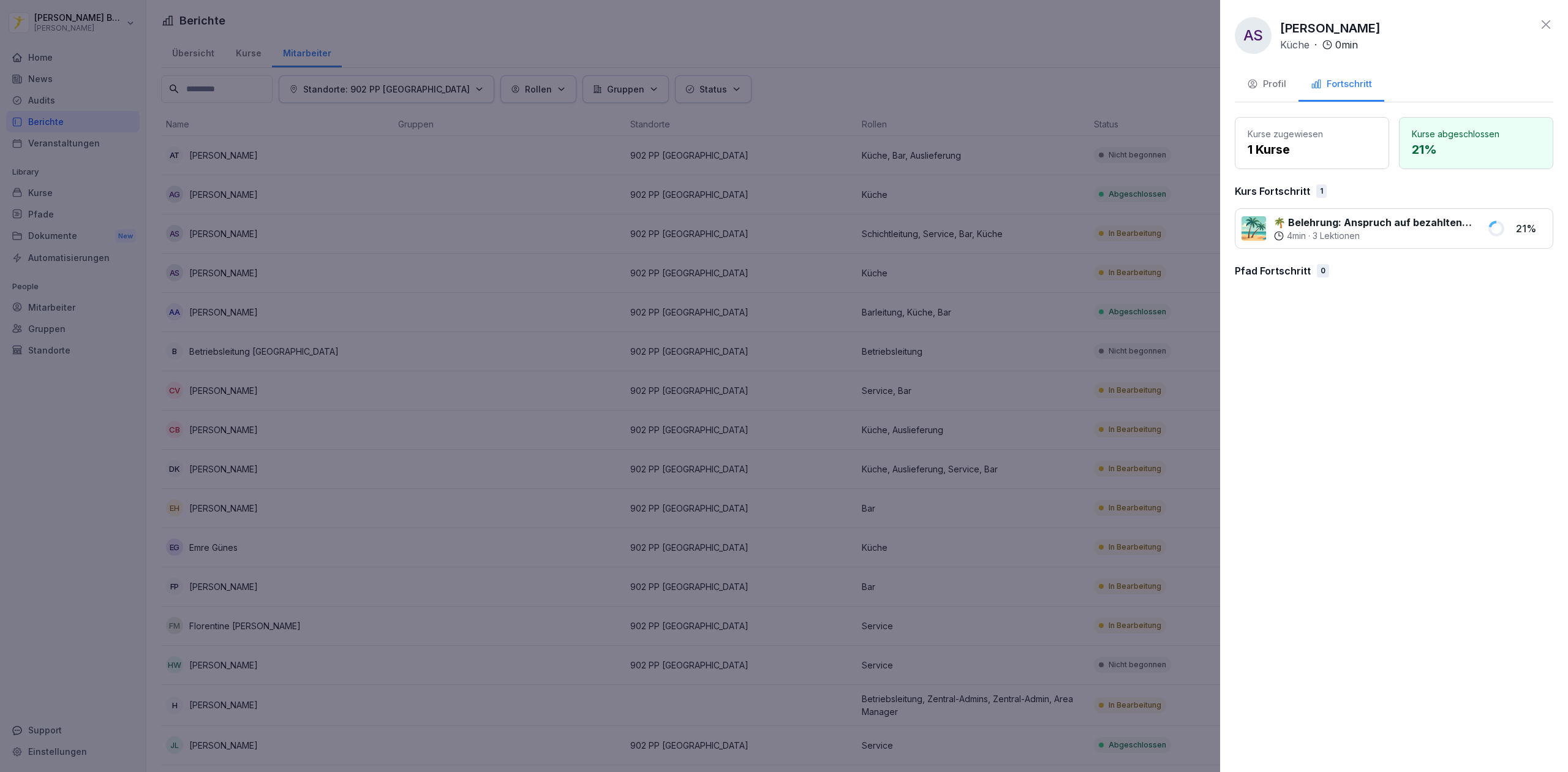
click at [949, 185] on div at bounding box center [784, 386] width 1568 height 772
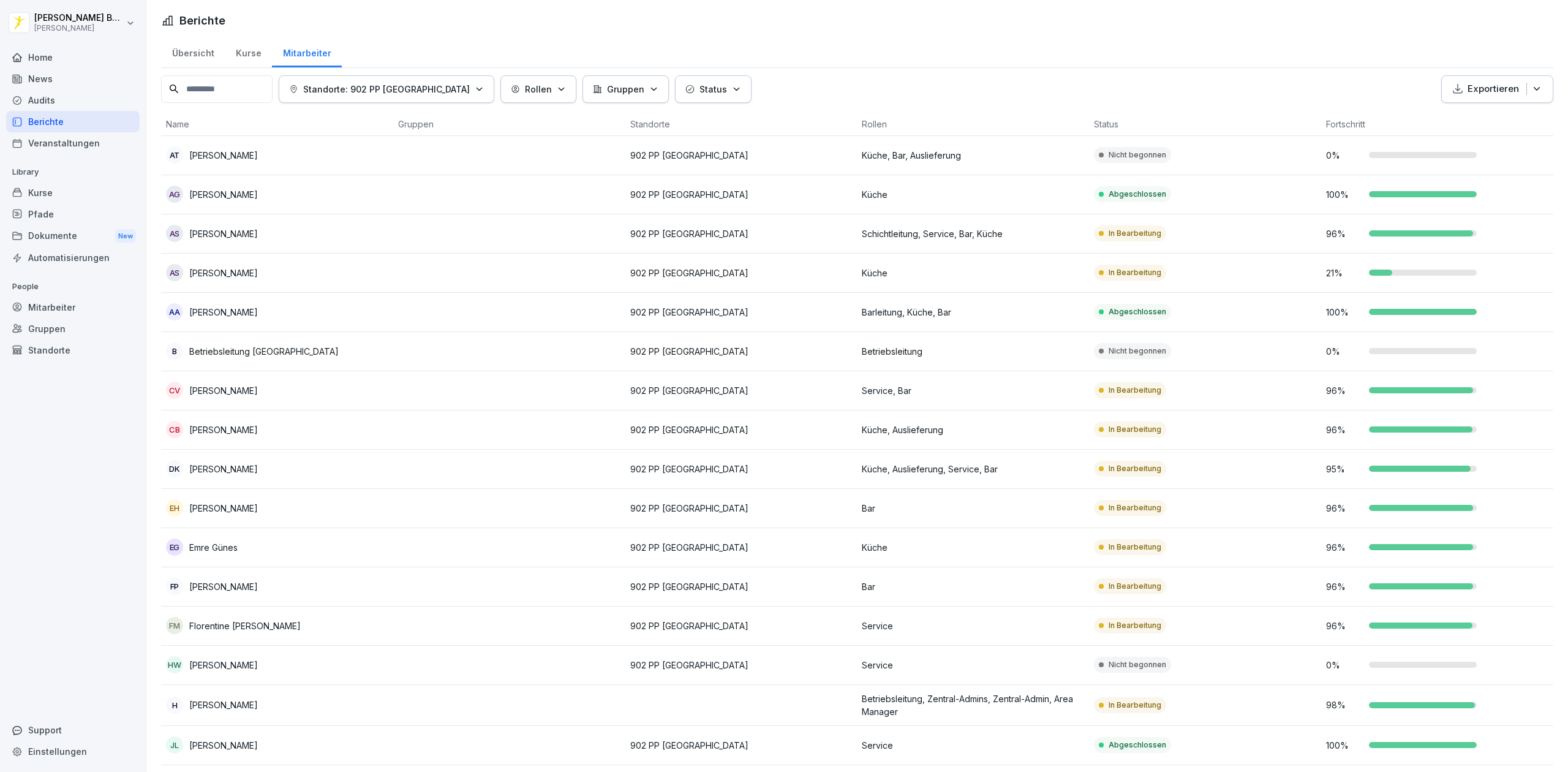
click at [1324, 103] on div "Standorte: 902 PP [GEOGRAPHIC_DATA] Rollen Gruppen Status Exportieren Name Grup…" at bounding box center [857, 675] width 1392 height 1200
